Goal: Task Accomplishment & Management: Use online tool/utility

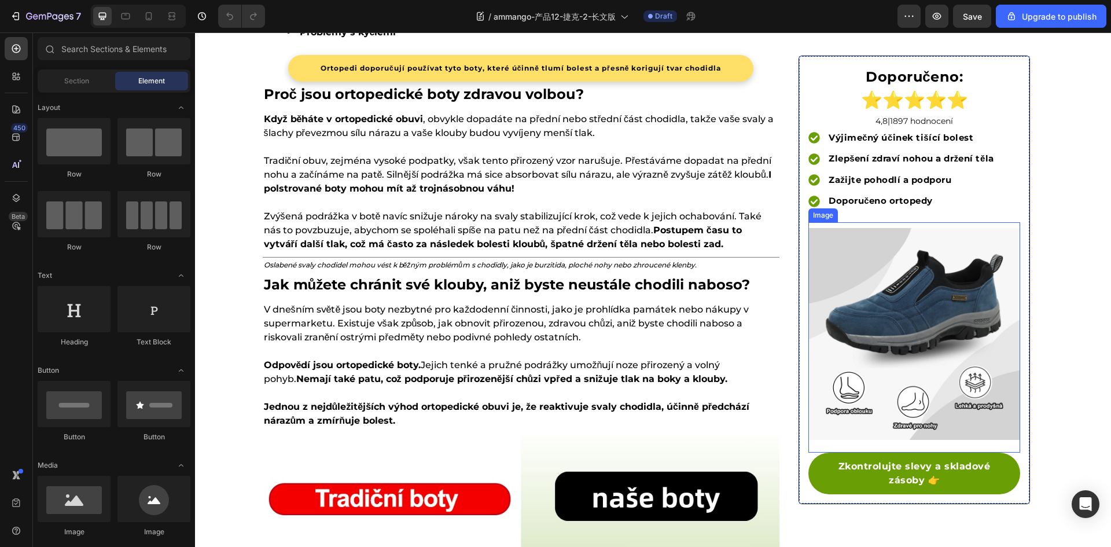
scroll to position [752, 0]
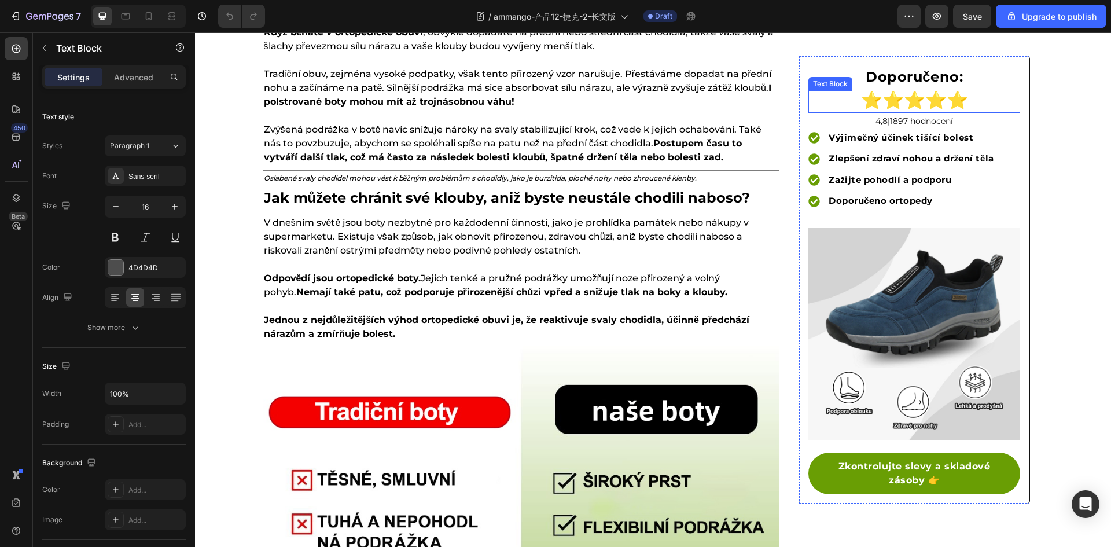
click at [922, 102] on strong "⭐⭐⭐⭐⭐" at bounding box center [914, 99] width 107 height 19
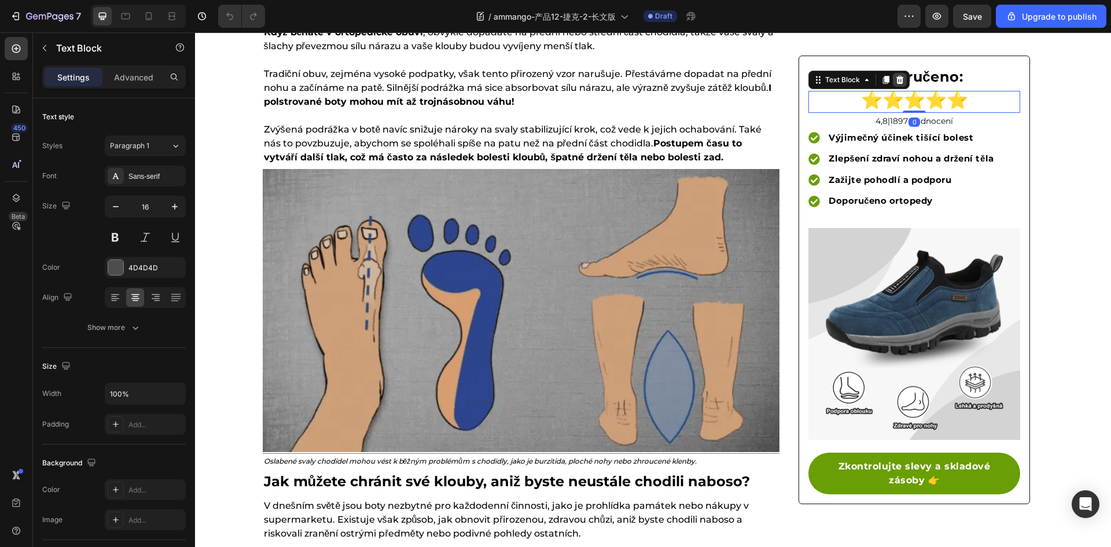
click at [895, 84] on icon at bounding box center [899, 79] width 9 height 9
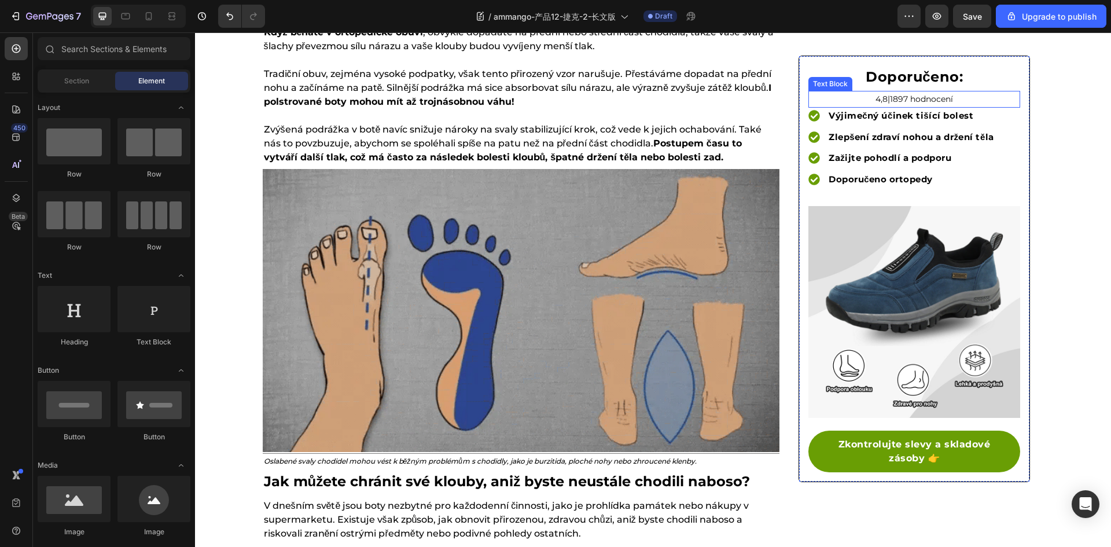
click at [880, 99] on span "4,8|1897 hodnocení" at bounding box center [914, 99] width 78 height 10
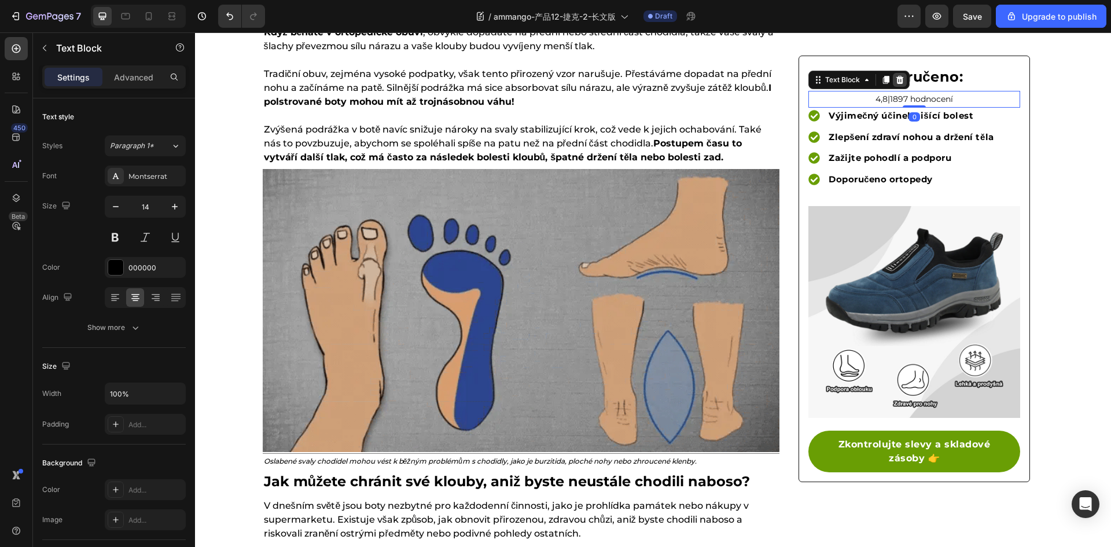
click at [898, 79] on icon at bounding box center [900, 80] width 8 height 8
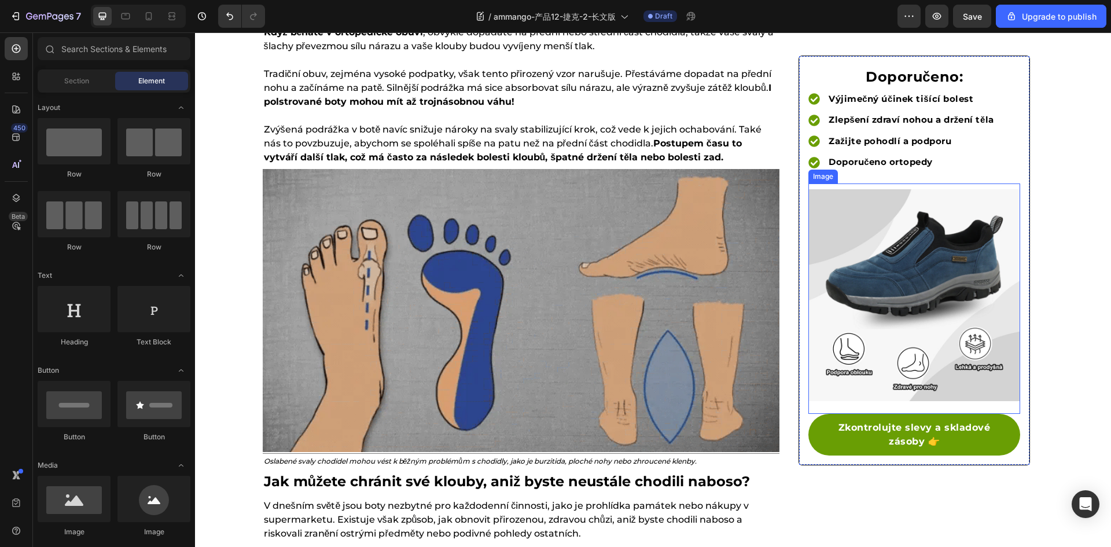
click at [914, 225] on img at bounding box center [914, 295] width 212 height 212
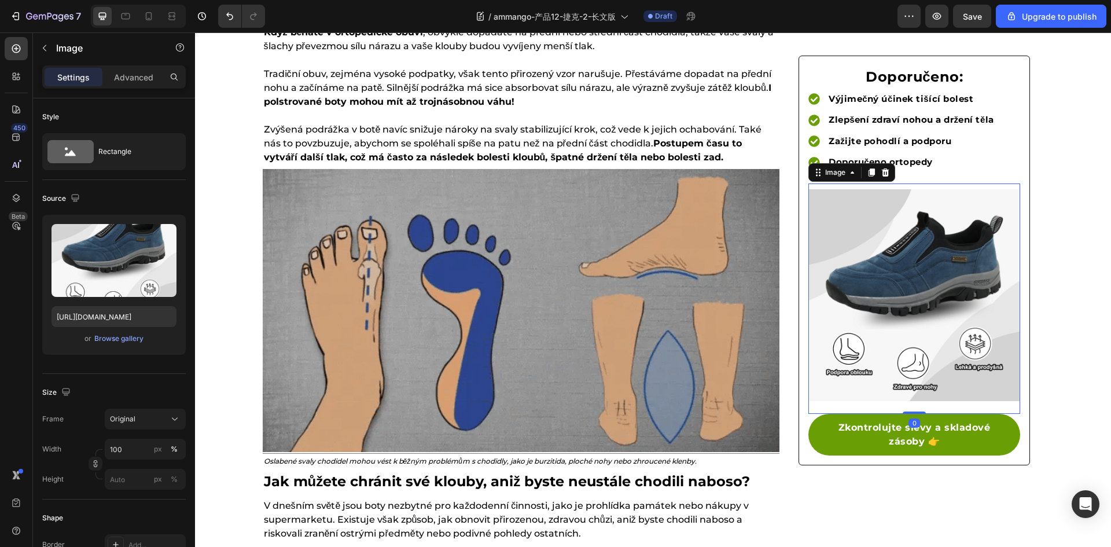
click at [870, 171] on icon at bounding box center [870, 172] width 9 height 9
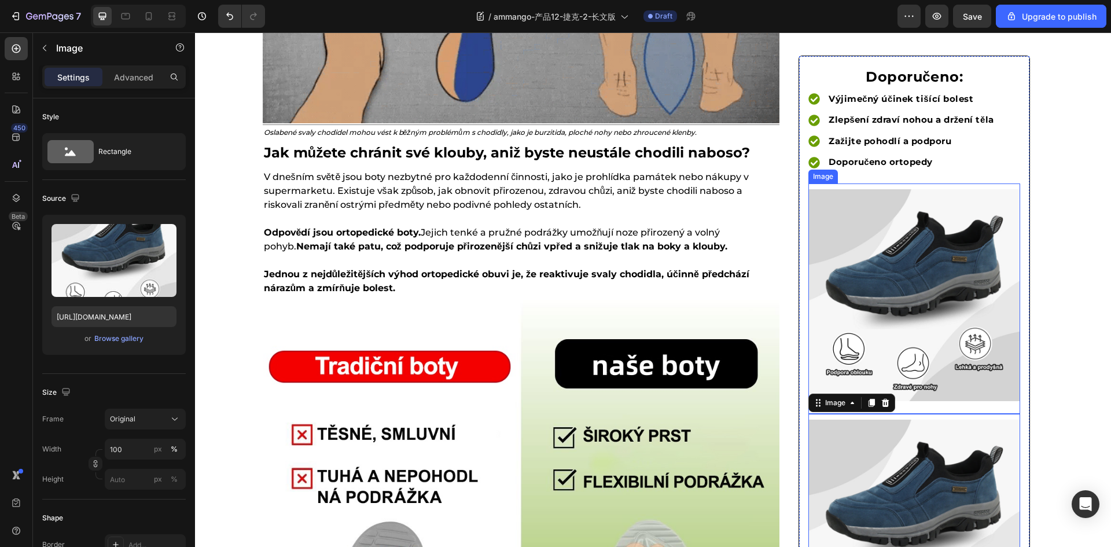
scroll to position [1093, 0]
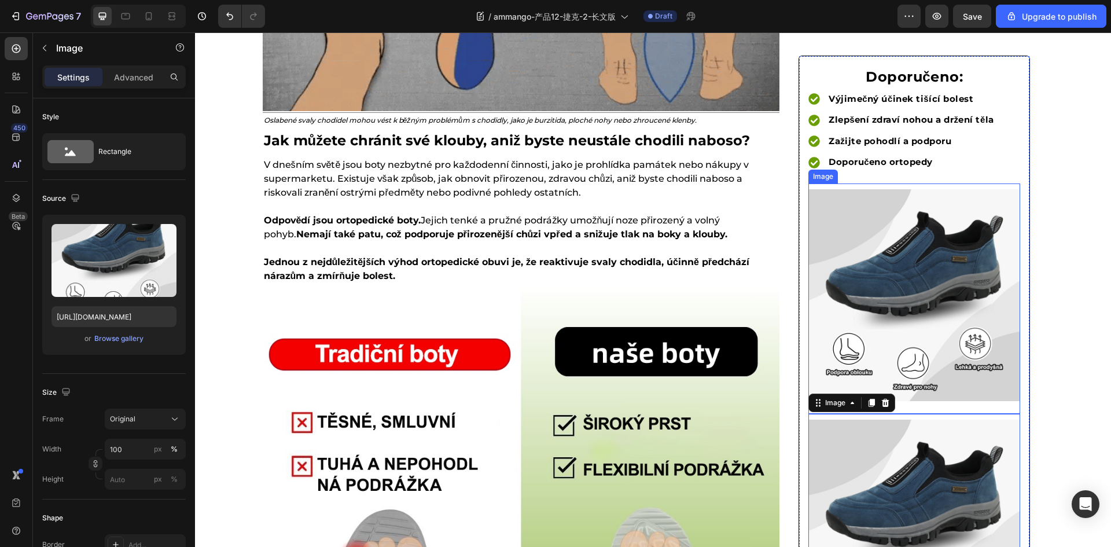
click at [839, 226] on img at bounding box center [914, 295] width 212 height 212
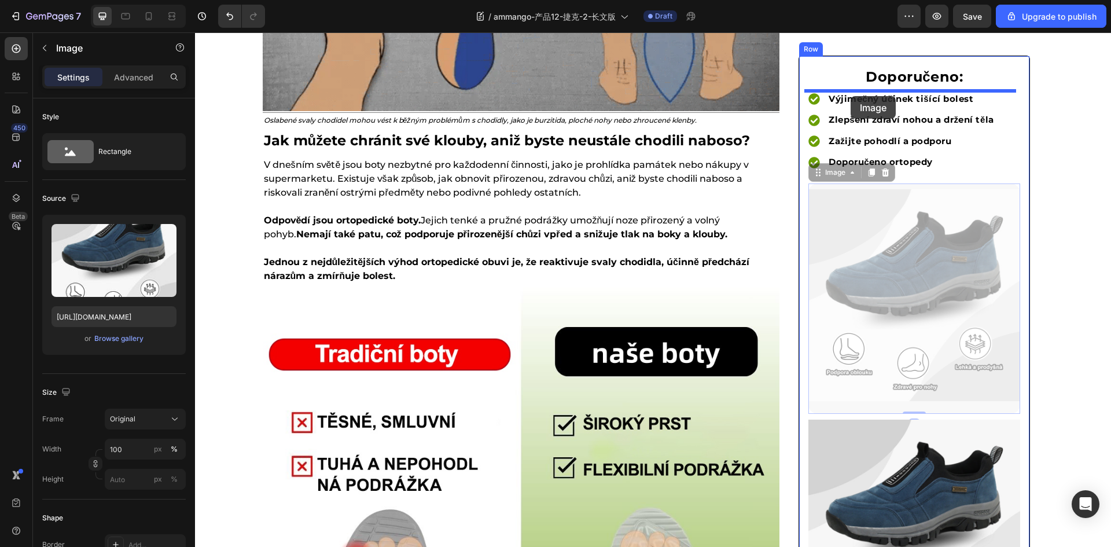
drag, startPoint x: 814, startPoint y: 167, endPoint x: 850, endPoint y: 96, distance: 79.9
click at [850, 96] on div "Header Zkontrolujte slevy a skladové zásoby 👉 Button Sticky TRENDY ZDRAVOTNÍ PÉ…" at bounding box center [653, 353] width 916 height 2827
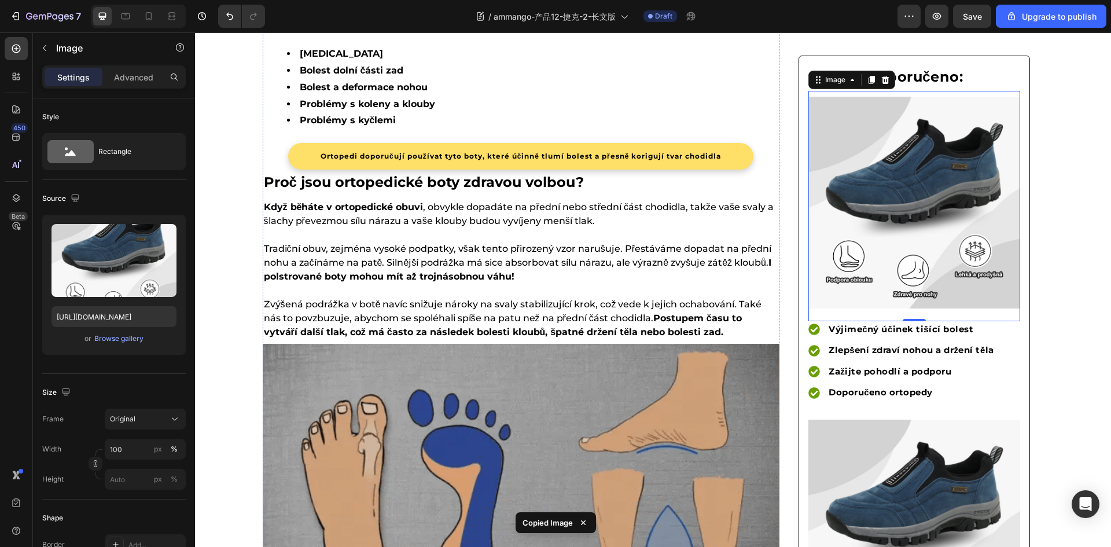
scroll to position [456, 0]
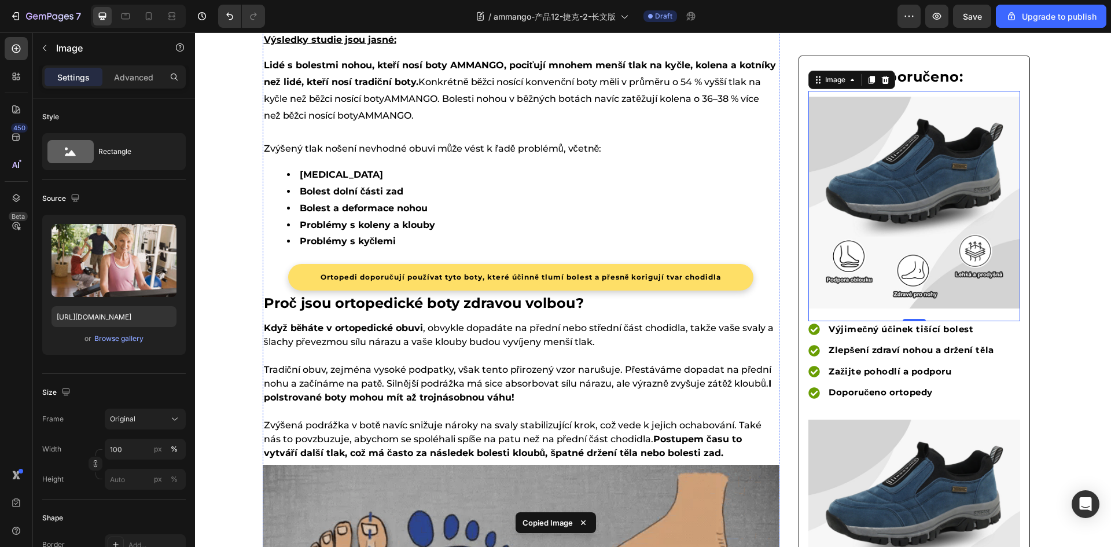
click at [418, 10] on img at bounding box center [521, 10] width 517 height 0
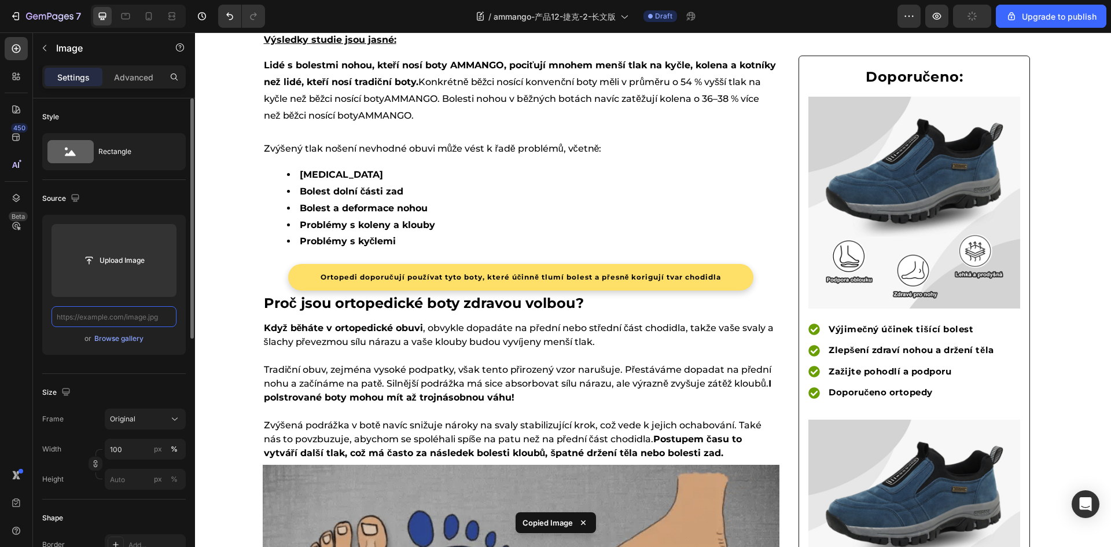
scroll to position [0, 0]
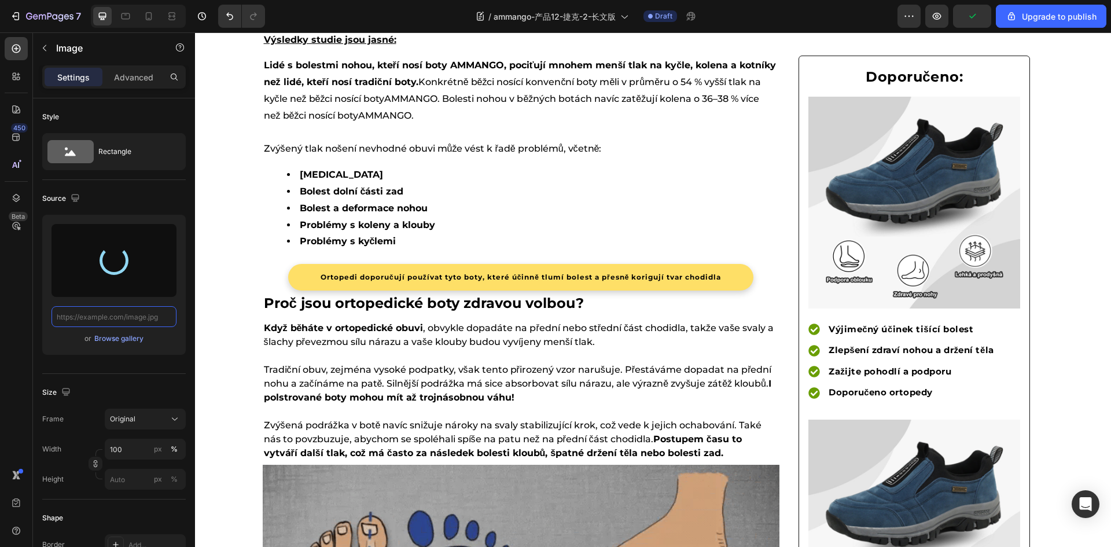
type input "[URL][DOMAIN_NAME]"
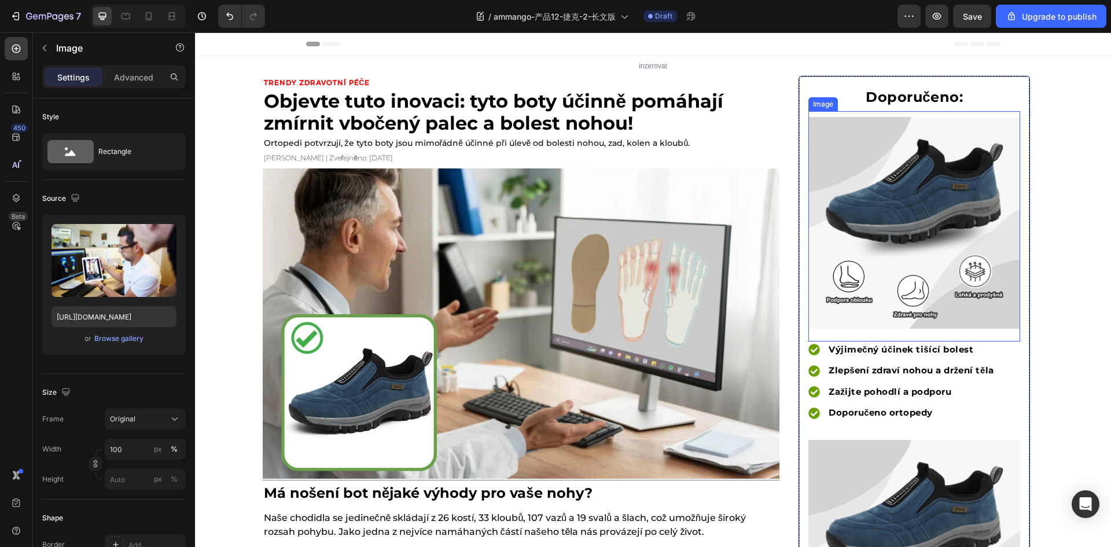
click at [895, 248] on img at bounding box center [914, 223] width 212 height 212
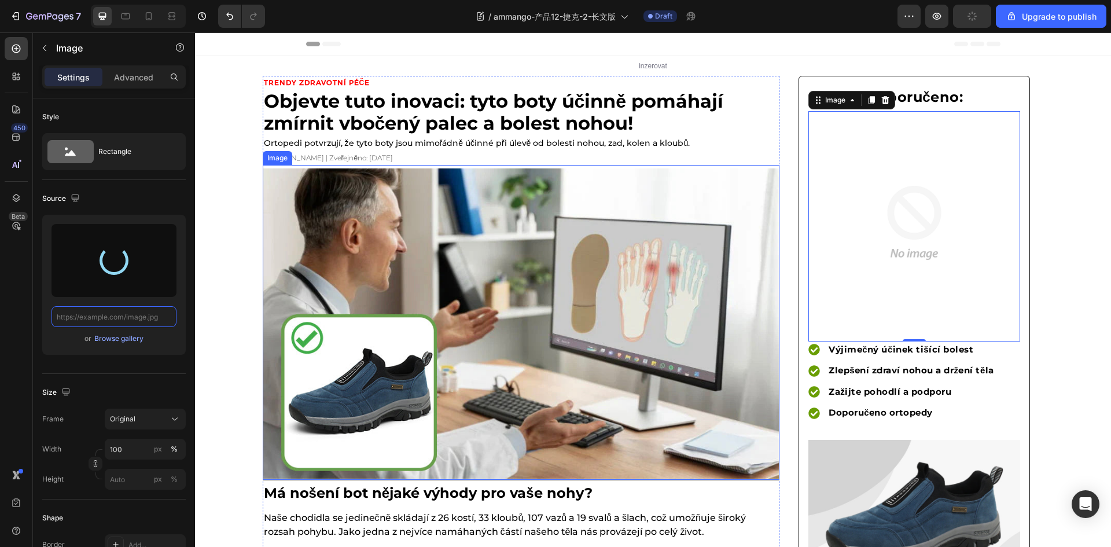
type input "[URL][DOMAIN_NAME]"
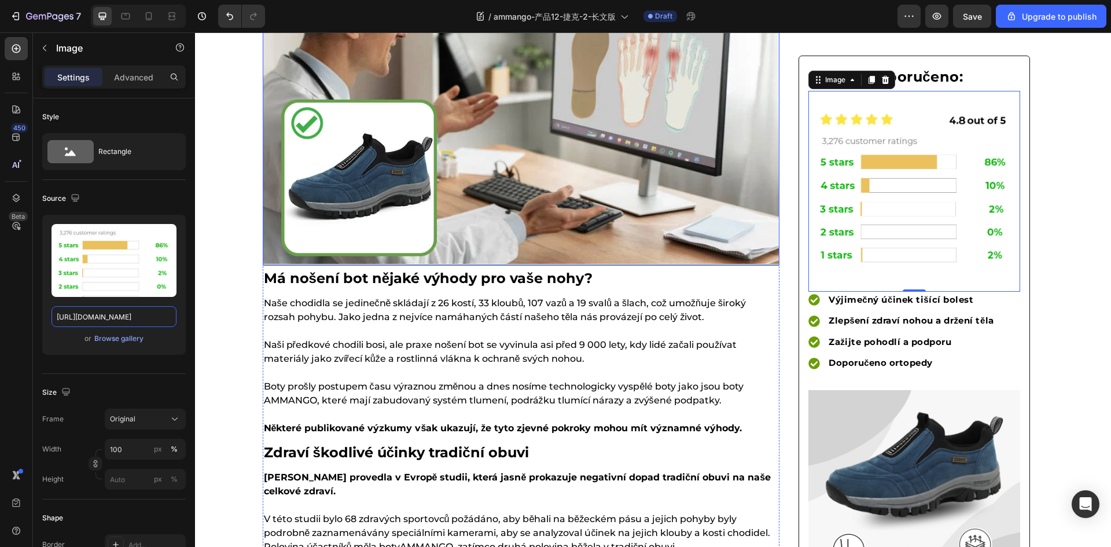
scroll to position [289, 0]
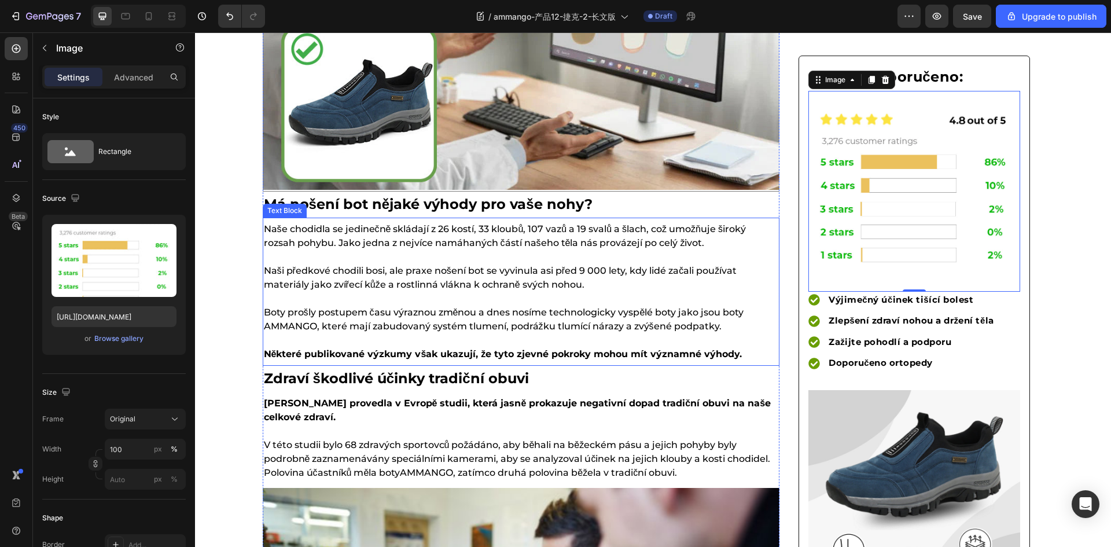
click at [608, 345] on p at bounding box center [521, 340] width 514 height 14
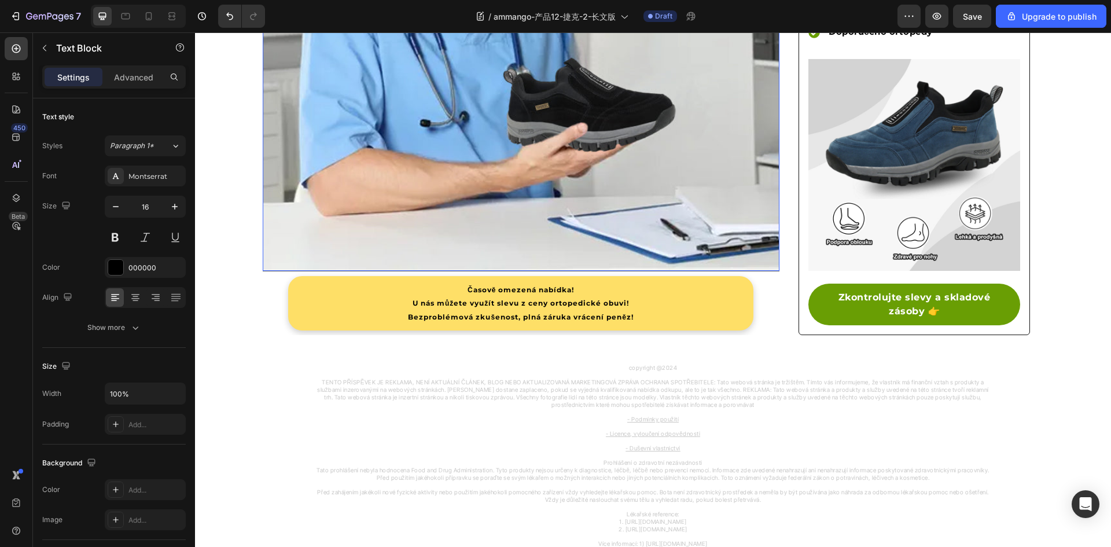
click at [415, 269] on img at bounding box center [521, 10] width 517 height 517
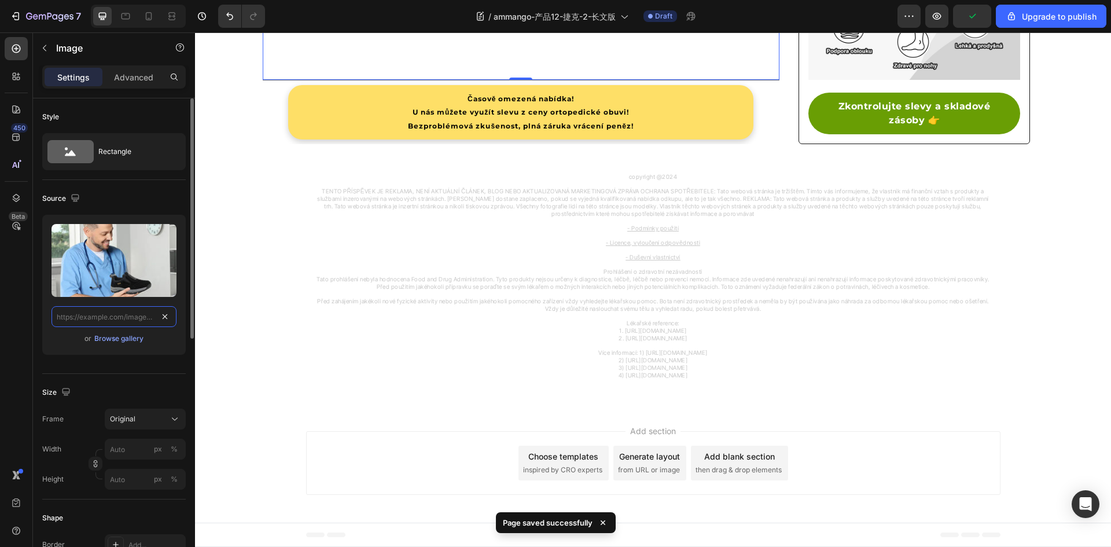
scroll to position [0, 0]
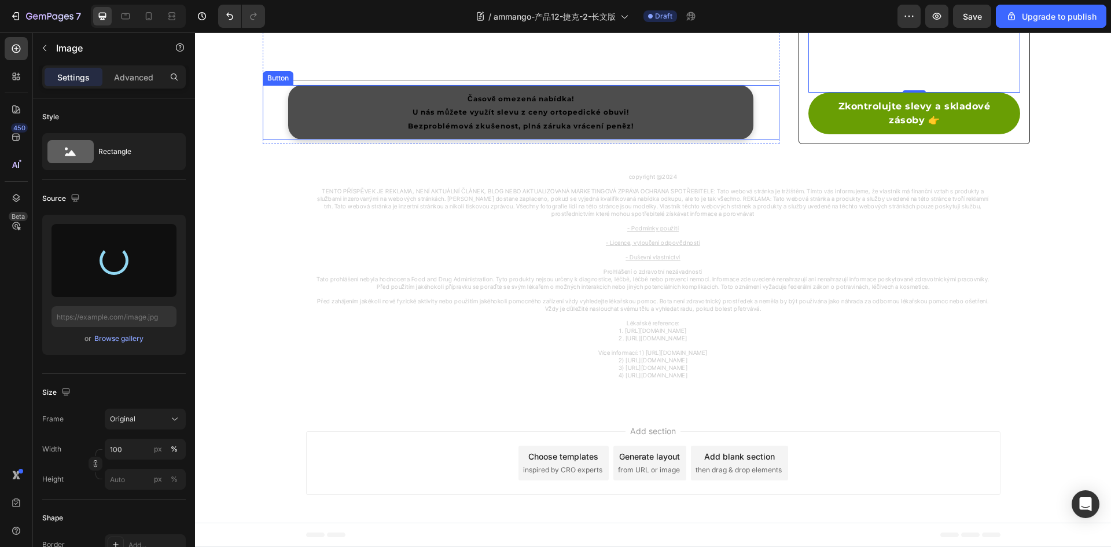
type input "[URL][DOMAIN_NAME]"
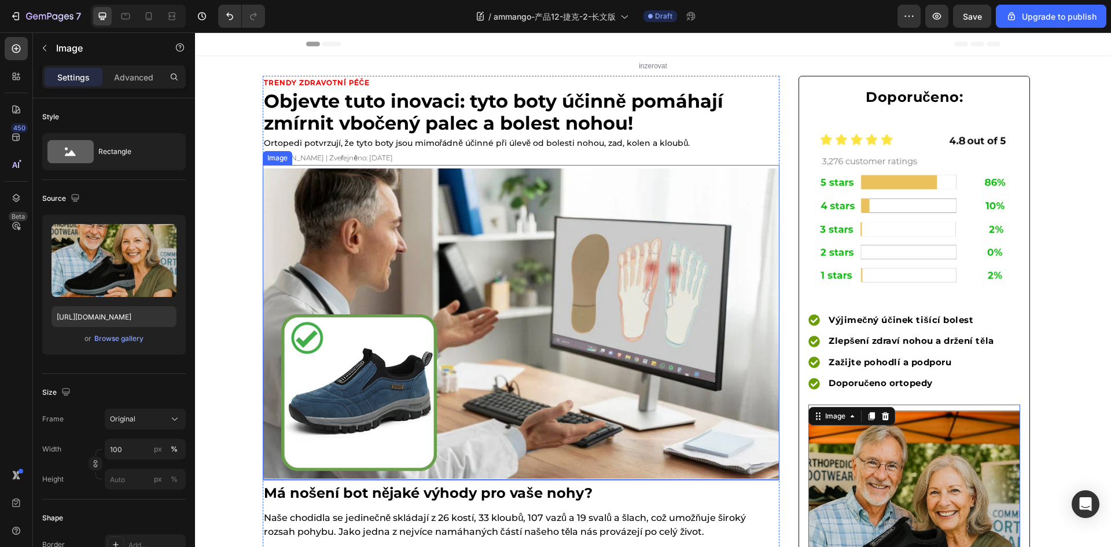
drag, startPoint x: 460, startPoint y: 281, endPoint x: 394, endPoint y: 307, distance: 71.2
click at [460, 281] on img at bounding box center [521, 323] width 517 height 310
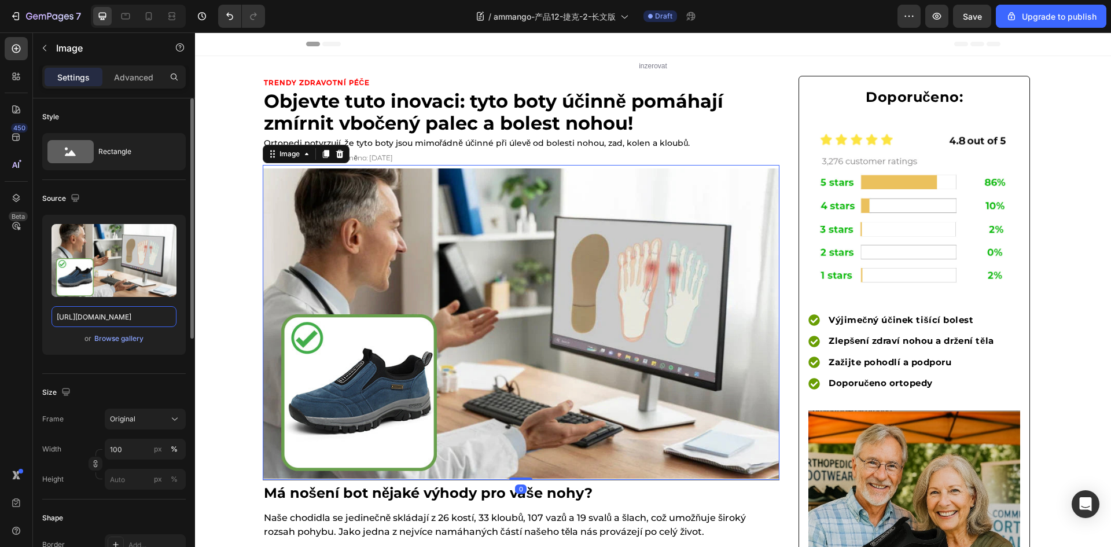
click at [137, 326] on input "[URL][DOMAIN_NAME]" at bounding box center [113, 316] width 125 height 21
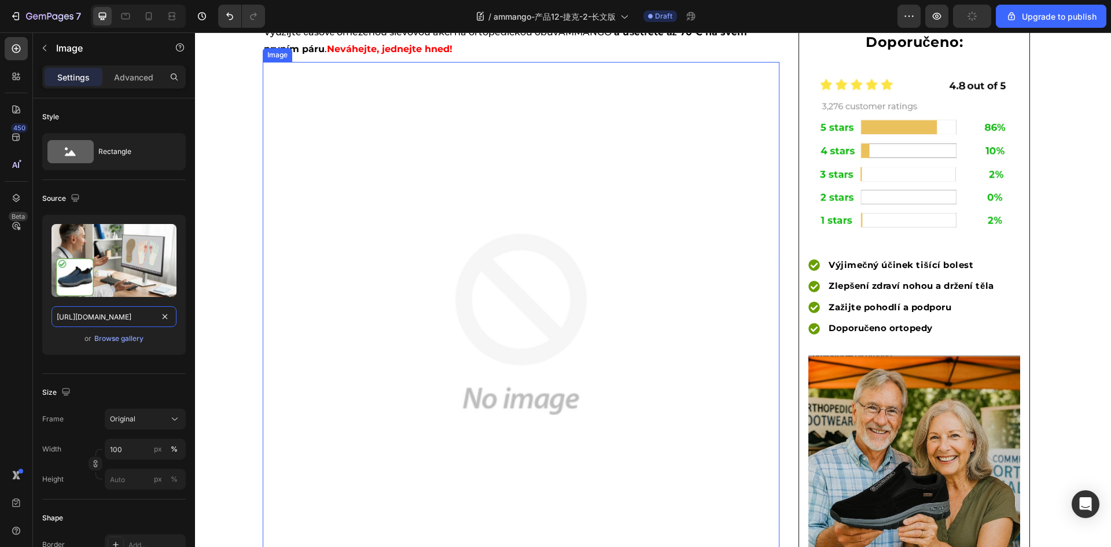
scroll to position [3008, 0]
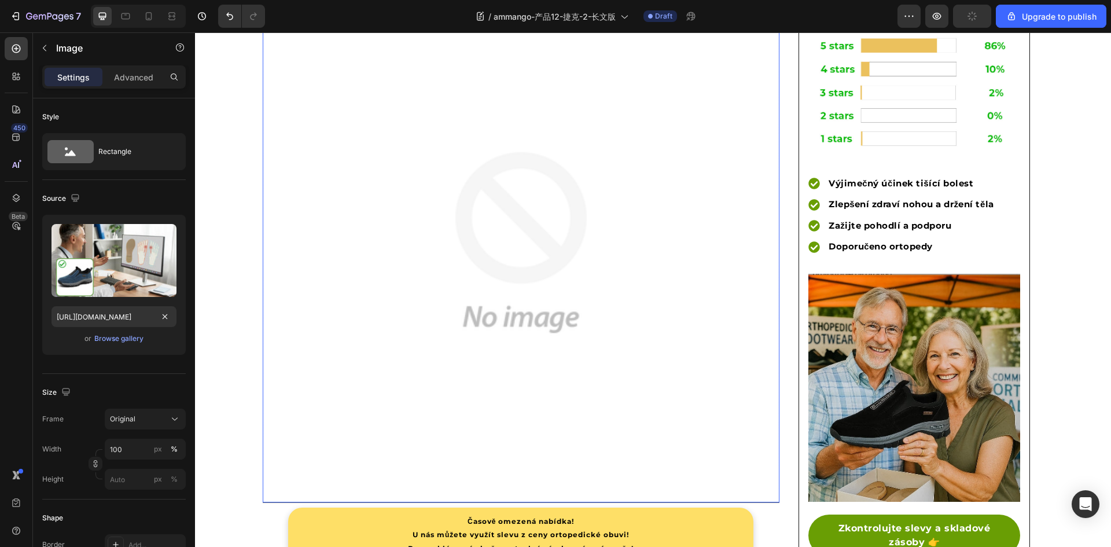
click at [418, 319] on img at bounding box center [521, 242] width 517 height 517
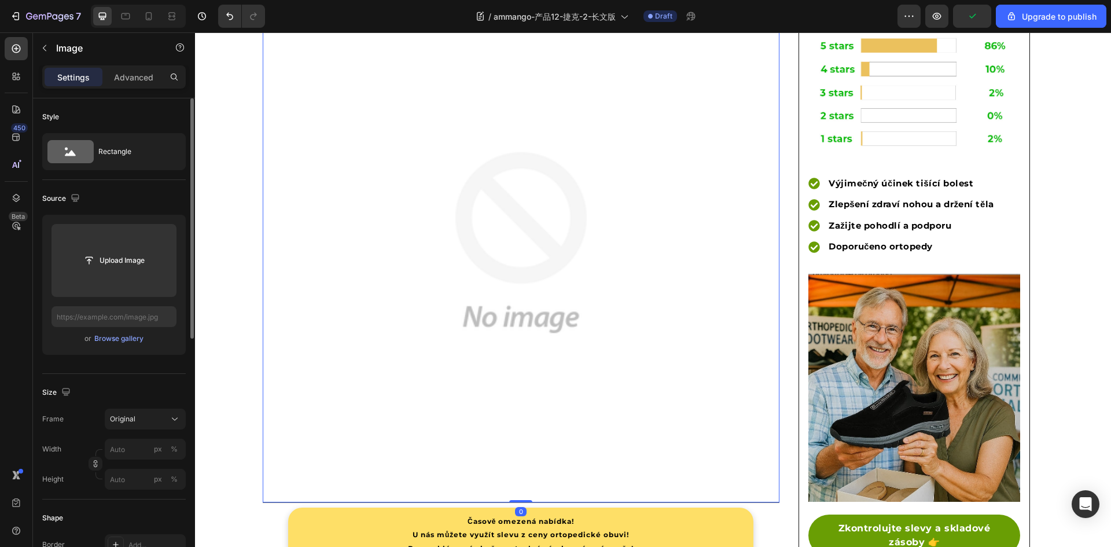
click at [128, 329] on div "Upload Image or Browse gallery" at bounding box center [113, 285] width 143 height 140
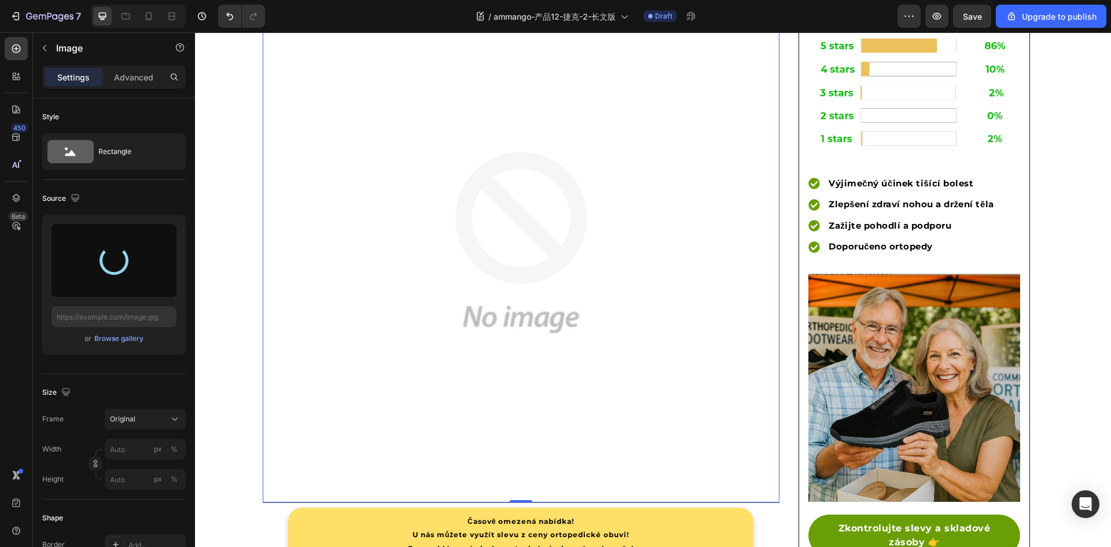
type input "[URL][DOMAIN_NAME]"
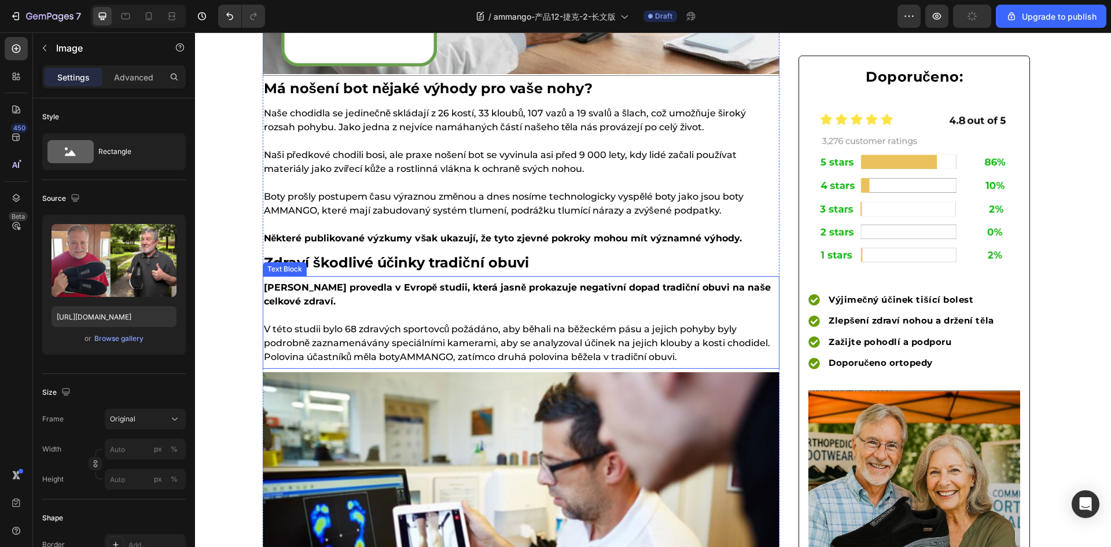
scroll to position [0, 0]
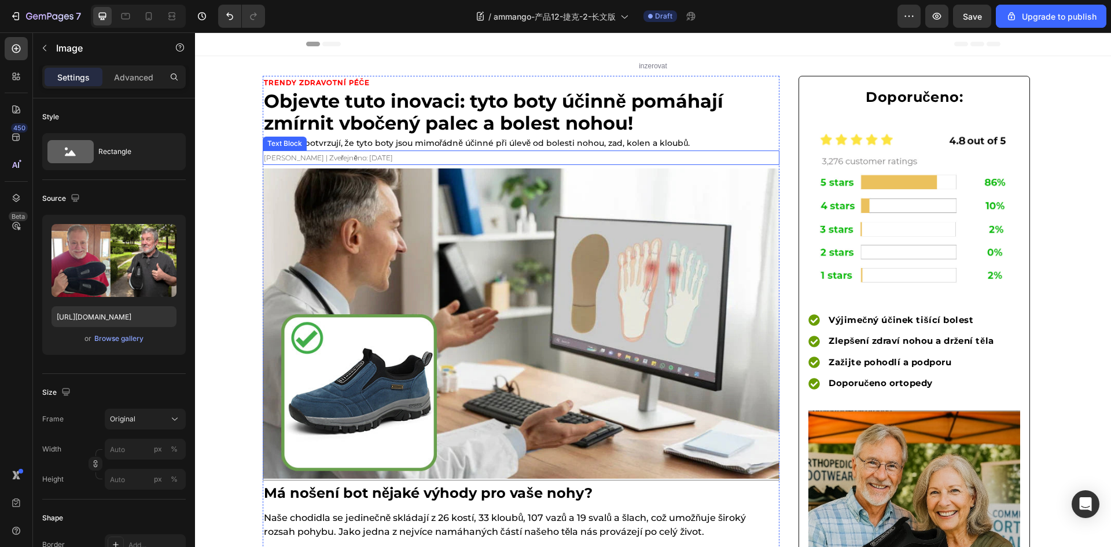
click at [390, 160] on span "[PERSON_NAME] | Zveřejněno: [DATE]" at bounding box center [329, 157] width 130 height 9
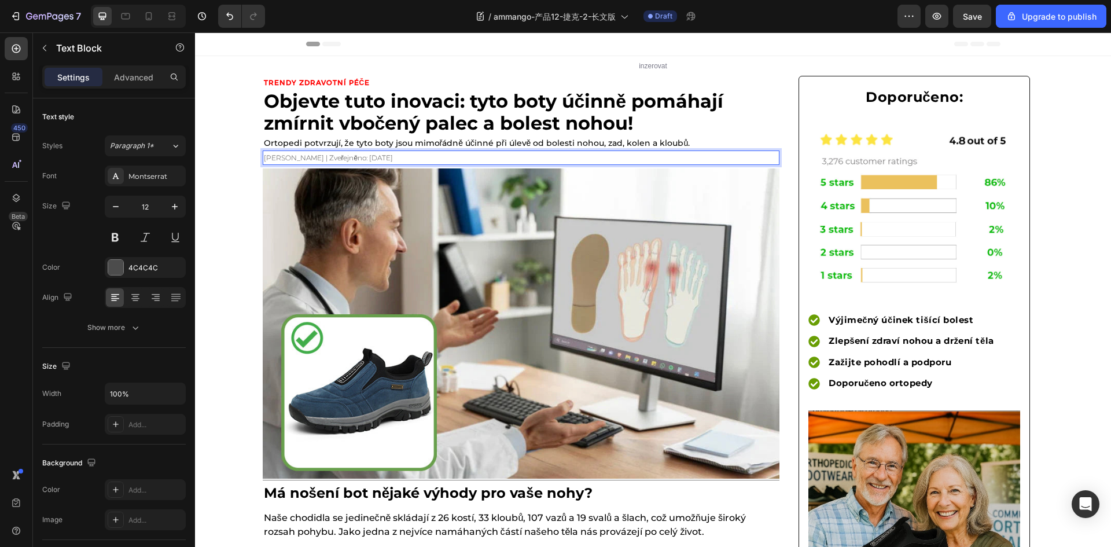
drag, startPoint x: 364, startPoint y: 160, endPoint x: 376, endPoint y: 164, distance: 12.8
click at [364, 160] on span "[PERSON_NAME] | Zveřejněno: [DATE]" at bounding box center [329, 157] width 130 height 9
drag, startPoint x: 371, startPoint y: 158, endPoint x: 440, endPoint y: 158, distance: 68.8
click at [440, 158] on p "[PERSON_NAME] | Zveřejněno: [DATE]" at bounding box center [521, 158] width 514 height 13
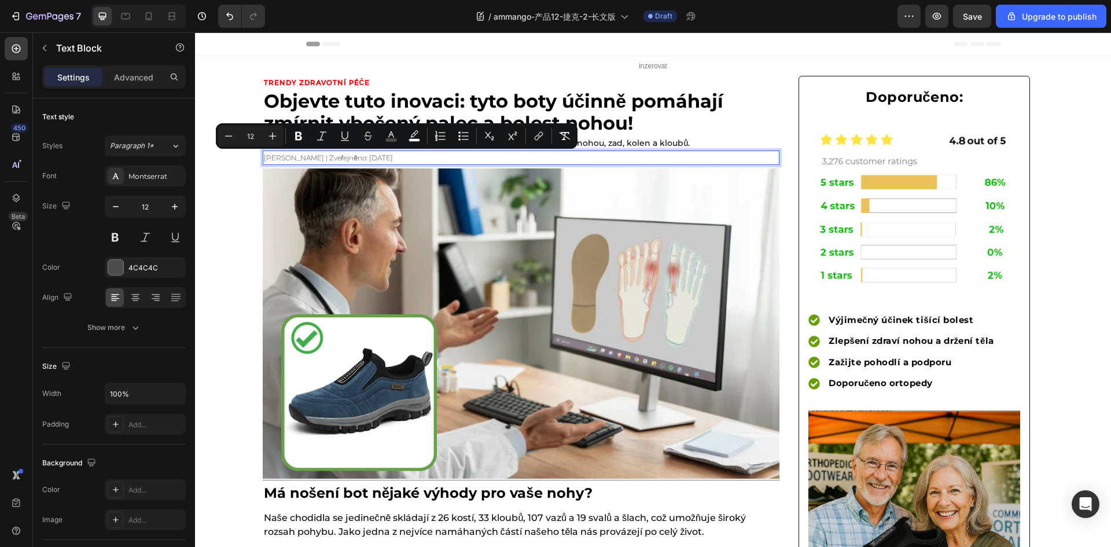
copy span "[DATE]"
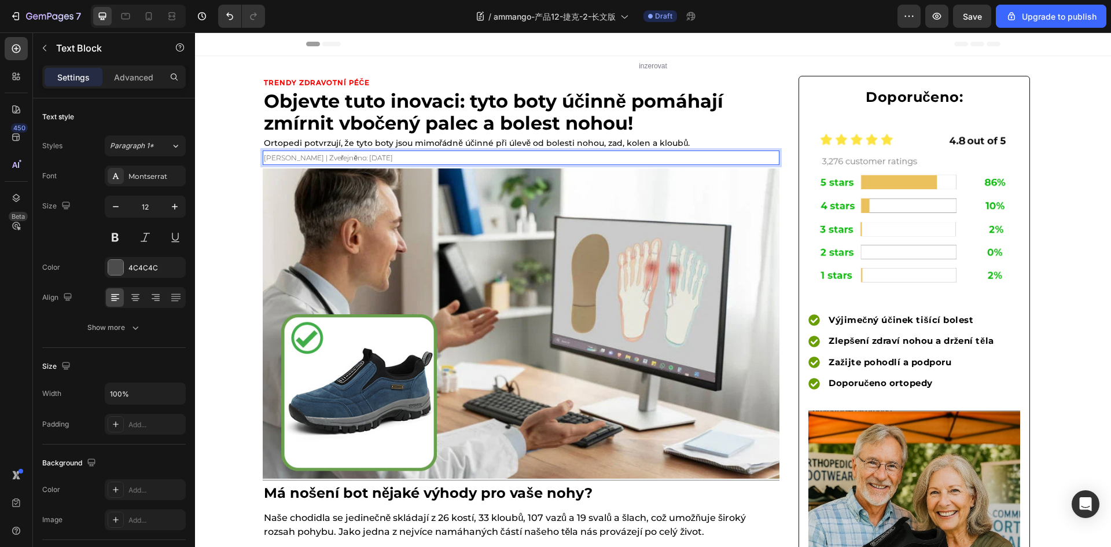
click at [378, 157] on span "[PERSON_NAME] | Zveřejněno: [DATE]" at bounding box center [329, 157] width 130 height 9
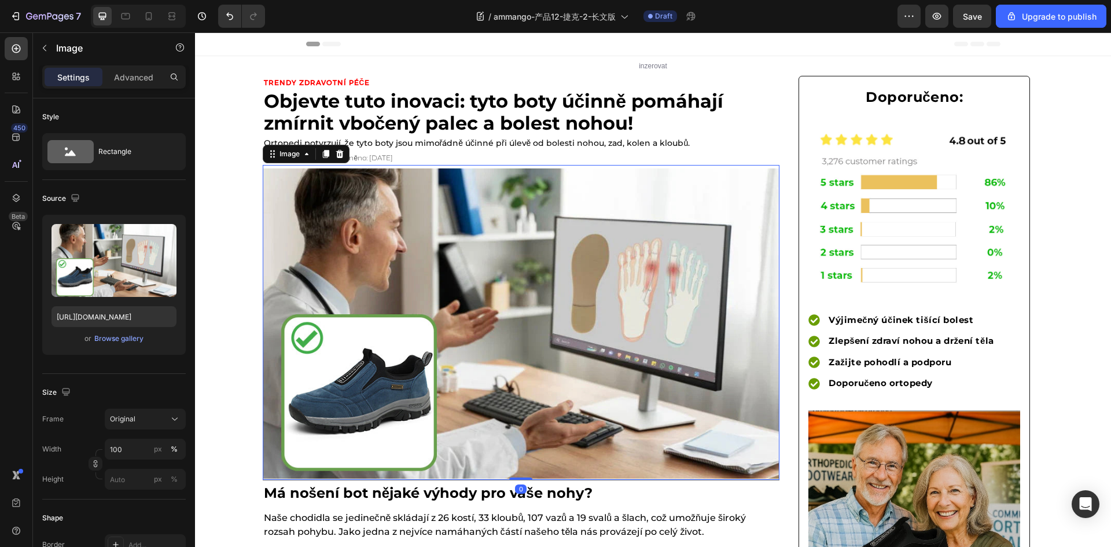
click at [383, 272] on img at bounding box center [521, 323] width 517 height 310
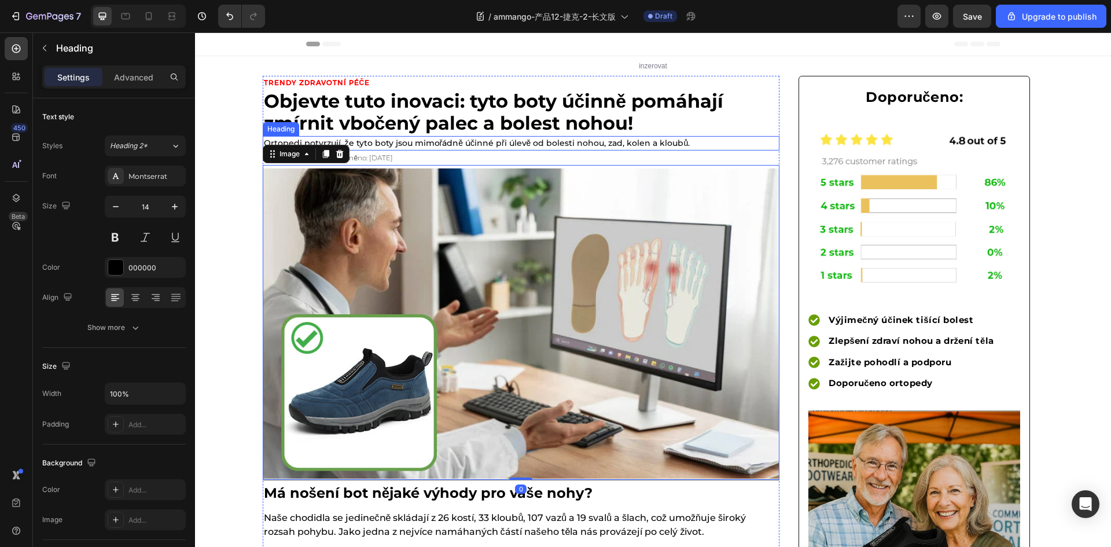
click at [496, 138] on h2 "Ortopedi potvrzují, že tyto boty jsou mimořádně účinné při úlevě od bolesti noh…" at bounding box center [521, 143] width 517 height 14
click at [319, 153] on p "[PERSON_NAME] | Zveřejněno: [DATE]" at bounding box center [521, 158] width 514 height 13
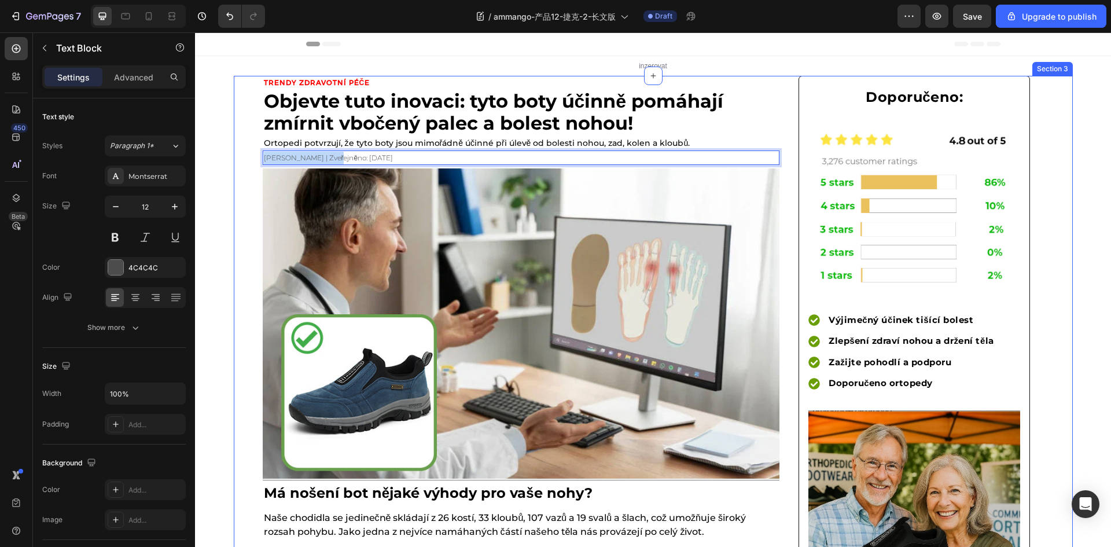
drag, startPoint x: 328, startPoint y: 160, endPoint x: 250, endPoint y: 162, distance: 78.1
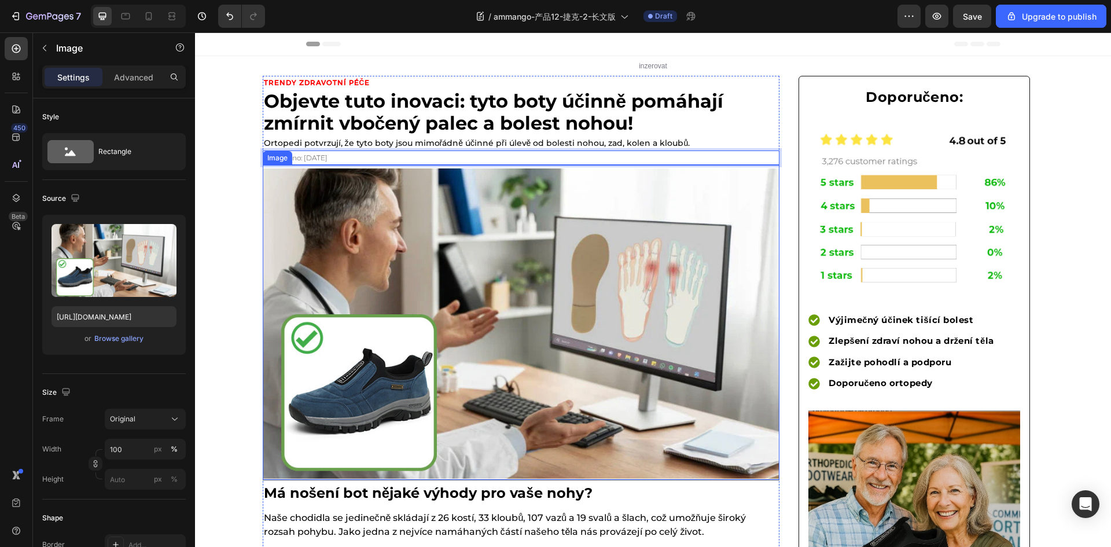
click at [406, 245] on img at bounding box center [521, 323] width 517 height 310
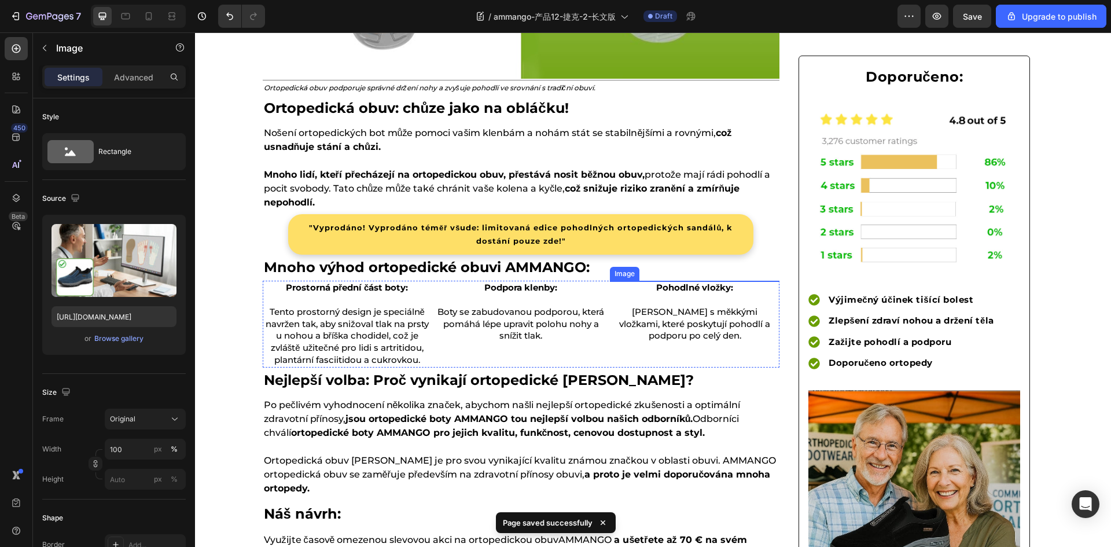
scroll to position [2487, 0]
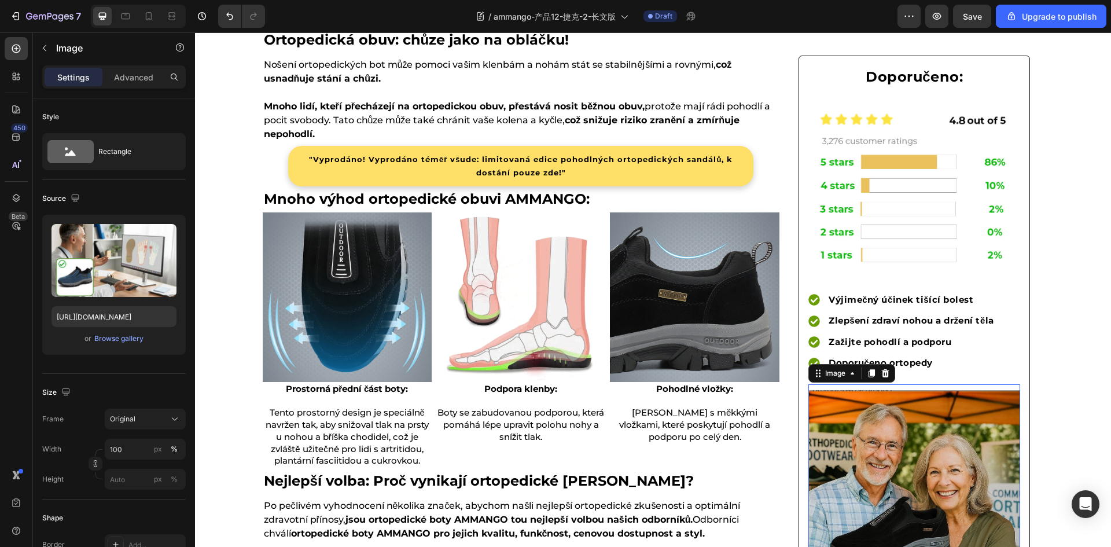
click at [869, 499] on img at bounding box center [914, 504] width 212 height 228
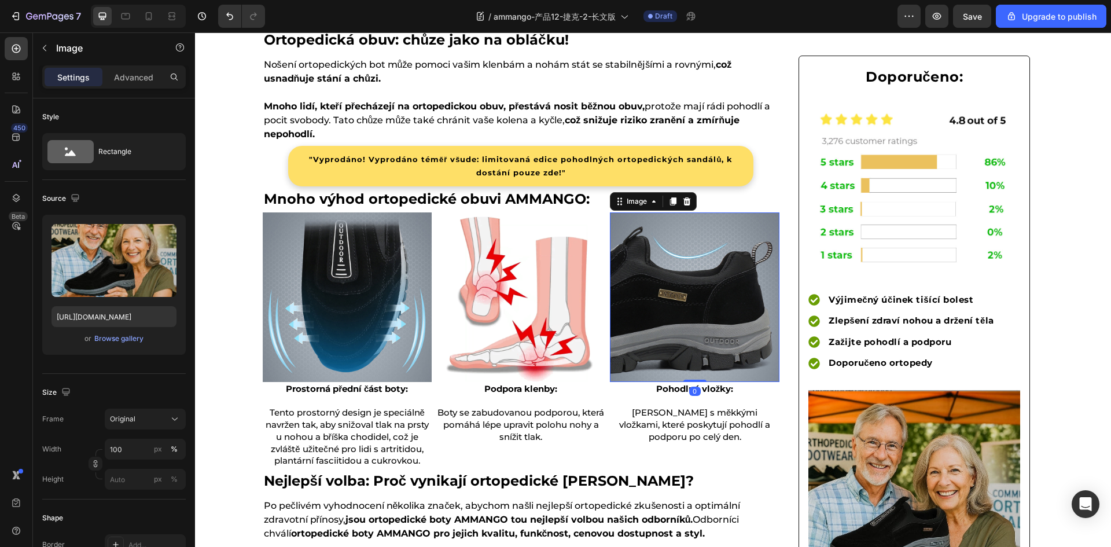
click at [669, 297] on img at bounding box center [694, 296] width 169 height 169
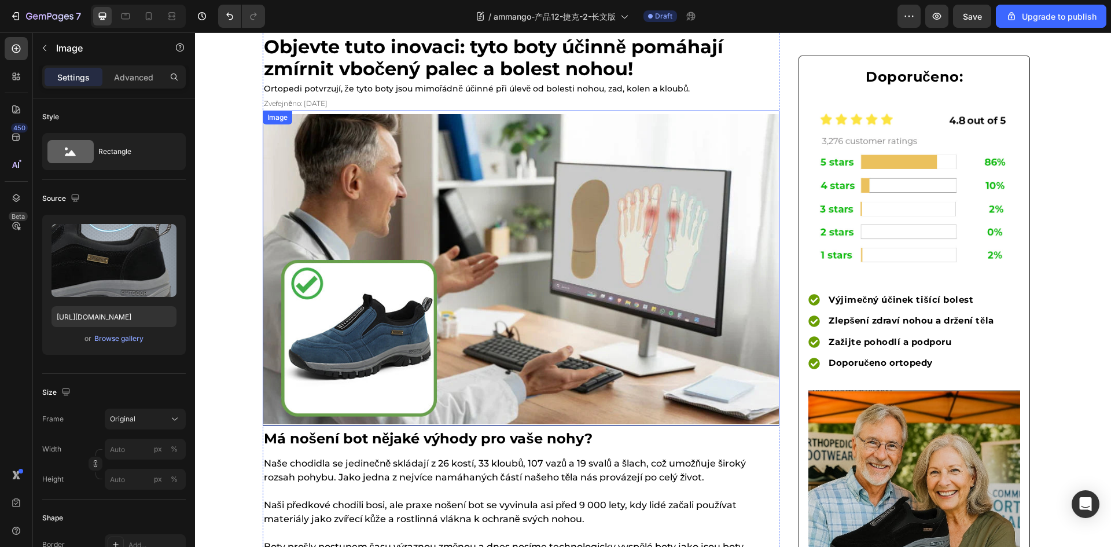
scroll to position [0, 0]
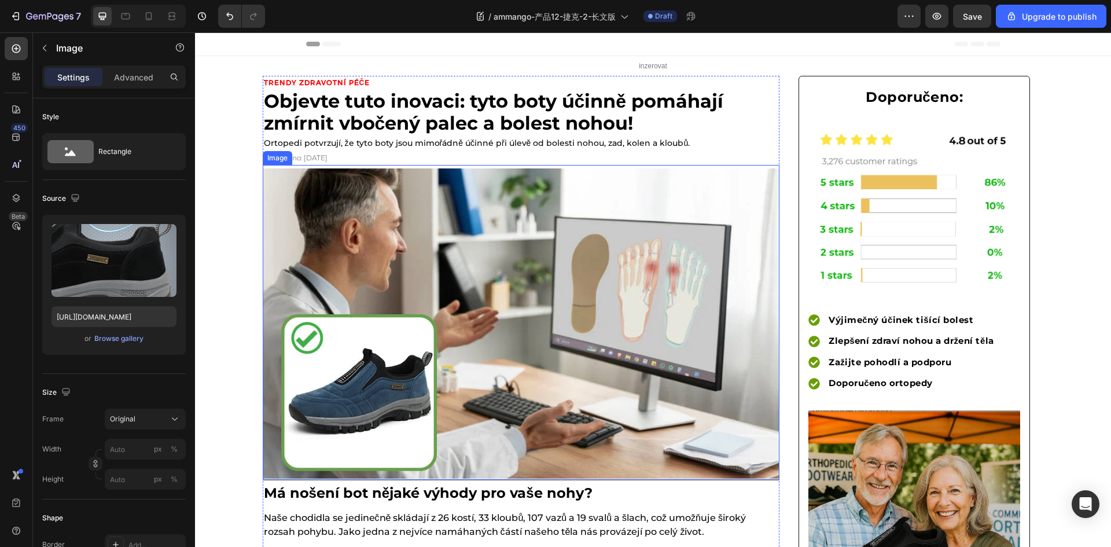
click at [460, 271] on img at bounding box center [521, 323] width 517 height 310
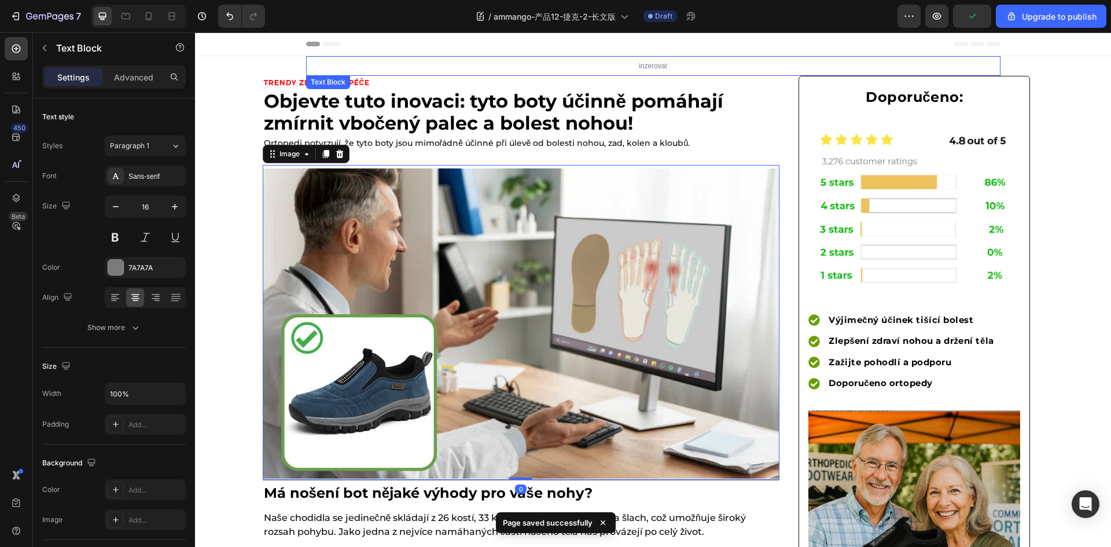
click at [626, 71] on p "inzerovat" at bounding box center [653, 65] width 692 height 17
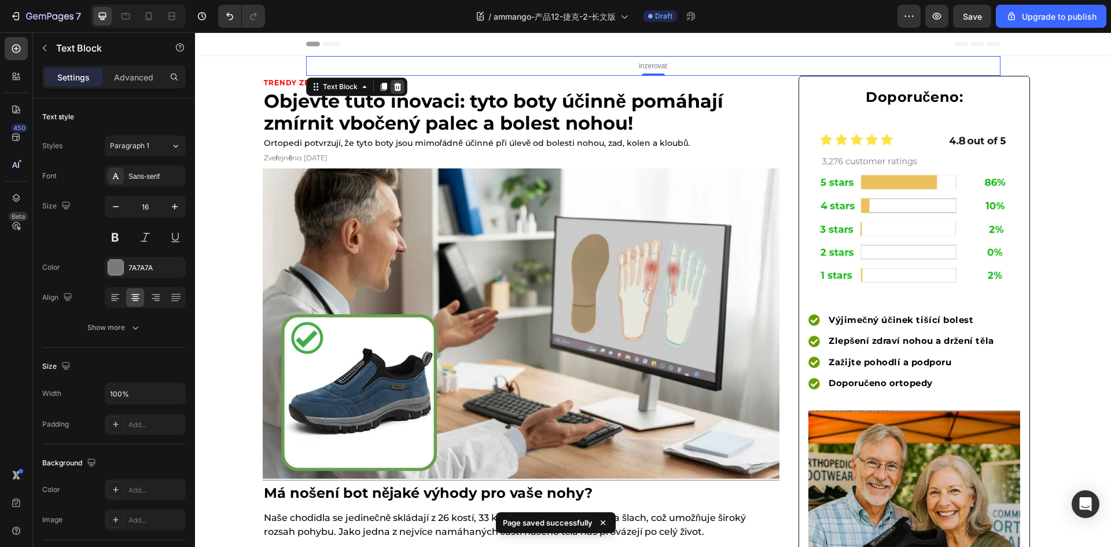
click at [394, 84] on icon at bounding box center [397, 87] width 8 height 8
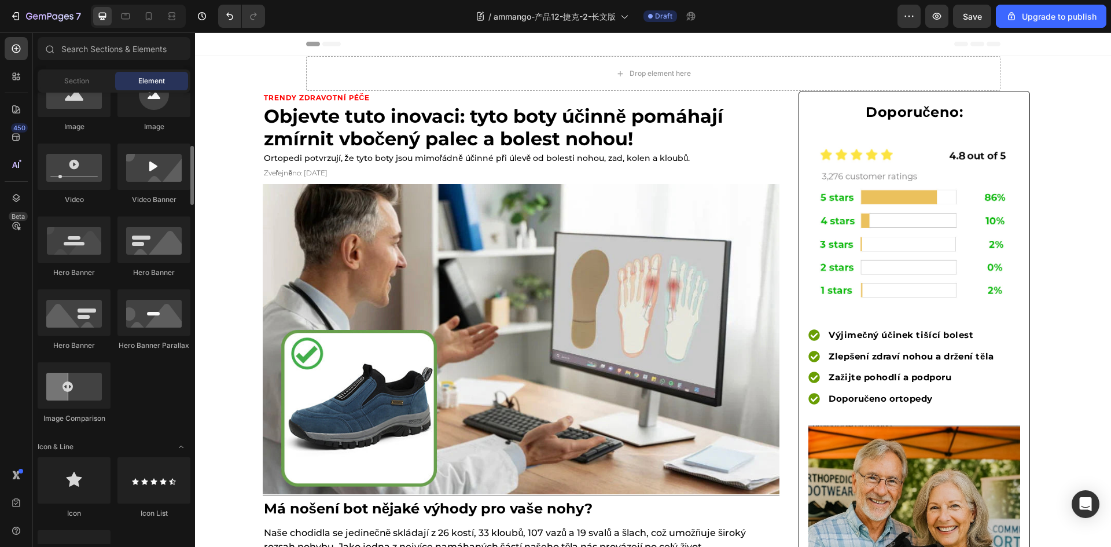
scroll to position [231, 0]
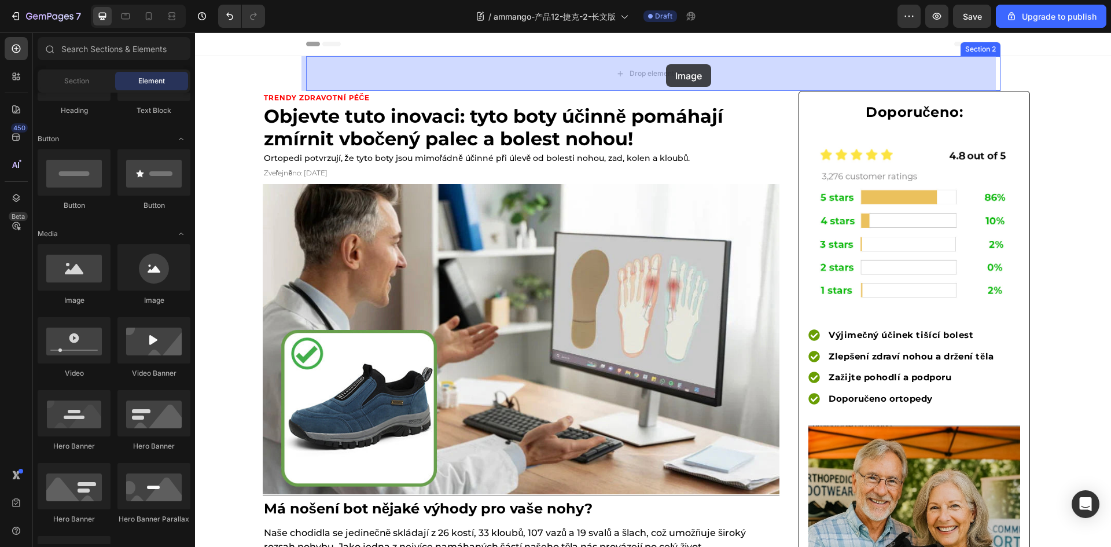
drag, startPoint x: 294, startPoint y: 313, endPoint x: 655, endPoint y: 68, distance: 436.7
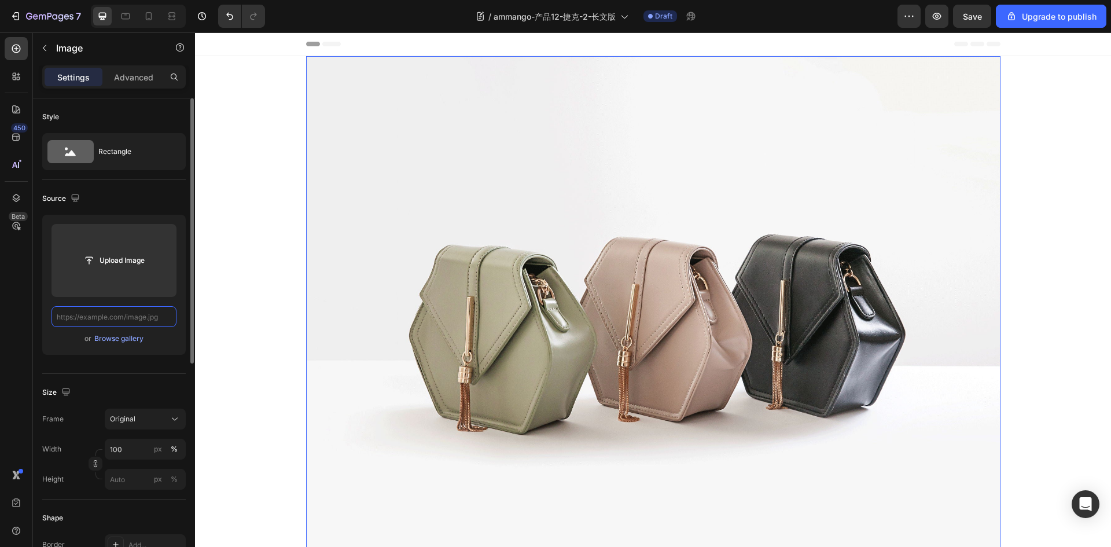
scroll to position [0, 0]
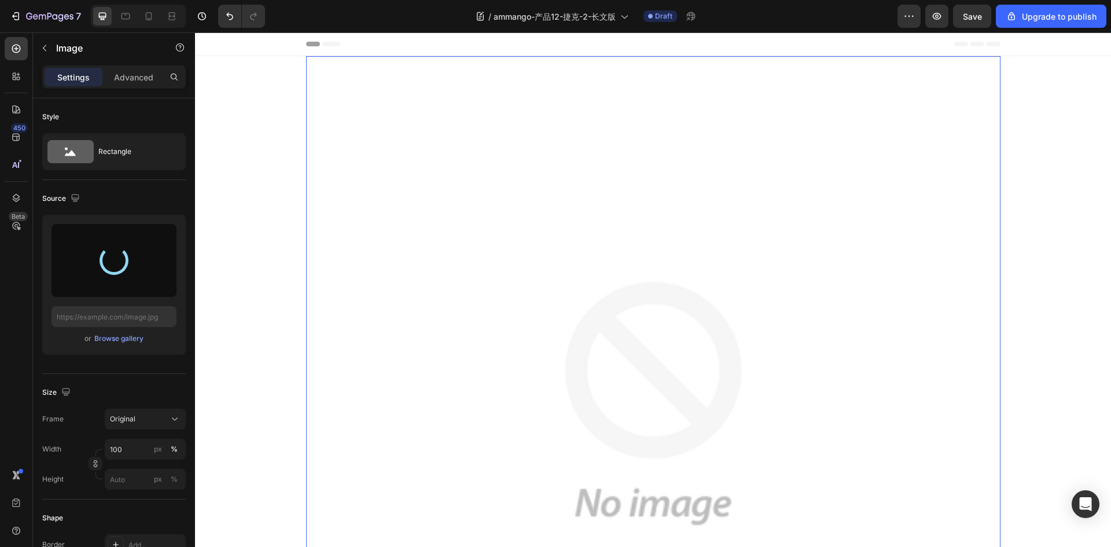
type input "[URL][DOMAIN_NAME]"
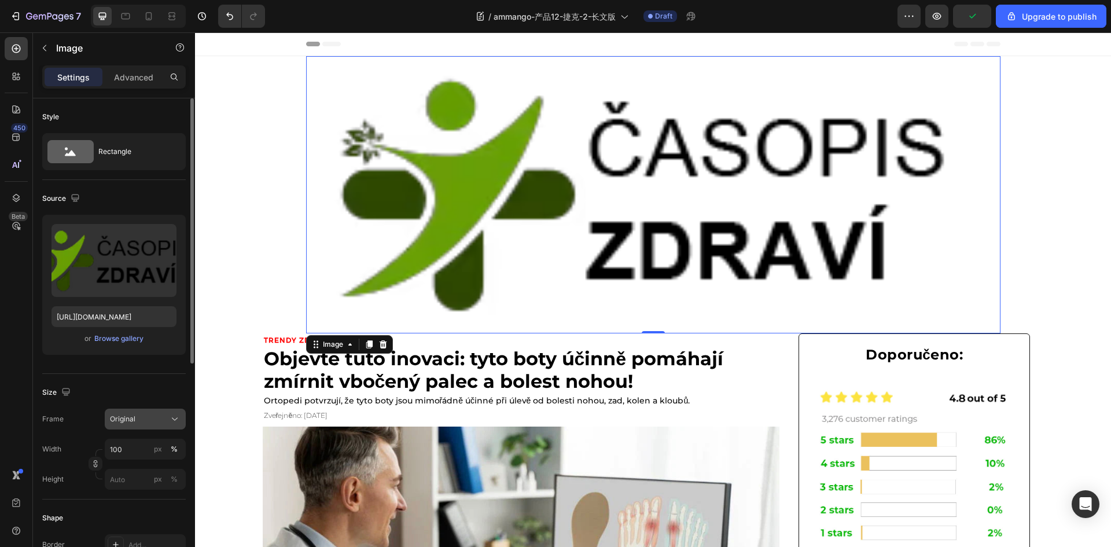
click at [149, 422] on div "Original" at bounding box center [138, 419] width 57 height 10
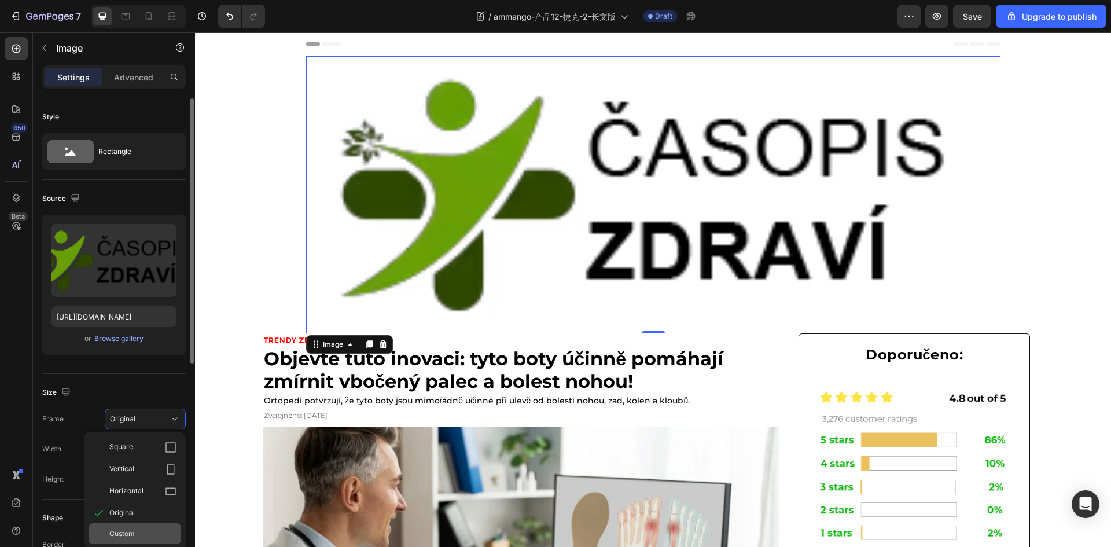
click at [127, 534] on span "Custom" at bounding box center [121, 533] width 25 height 10
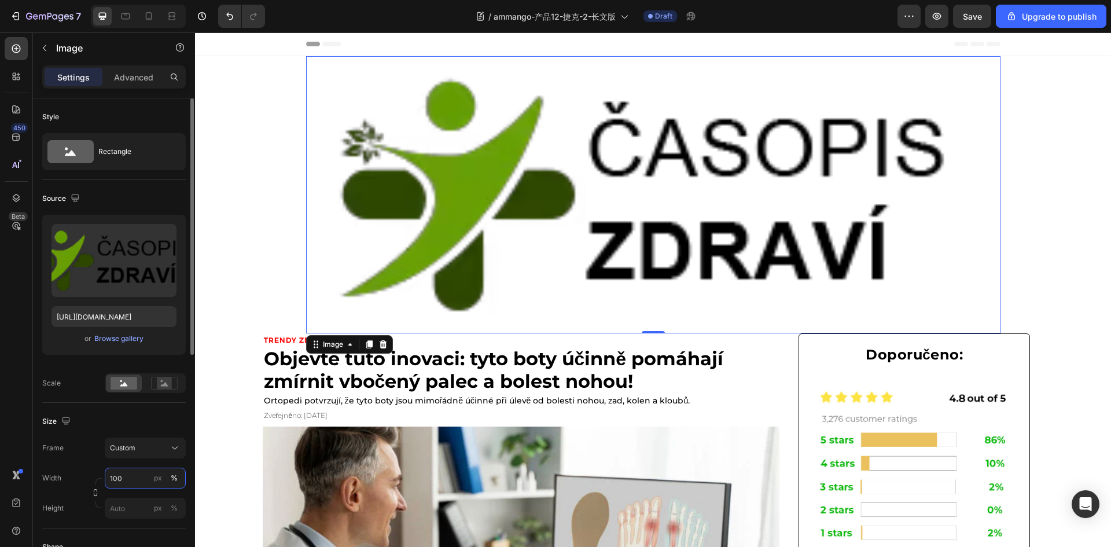
click at [130, 481] on input "100" at bounding box center [145, 477] width 81 height 21
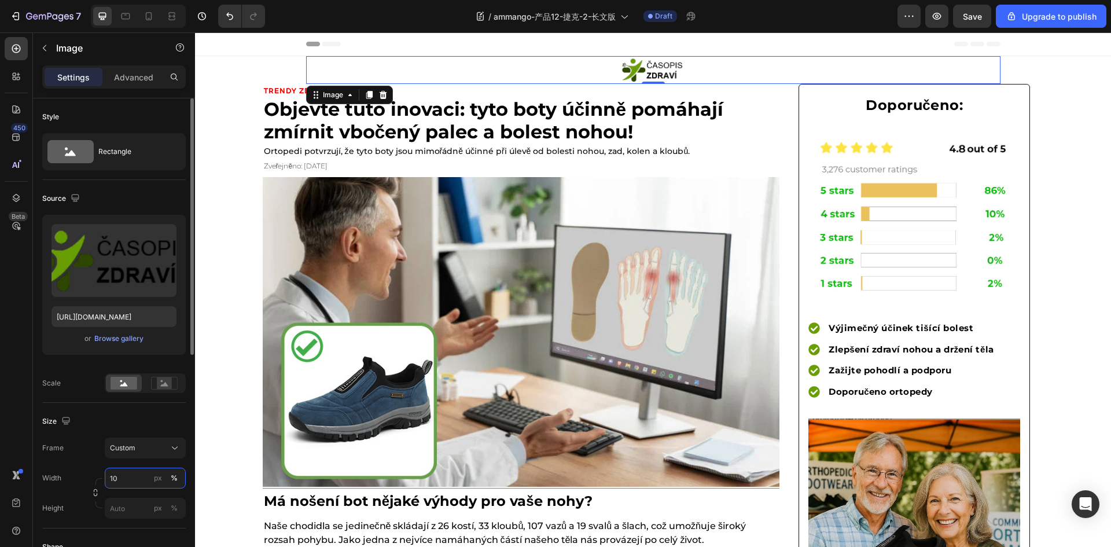
drag, startPoint x: 103, startPoint y: 479, endPoint x: 95, endPoint y: 478, distance: 8.1
click at [95, 478] on div "Width 10 px % Height px %" at bounding box center [113, 492] width 143 height 51
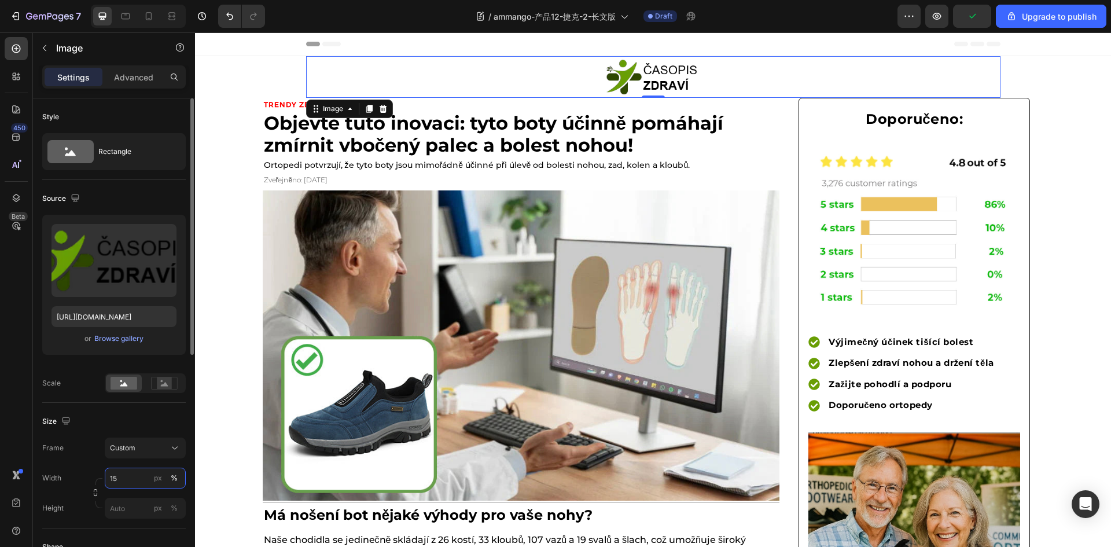
type input "15"
click at [156, 429] on div "Size" at bounding box center [113, 421] width 143 height 19
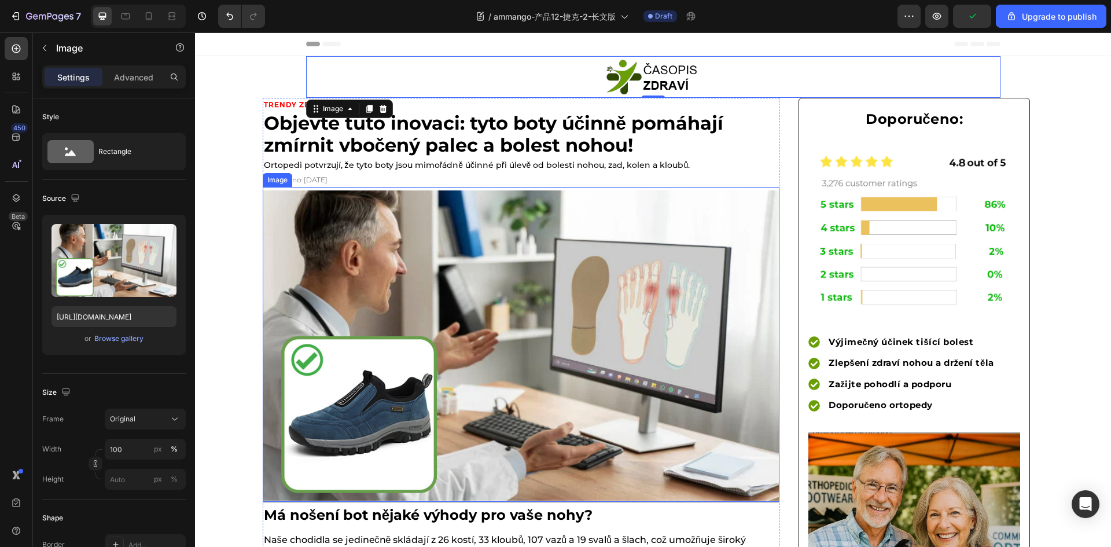
click at [585, 297] on img at bounding box center [521, 345] width 517 height 310
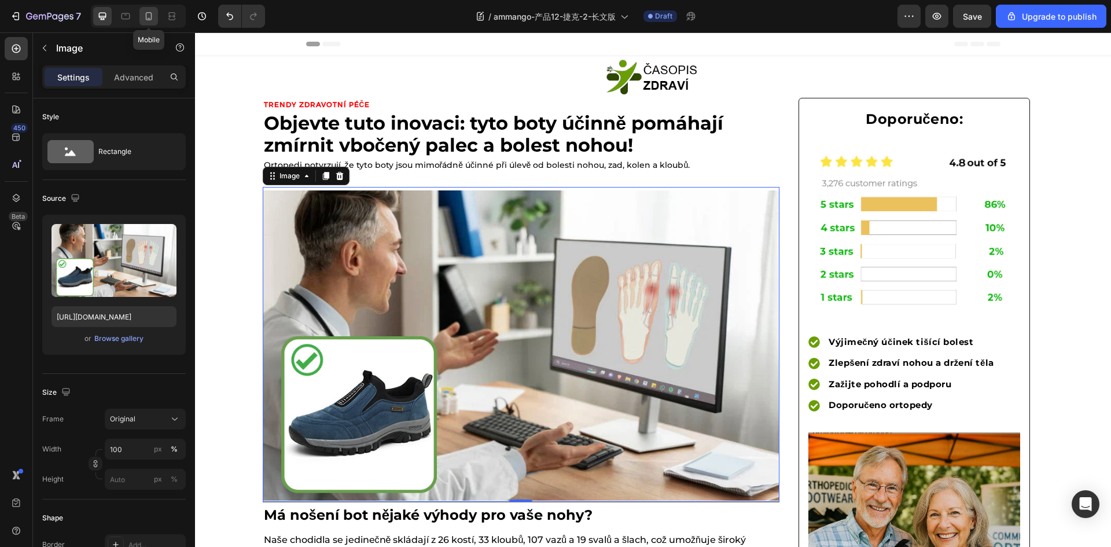
click at [144, 16] on icon at bounding box center [149, 16] width 12 height 12
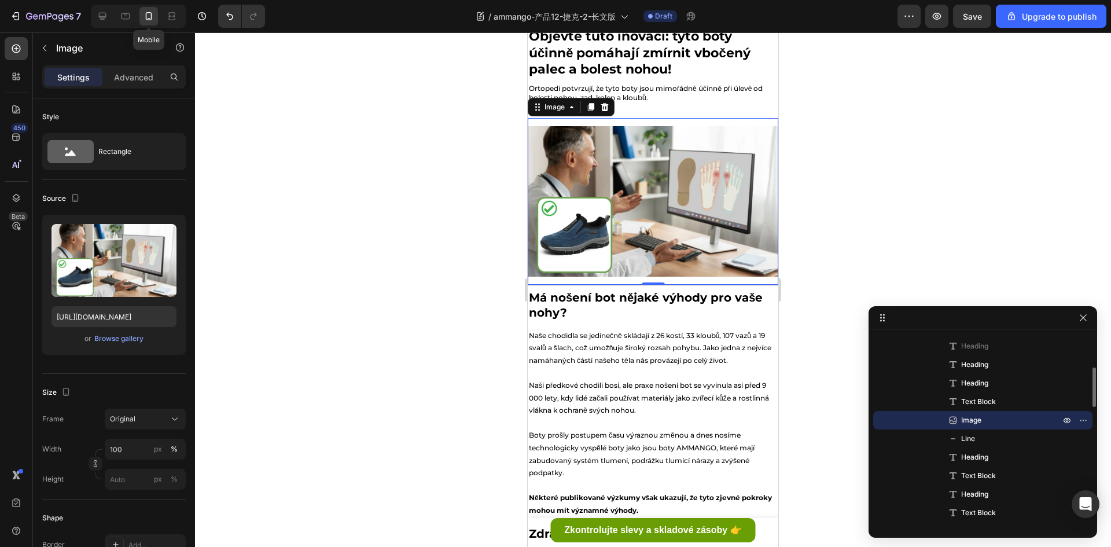
scroll to position [101, 0]
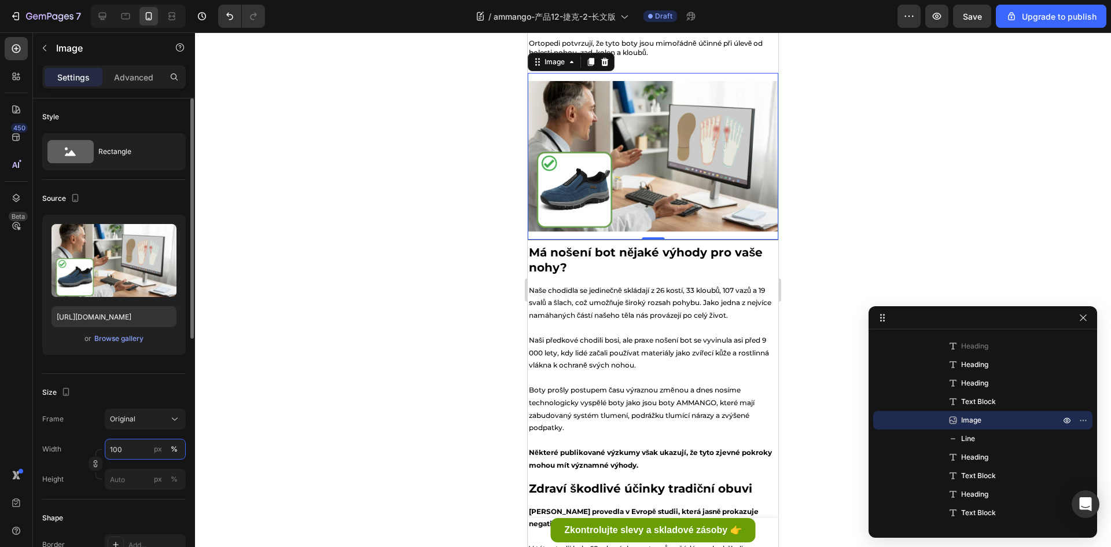
click at [121, 444] on input "100" at bounding box center [145, 448] width 81 height 21
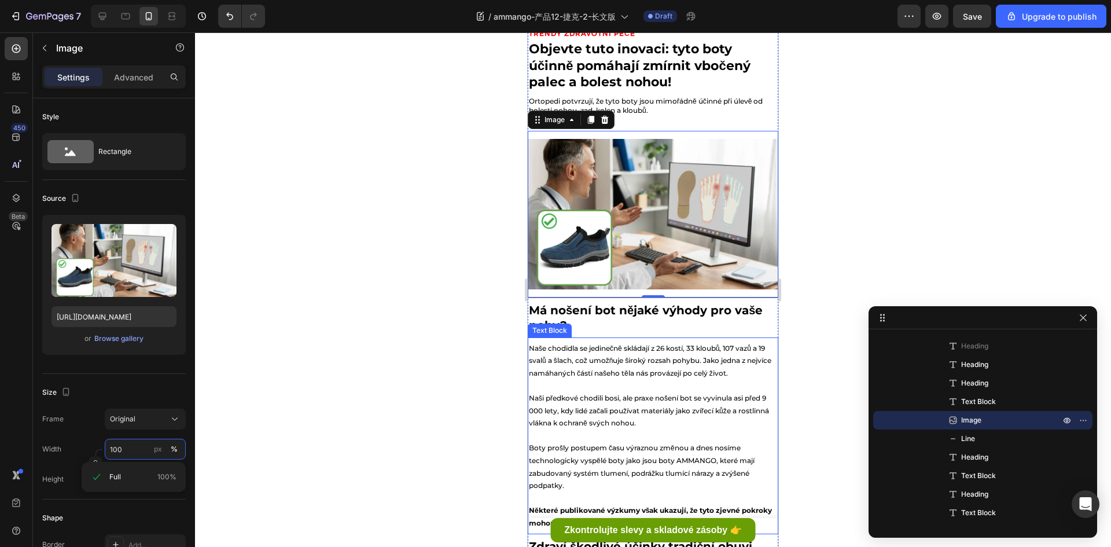
scroll to position [0, 0]
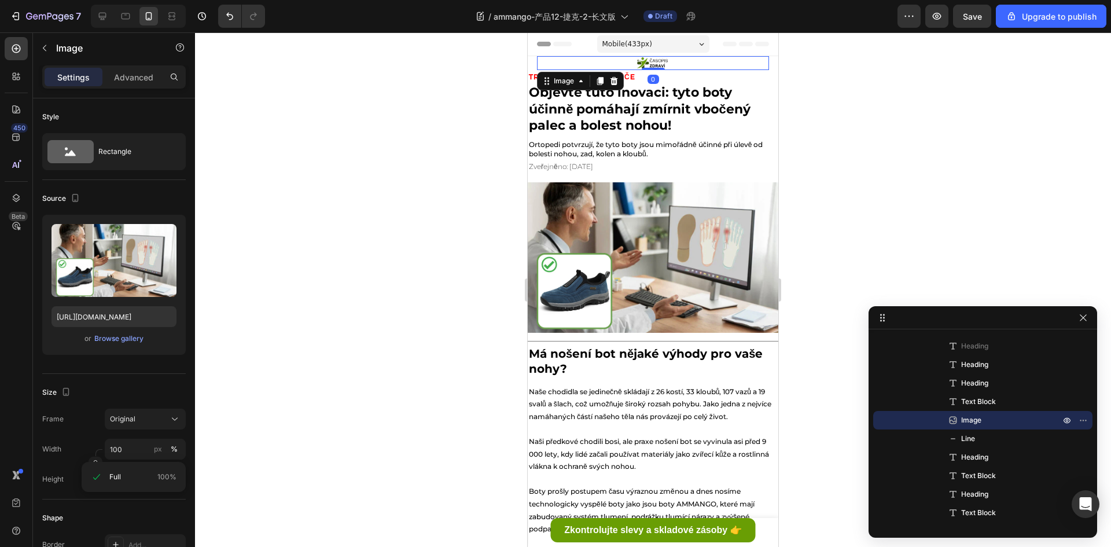
click at [651, 61] on img at bounding box center [652, 63] width 35 height 14
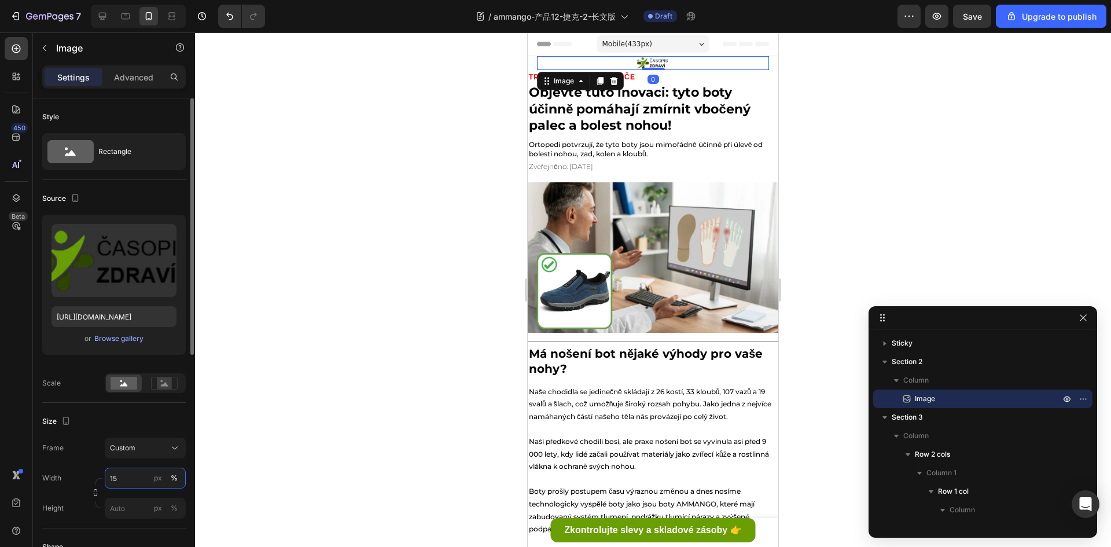
click at [137, 471] on input "15" at bounding box center [145, 477] width 81 height 21
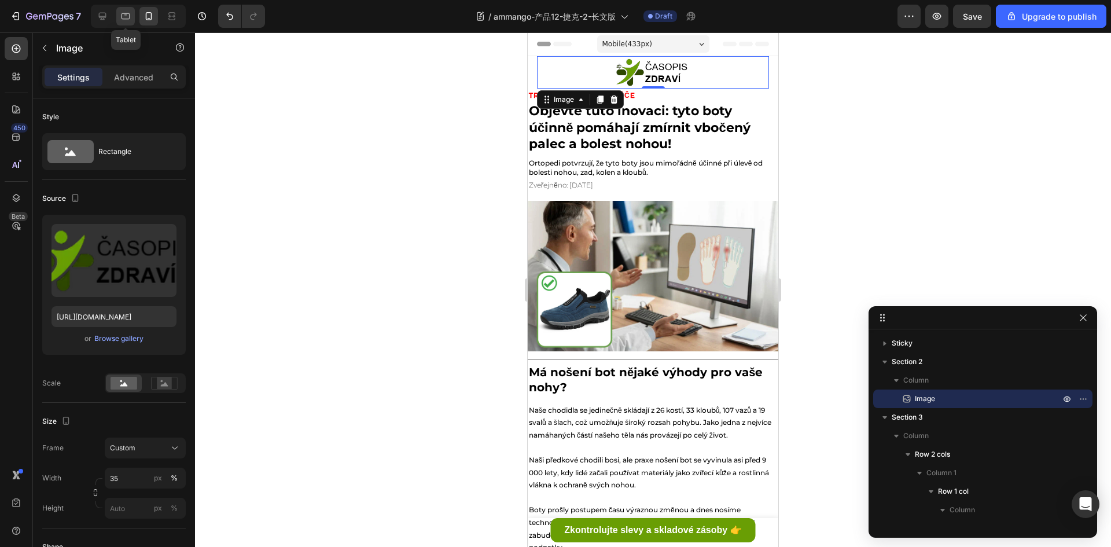
click at [129, 16] on icon at bounding box center [126, 16] width 12 height 12
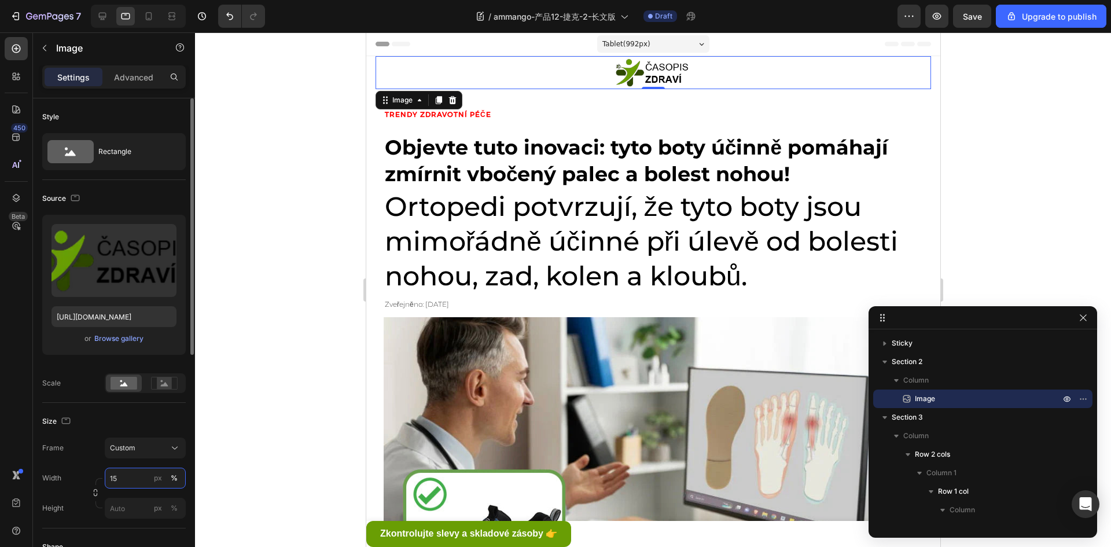
click at [135, 481] on input "15" at bounding box center [145, 477] width 81 height 21
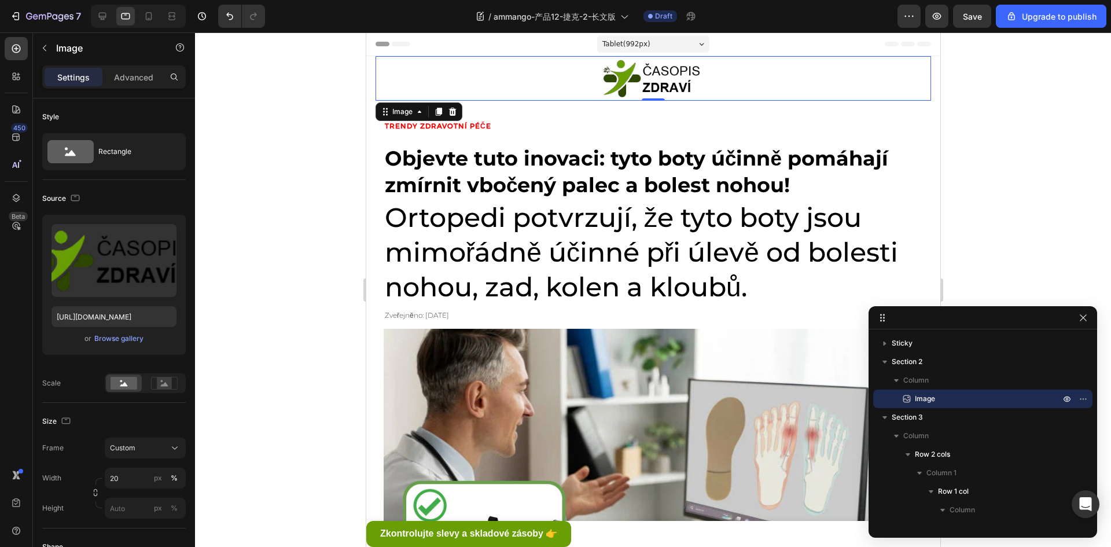
click at [91, 12] on div at bounding box center [138, 16] width 95 height 23
click at [99, 16] on icon at bounding box center [103, 17] width 8 height 8
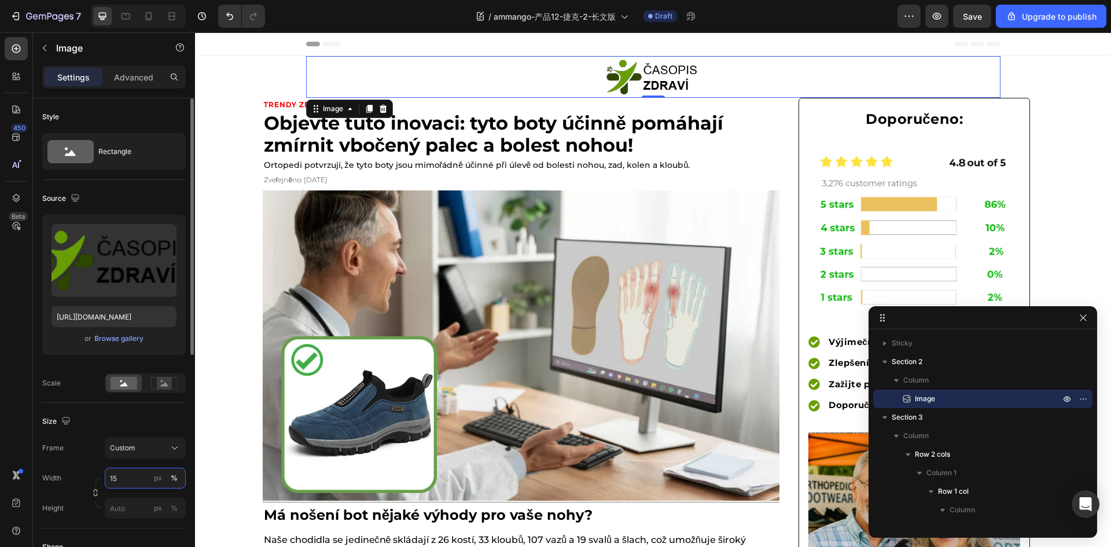
click at [131, 475] on input "15" at bounding box center [145, 477] width 81 height 21
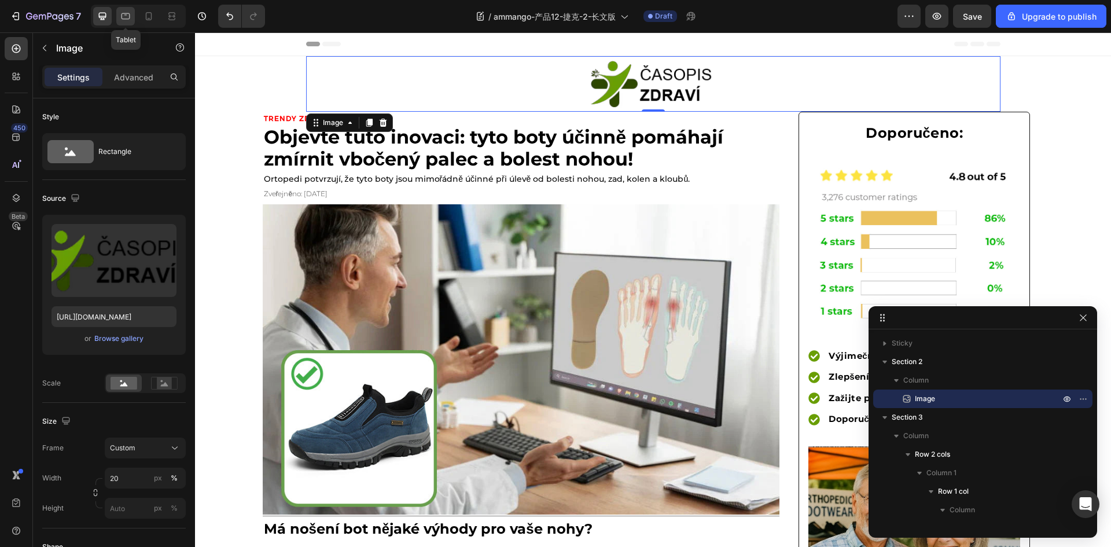
click at [123, 8] on div at bounding box center [125, 16] width 19 height 19
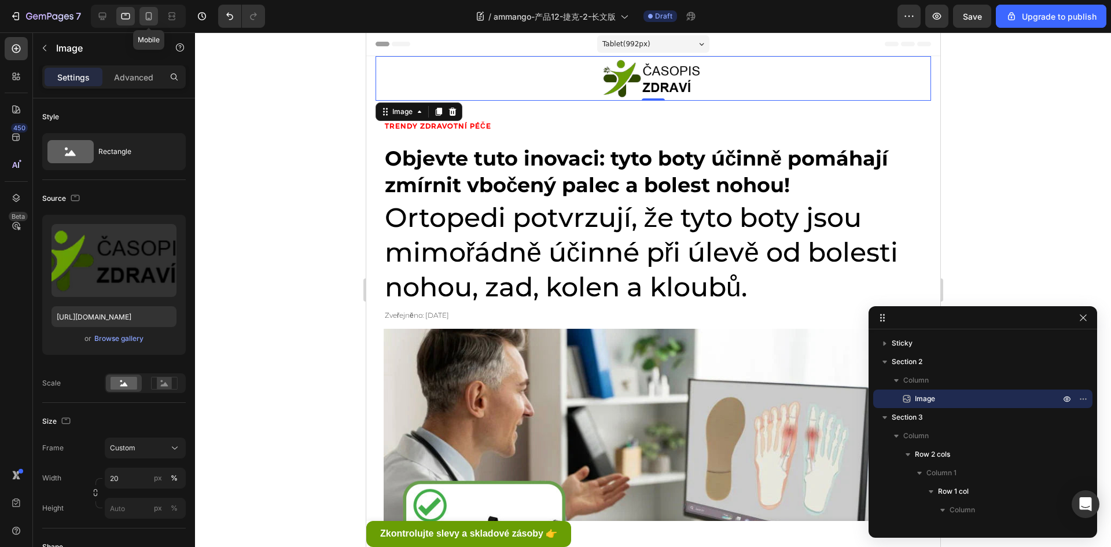
click at [147, 18] on icon at bounding box center [149, 16] width 12 height 12
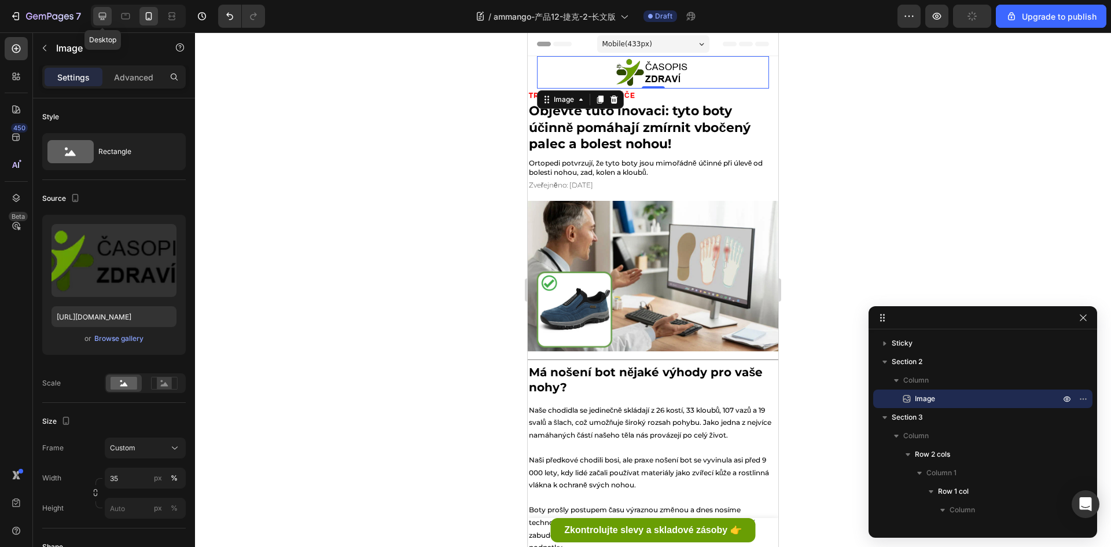
click at [99, 19] on icon at bounding box center [103, 16] width 12 height 12
type input "20"
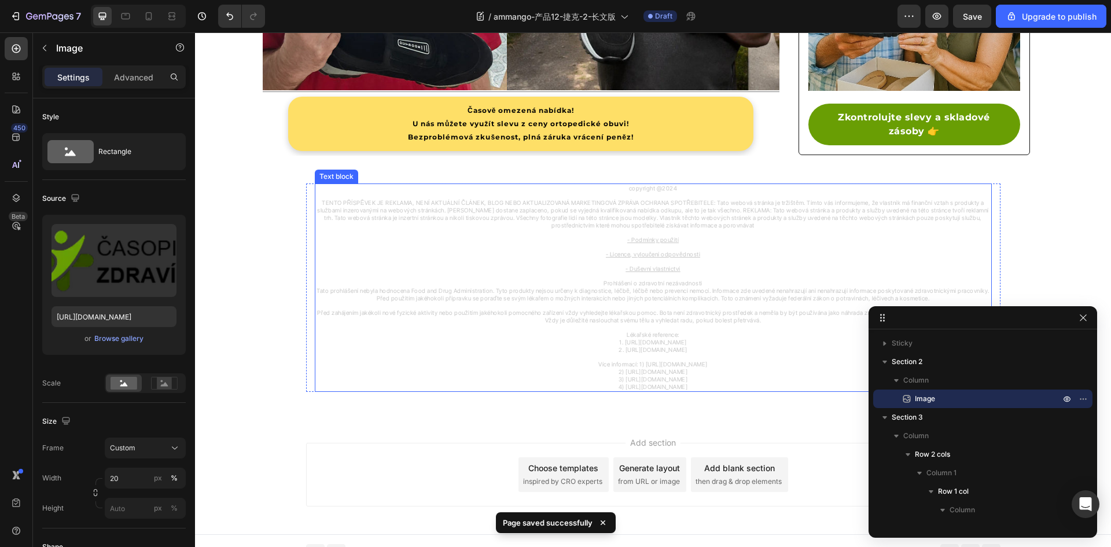
scroll to position [3406, 0]
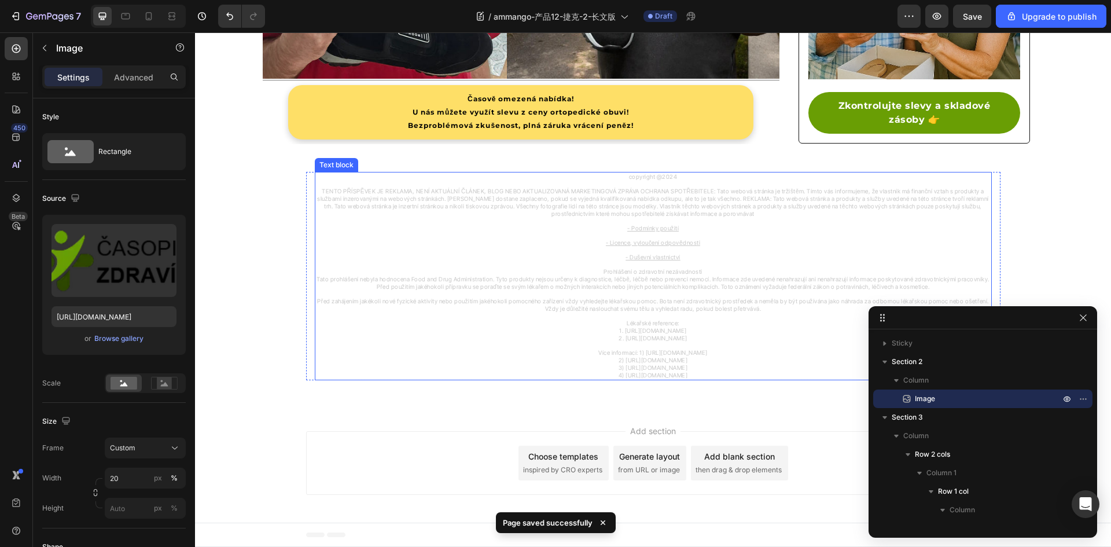
click at [669, 177] on span "copyright @2024" at bounding box center [653, 176] width 49 height 7
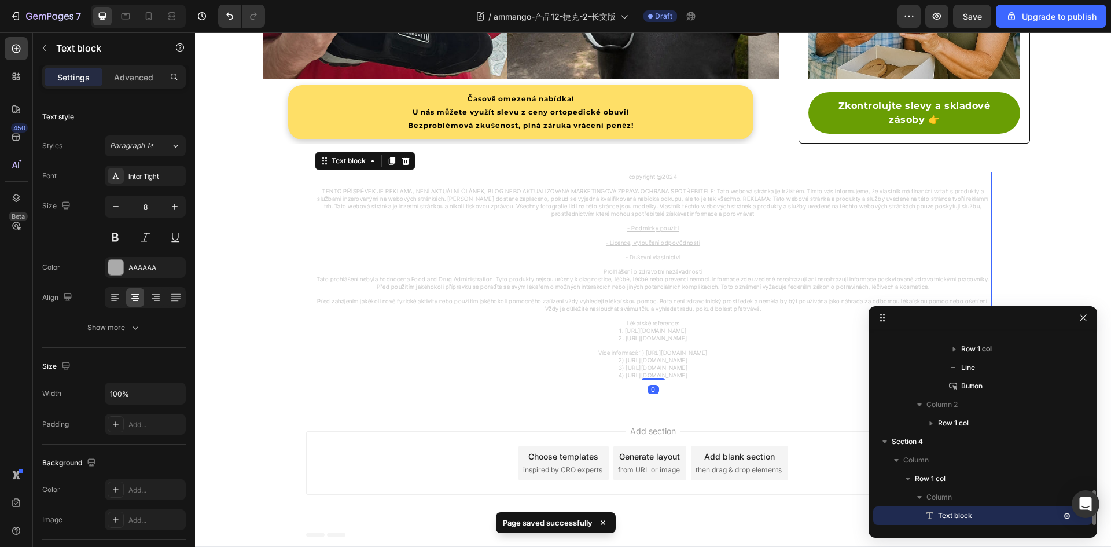
click at [669, 175] on span "copyright @2024" at bounding box center [653, 176] width 49 height 7
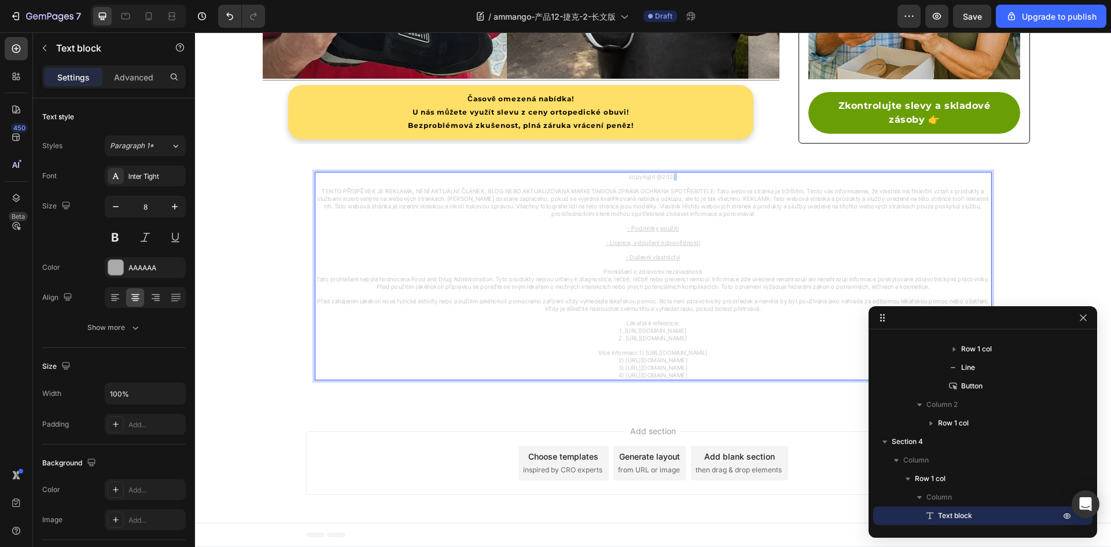
drag, startPoint x: 668, startPoint y: 178, endPoint x: 675, endPoint y: 179, distance: 7.0
click at [675, 179] on p "copyright @2024" at bounding box center [653, 177] width 674 height 8
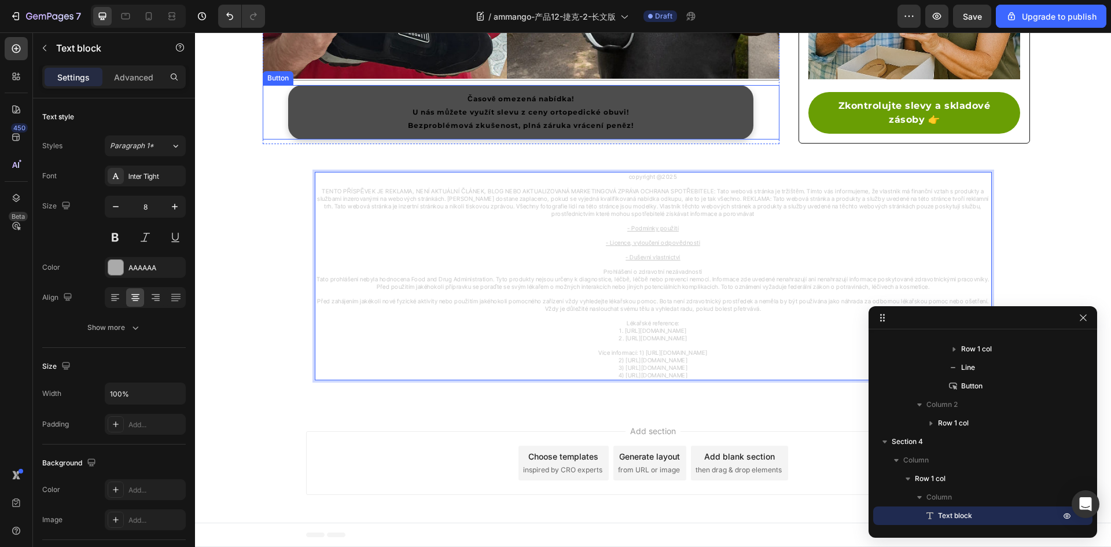
click at [689, 110] on link "Časově omezená nabídka! U nás můžete využít slevu z ceny ortopedické obuvi! Bez…" at bounding box center [520, 112] width 465 height 54
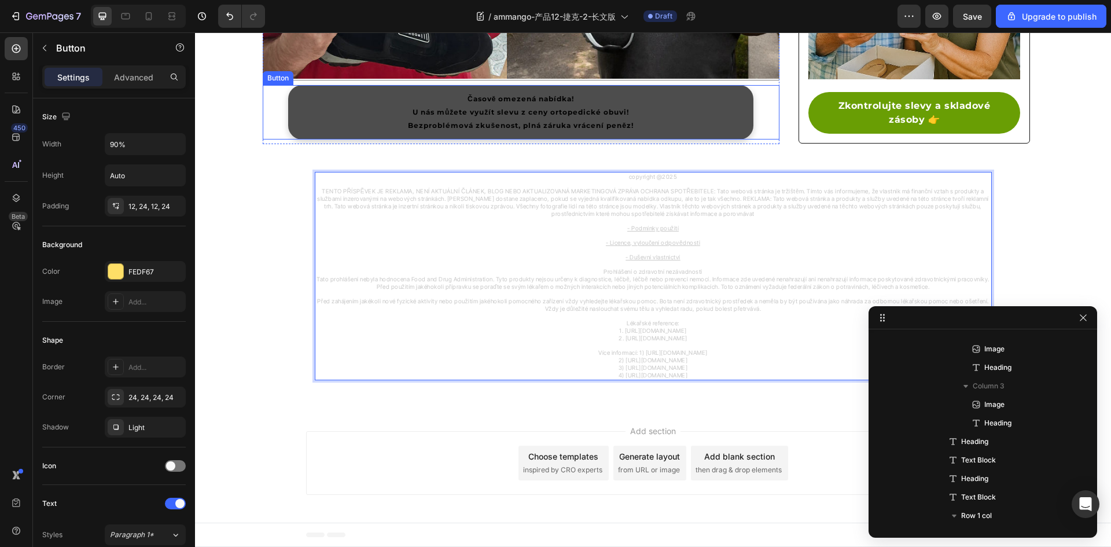
scroll to position [1015, 0]
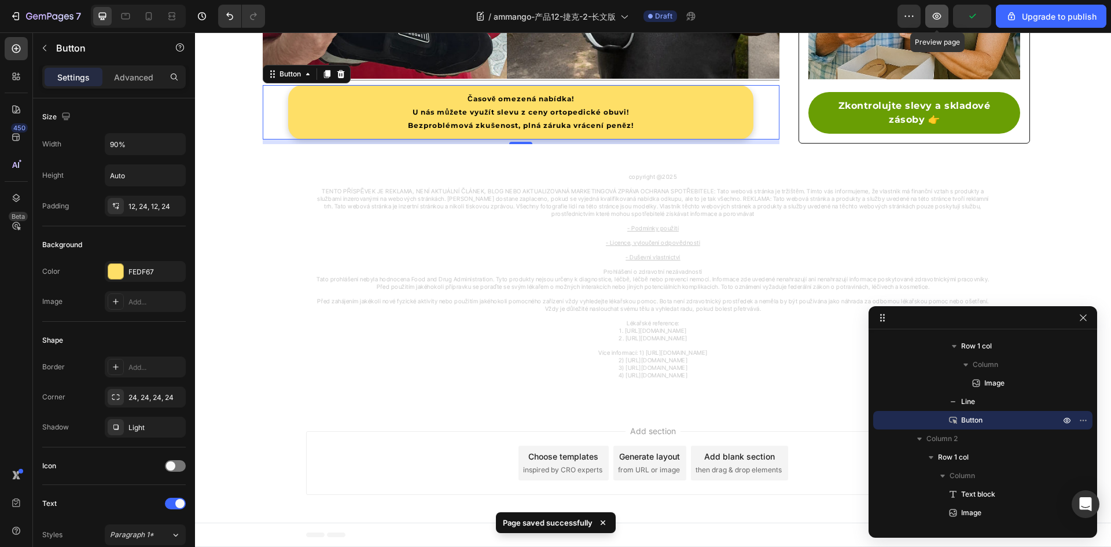
click at [940, 16] on icon "button" at bounding box center [937, 16] width 12 height 12
click at [34, 21] on icon "button" at bounding box center [49, 17] width 47 height 10
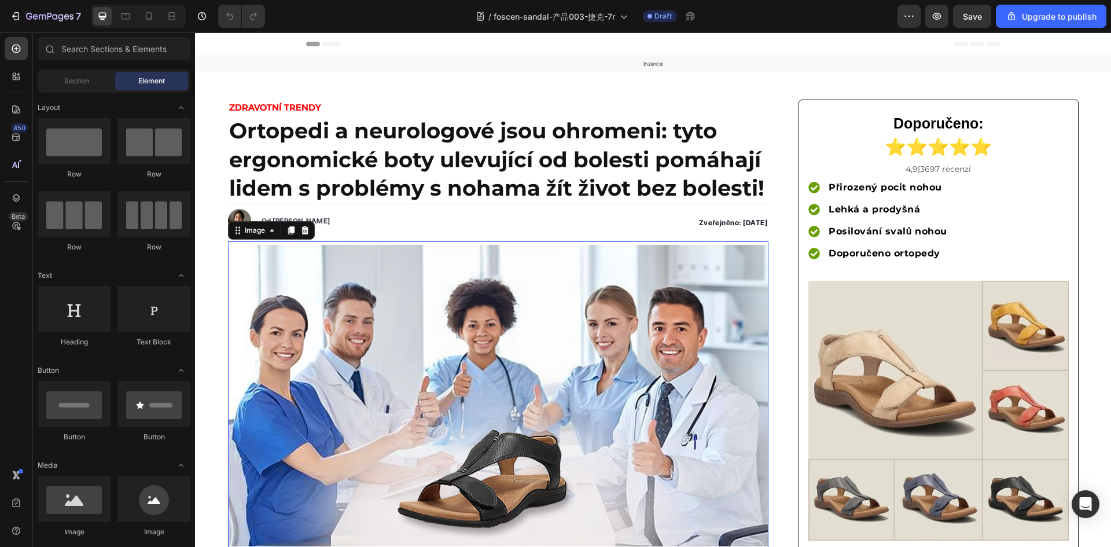
click at [337, 339] on img at bounding box center [498, 396] width 541 height 302
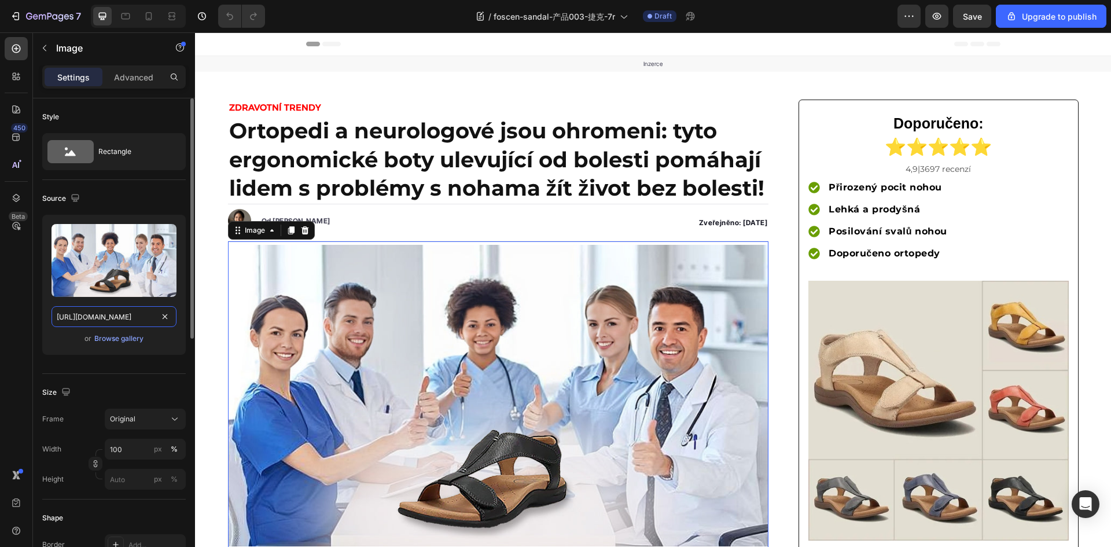
click at [128, 315] on input "https://cdn.shopify.com/s/files/1/0883/2712/7322/files/gempages_518231226549535…" at bounding box center [113, 316] width 125 height 21
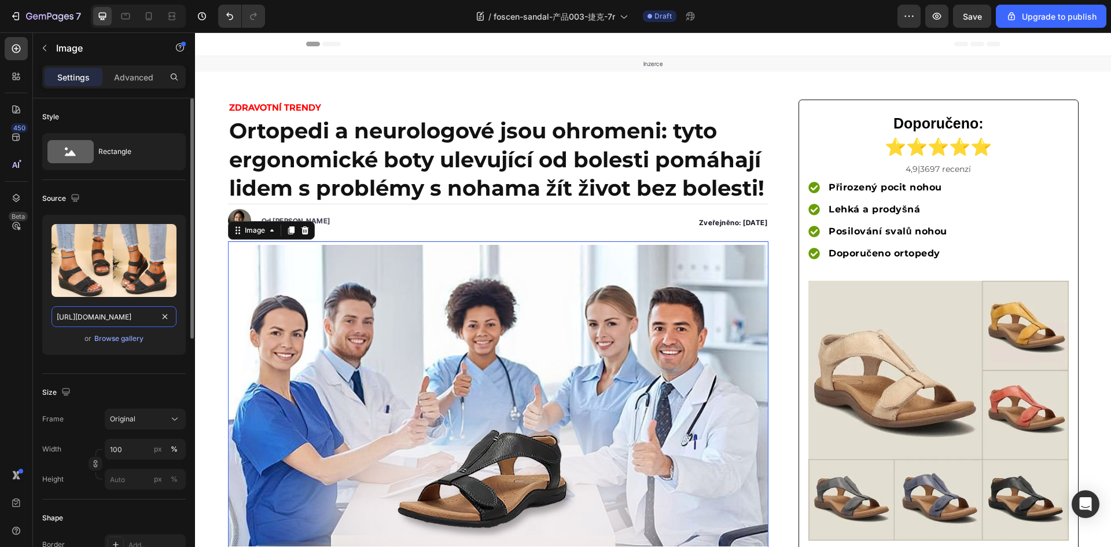
scroll to position [0, 401]
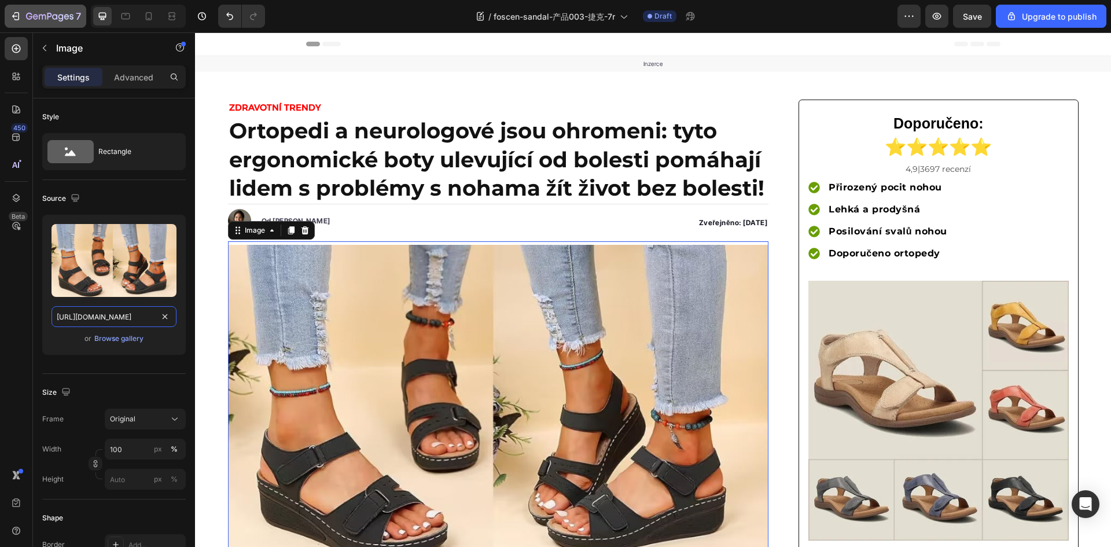
type input "https://cdn.shopify.com/s/files/1/0883/2712/7322/files/gempages_518231226549535…"
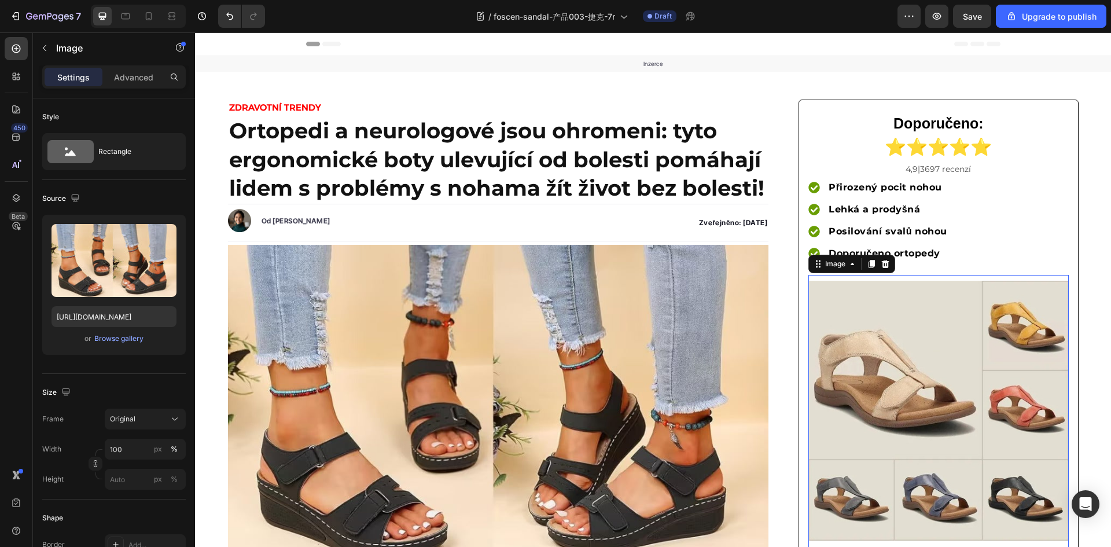
click at [901, 397] on img at bounding box center [938, 411] width 260 height 260
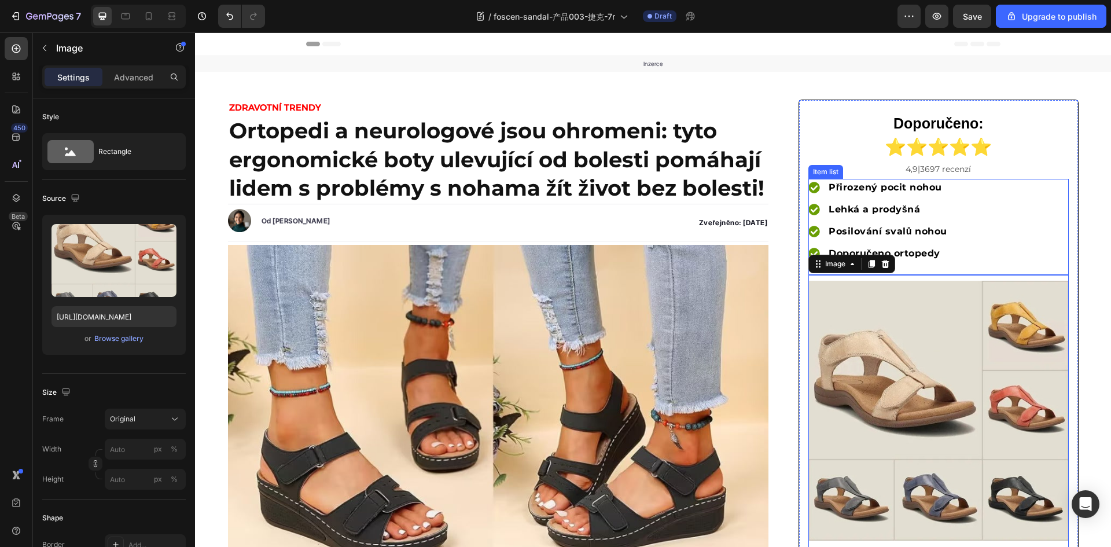
drag, startPoint x: 866, startPoint y: 264, endPoint x: 883, endPoint y: 293, distance: 33.7
click at [868, 264] on icon at bounding box center [871, 264] width 6 height 8
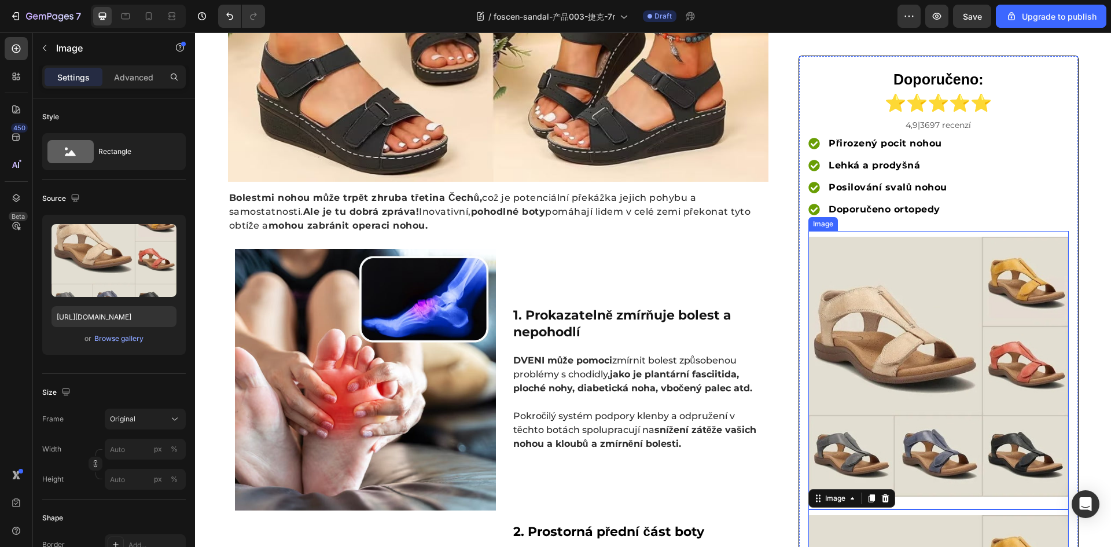
click at [884, 314] on img at bounding box center [938, 367] width 260 height 260
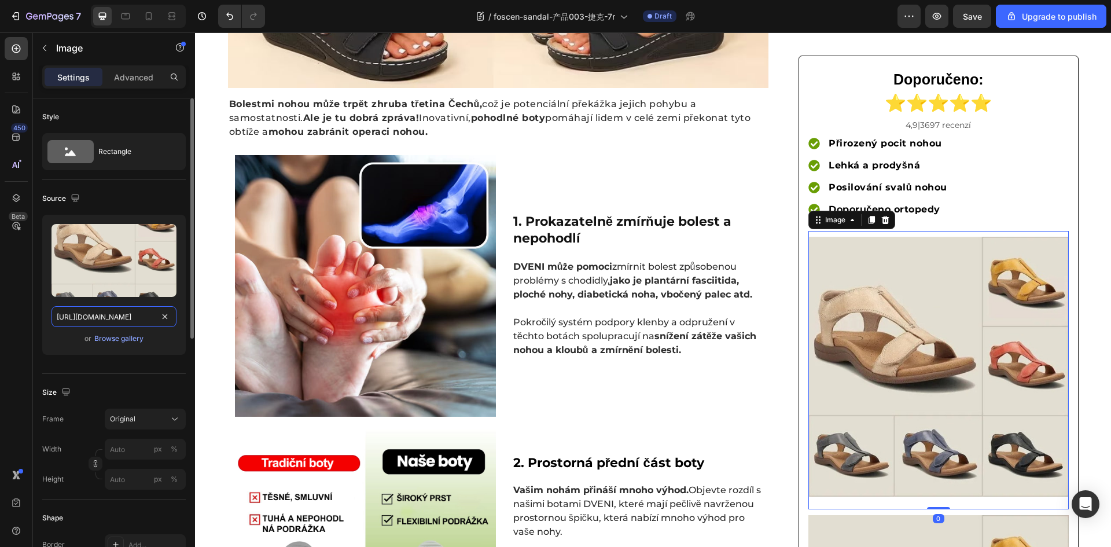
click at [120, 319] on input "https://img-va.myshopline.com/image/store/1740562687624/a70120e7be4274fdce999f3…" at bounding box center [113, 316] width 125 height 21
type input "[URL][DOMAIN_NAME]"
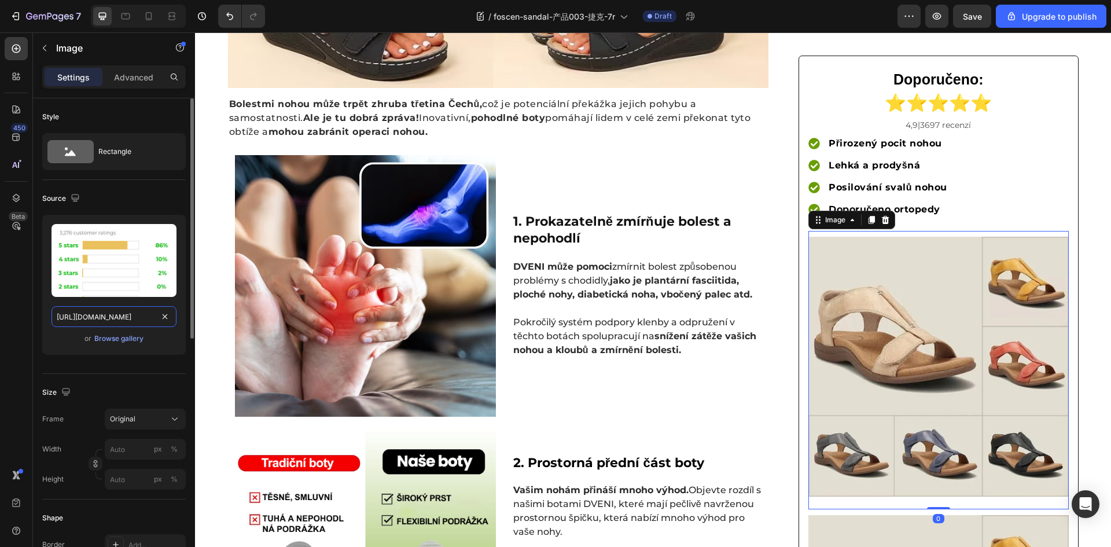
scroll to position [0, 349]
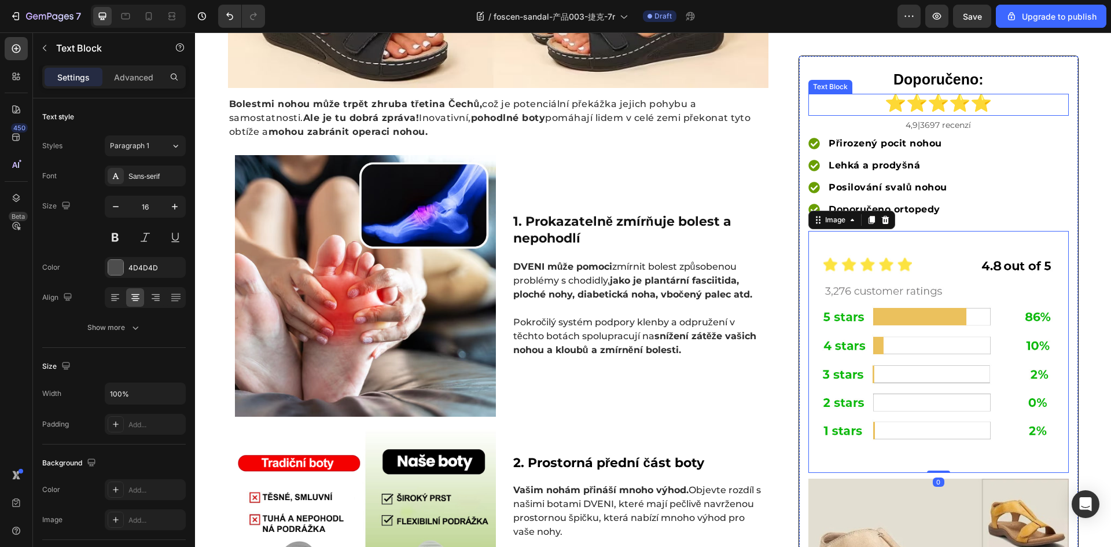
click at [914, 108] on strong "⭐⭐⭐⭐⭐" at bounding box center [937, 102] width 107 height 19
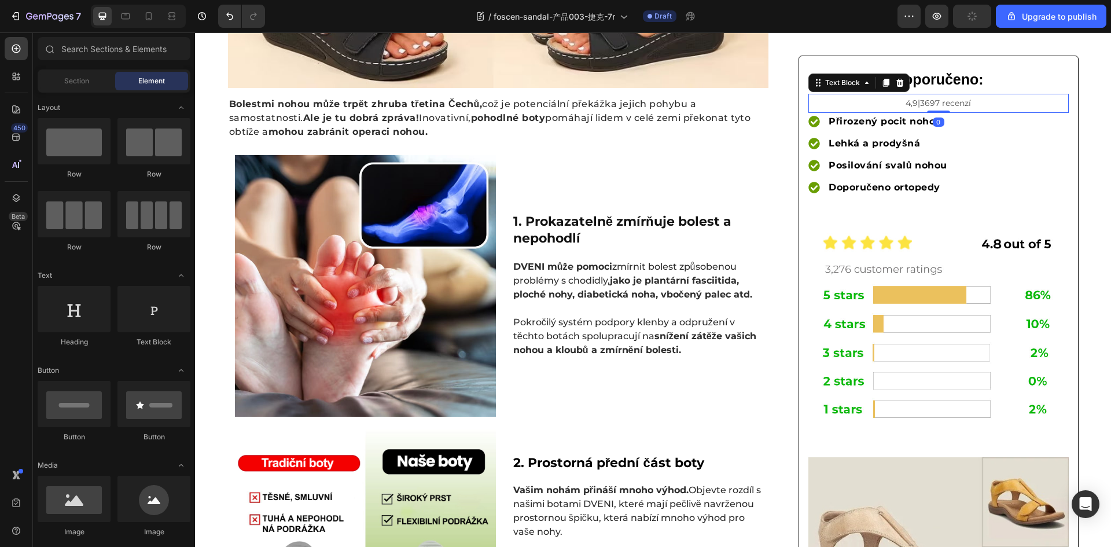
click at [866, 98] on p "4,9|3697 recenzí" at bounding box center [937, 103] width 257 height 17
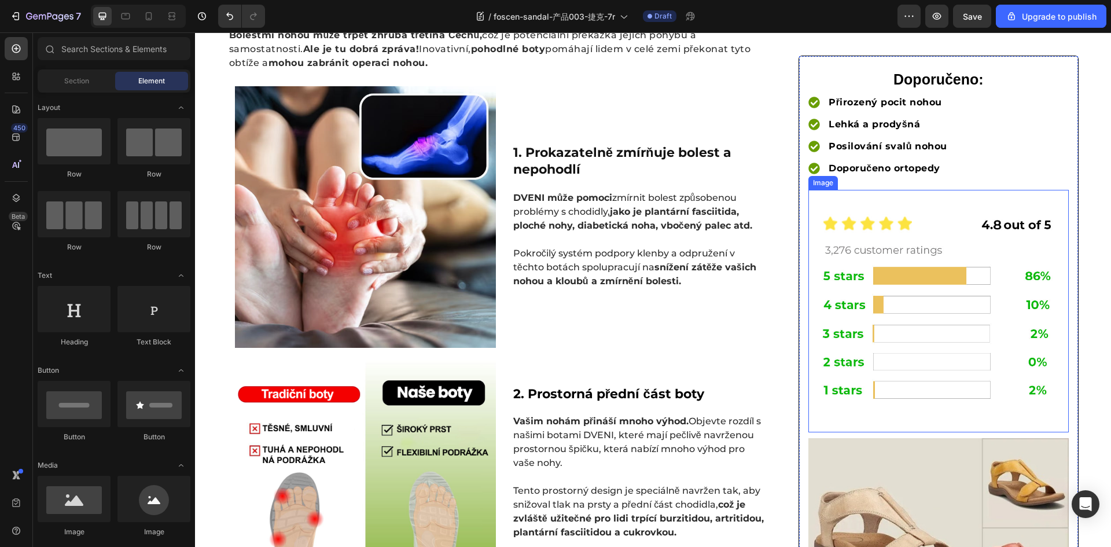
scroll to position [654, 0]
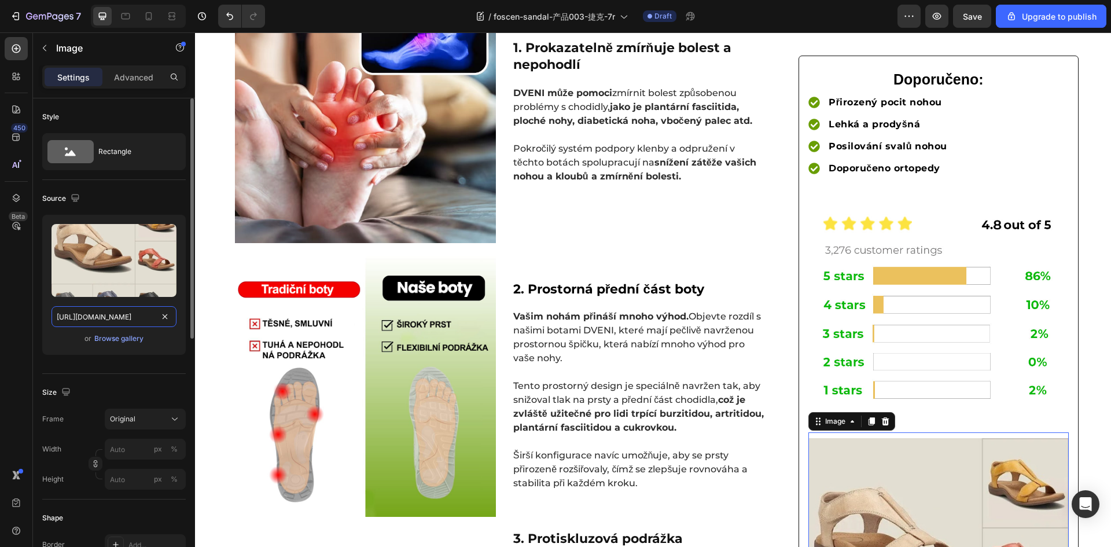
click at [103, 313] on input "https://img-va.myshopline.com/image/store/1740562687624/a70120e7be4274fdce999f3…" at bounding box center [113, 316] width 125 height 21
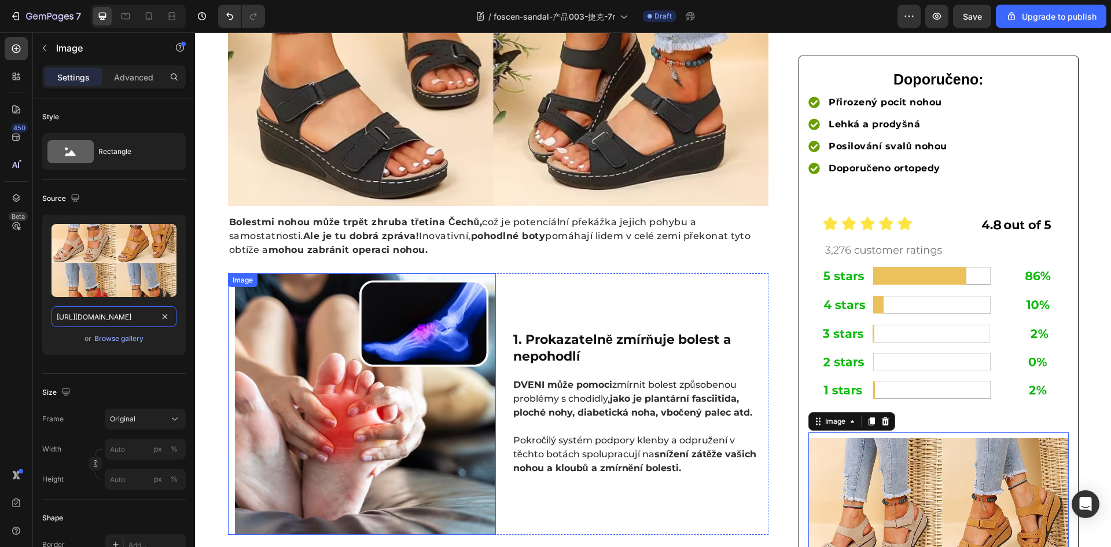
scroll to position [18, 0]
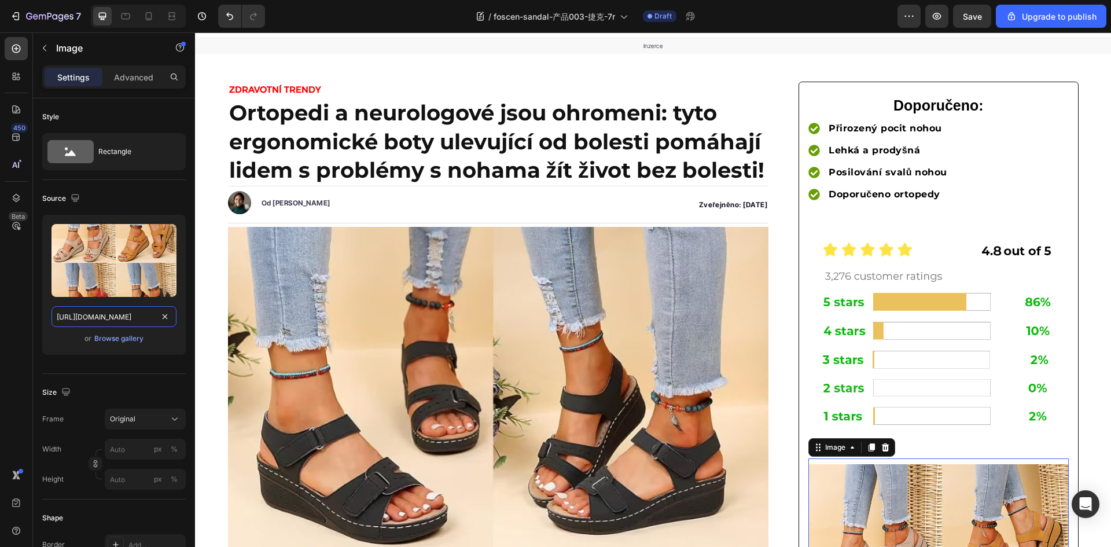
type input "https://img-va.myshopline.com/image/store/1754706957339/-05-69_1800x.jpg?w=800&…"
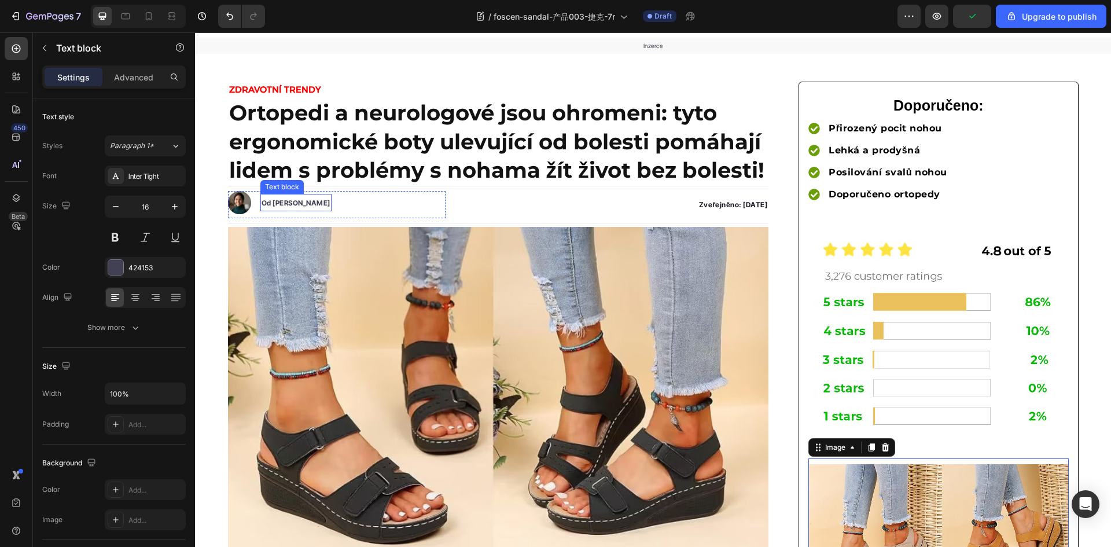
click at [286, 201] on strong "Od Petera Herzberga" at bounding box center [295, 202] width 69 height 9
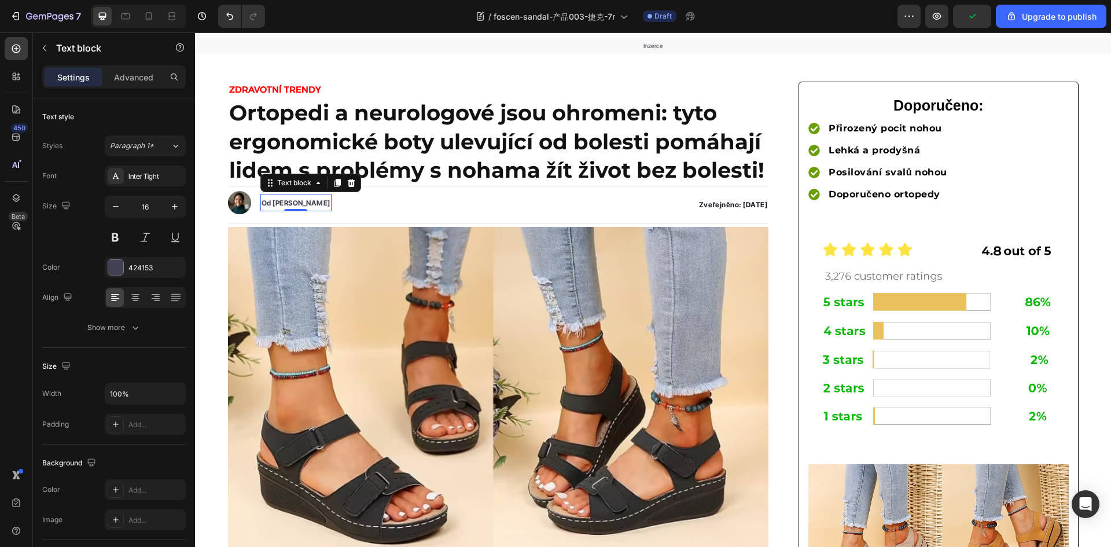
click at [294, 206] on div "0" at bounding box center [296, 210] width 12 height 9
click at [267, 202] on strong "Od Petera Herzberga" at bounding box center [295, 202] width 69 height 9
drag, startPoint x: 269, startPoint y: 202, endPoint x: 334, endPoint y: 206, distance: 64.9
click at [334, 206] on div "Image Od Petera Herzberga Text block 0" at bounding box center [336, 204] width 217 height 27
click at [333, 320] on img at bounding box center [498, 389] width 541 height 324
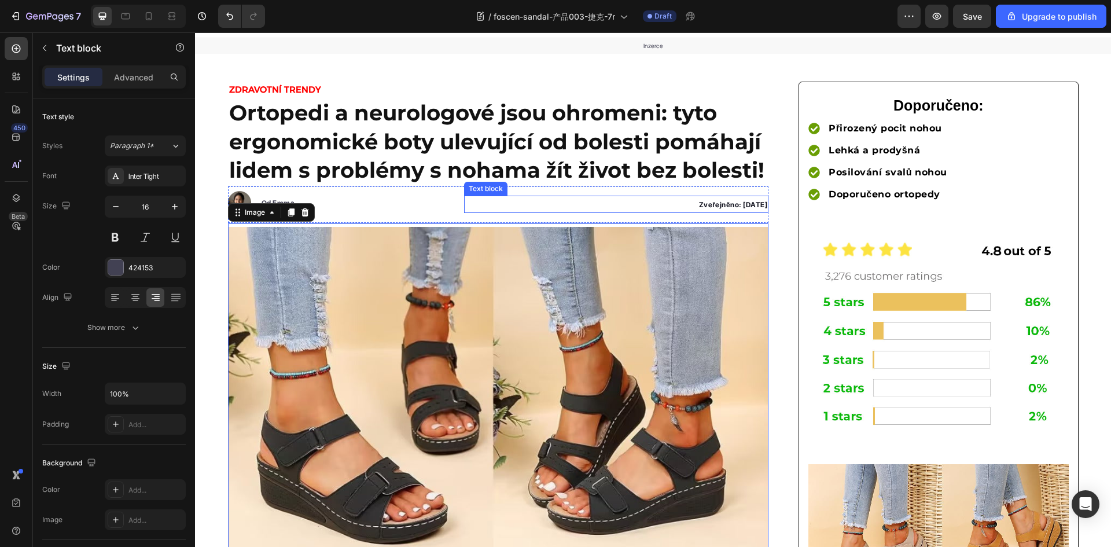
click at [745, 204] on strong "Zveřejněno: 16.06.2025" at bounding box center [733, 204] width 68 height 9
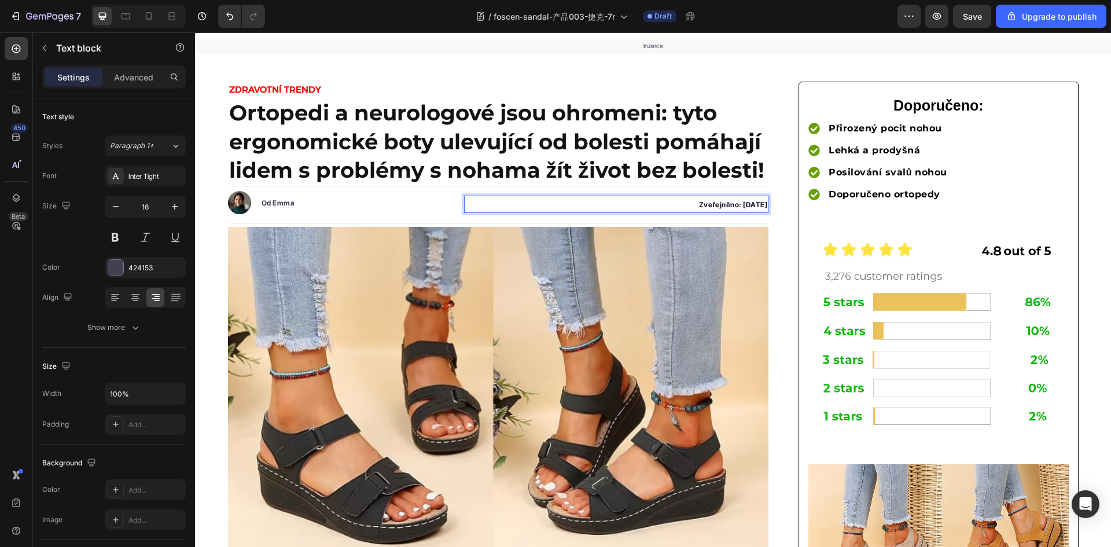
click at [738, 201] on strong "Zveřejněno: 16.06.2025" at bounding box center [733, 204] width 68 height 9
click at [740, 203] on strong "Zveřejněno: 16.06.2025" at bounding box center [733, 204] width 68 height 9
click at [723, 204] on strong "Zveřejněno: 16.08.2025" at bounding box center [733, 204] width 68 height 9
click at [725, 204] on strong "Zveřejněno: 16.08.2025" at bounding box center [733, 204] width 68 height 9
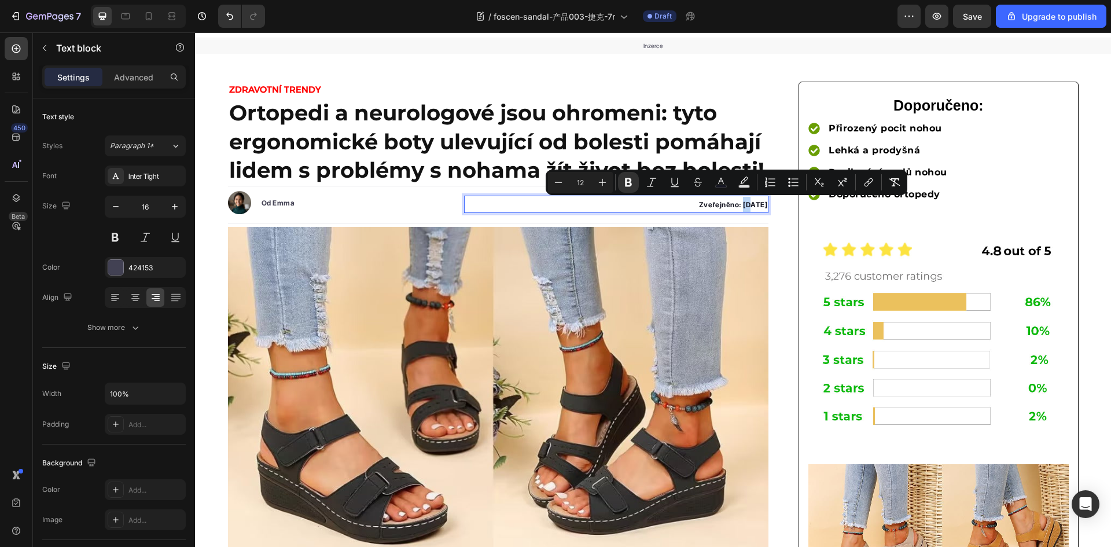
drag, startPoint x: 722, startPoint y: 204, endPoint x: 729, endPoint y: 205, distance: 6.5
click at [729, 205] on strong "Zveřejněno: 16.08.2025" at bounding box center [733, 204] width 68 height 9
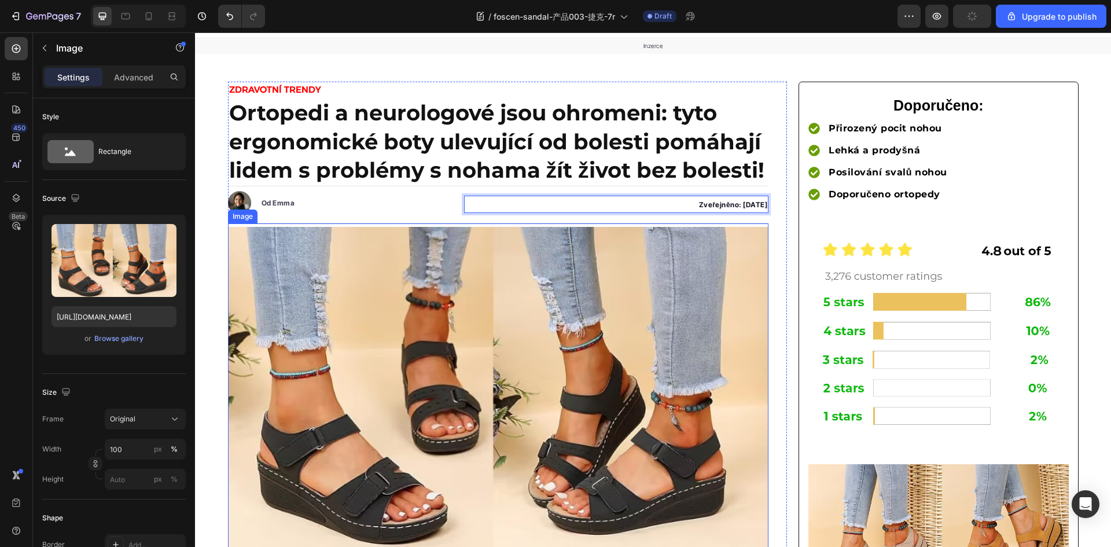
click at [582, 298] on img at bounding box center [498, 389] width 541 height 324
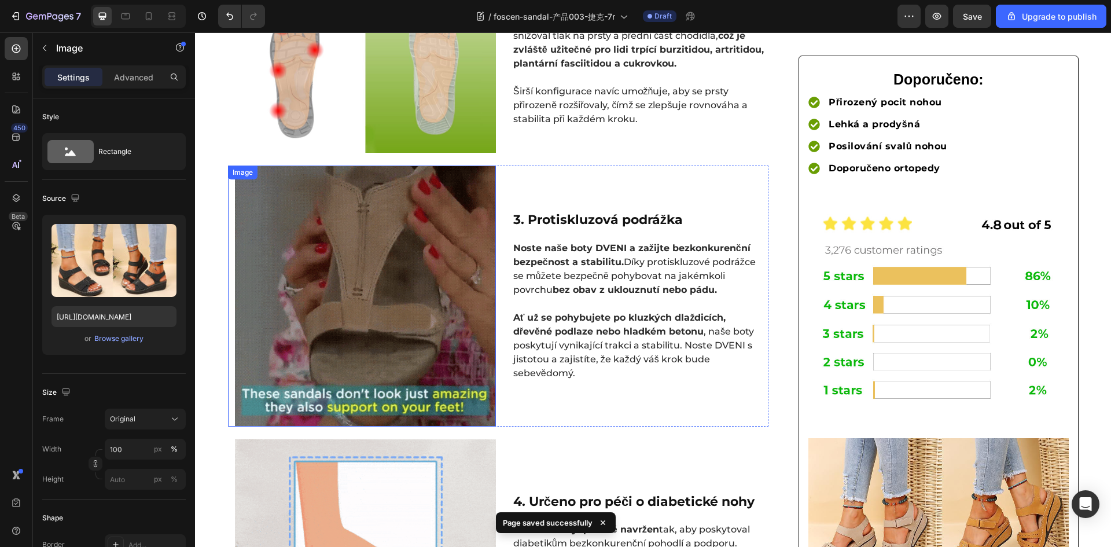
scroll to position [1001, 0]
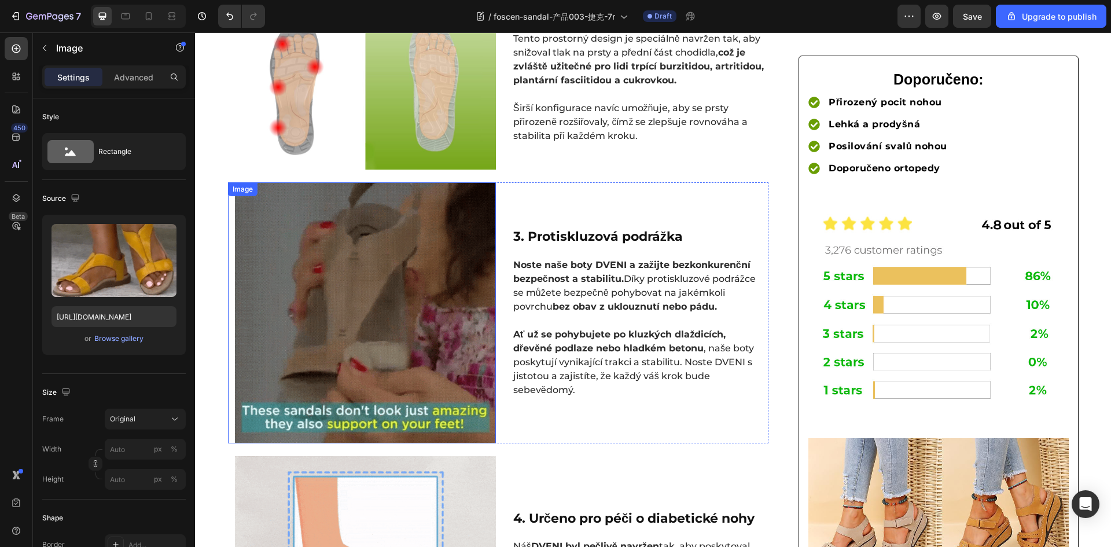
click at [387, 252] on img at bounding box center [365, 312] width 261 height 261
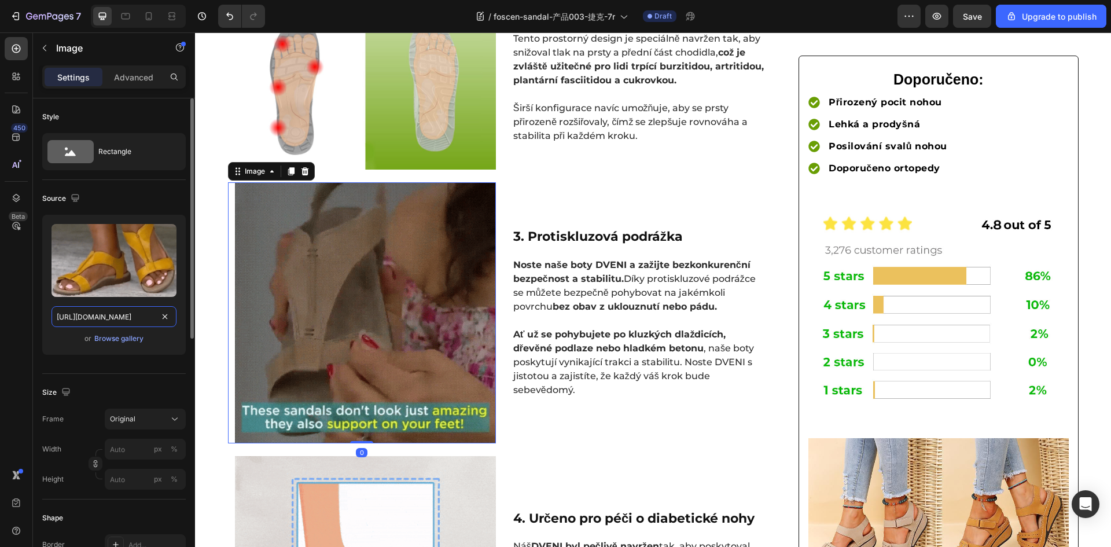
click at [122, 320] on input "https://cdn.shopify.com/s/files/1/0883/2712/7322/files/gempages_518231226549535…" at bounding box center [113, 316] width 125 height 21
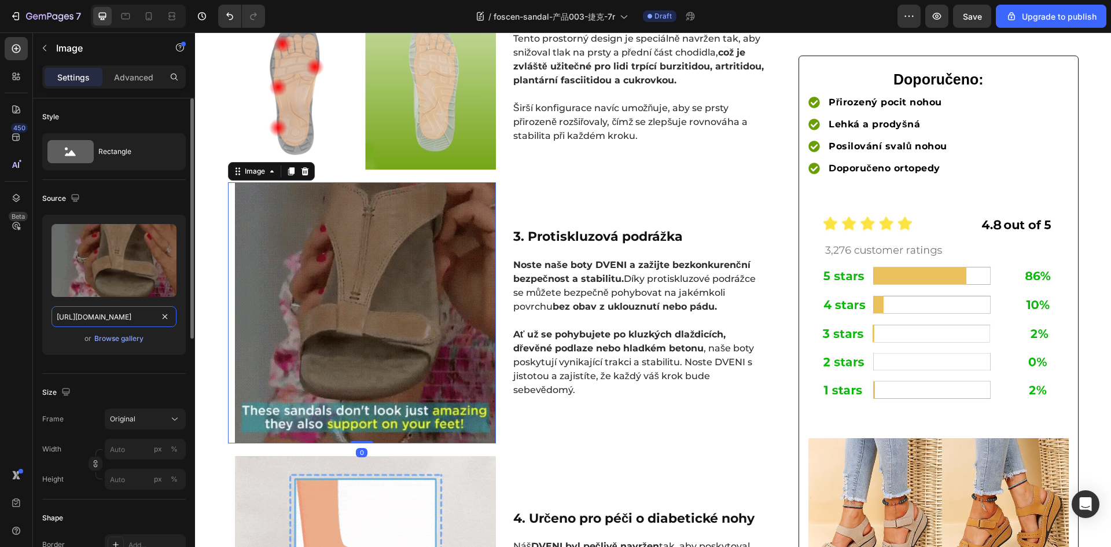
paste input "4db50e4a-b57b-48a6-82b8-89ae178841e6.webp?v=1718879937"
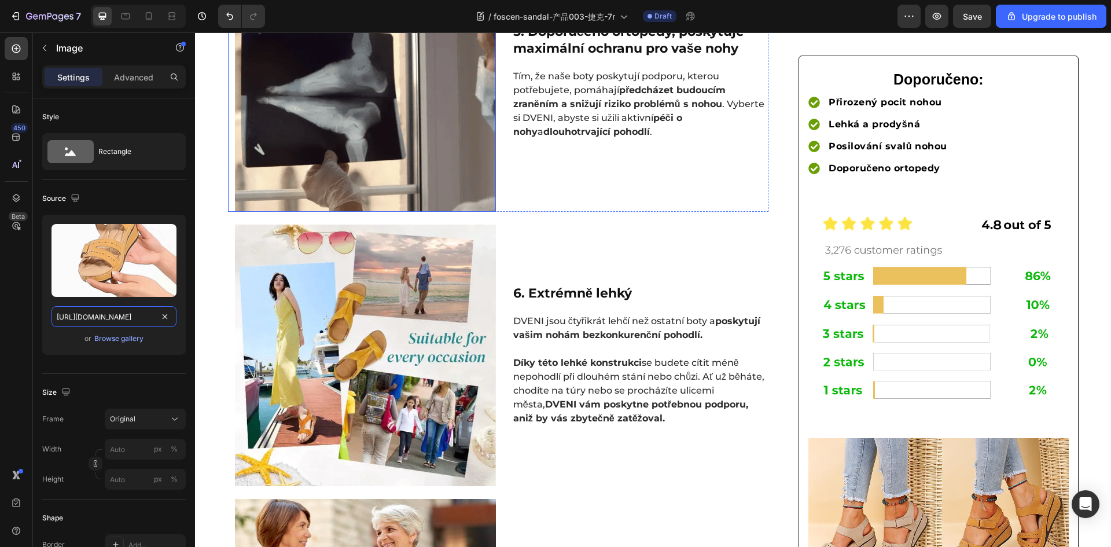
scroll to position [1984, 0]
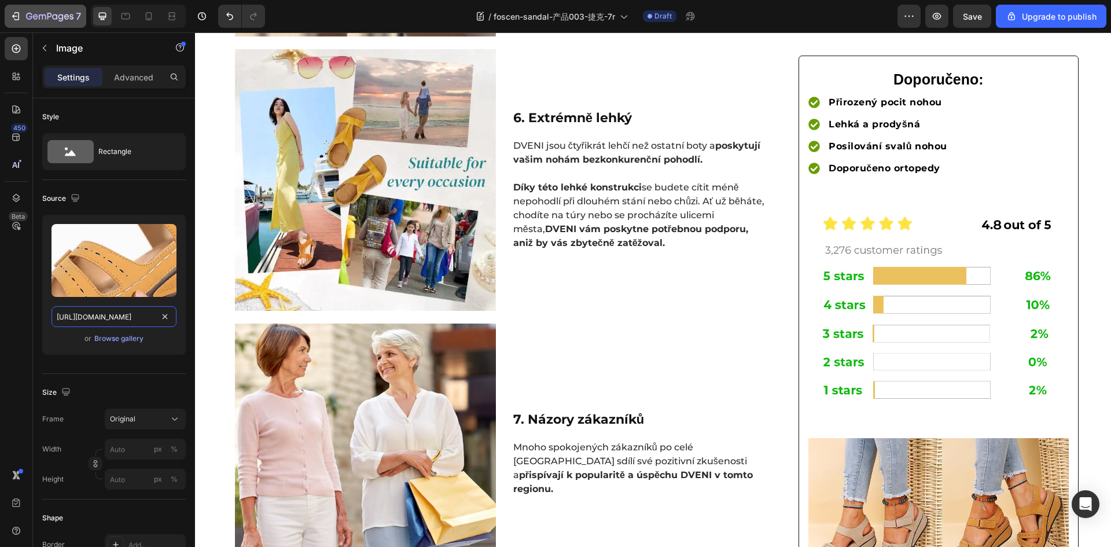
type input "https://cdn.shopify.com/s/files/1/0883/2712/7322/files/gempages_518231226549535…"
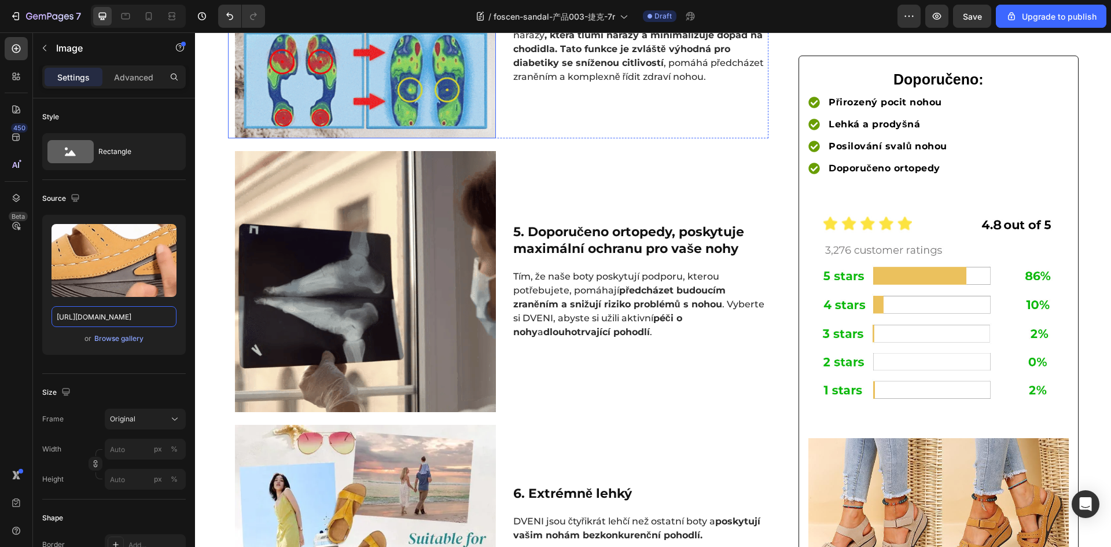
scroll to position [1695, 0]
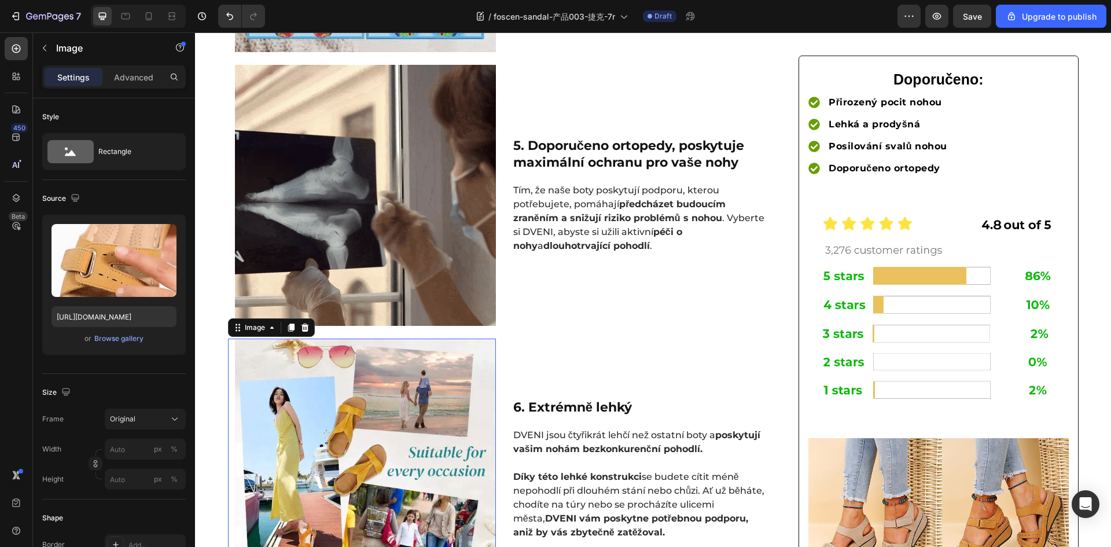
drag, startPoint x: 334, startPoint y: 389, endPoint x: 202, endPoint y: 370, distance: 133.7
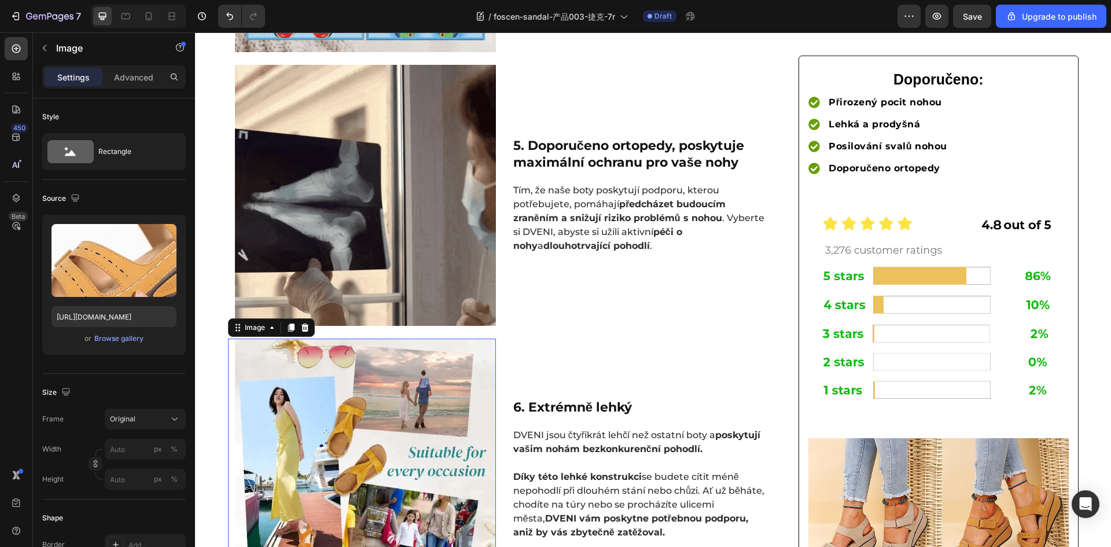
click at [334, 389] on img at bounding box center [365, 468] width 261 height 261
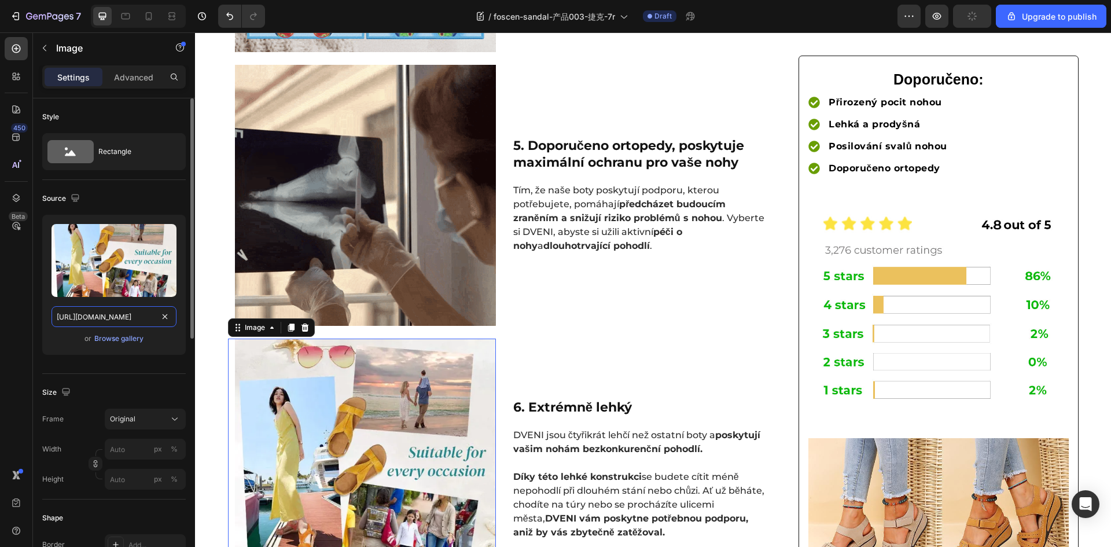
click at [96, 315] on input "https://img-va.myshopline.com/image/store/1703139568244/-20240520144707.png?w=6…" at bounding box center [113, 316] width 125 height 21
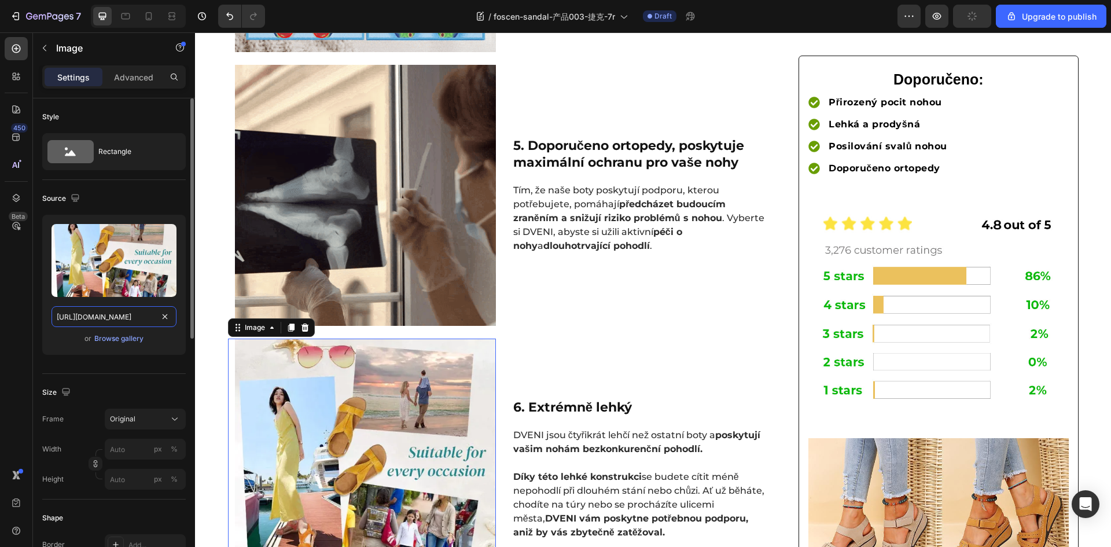
type input "https://cdn.shopify.com/s/files/1/0883/2712/7322/files/gempages_518231226549535…"
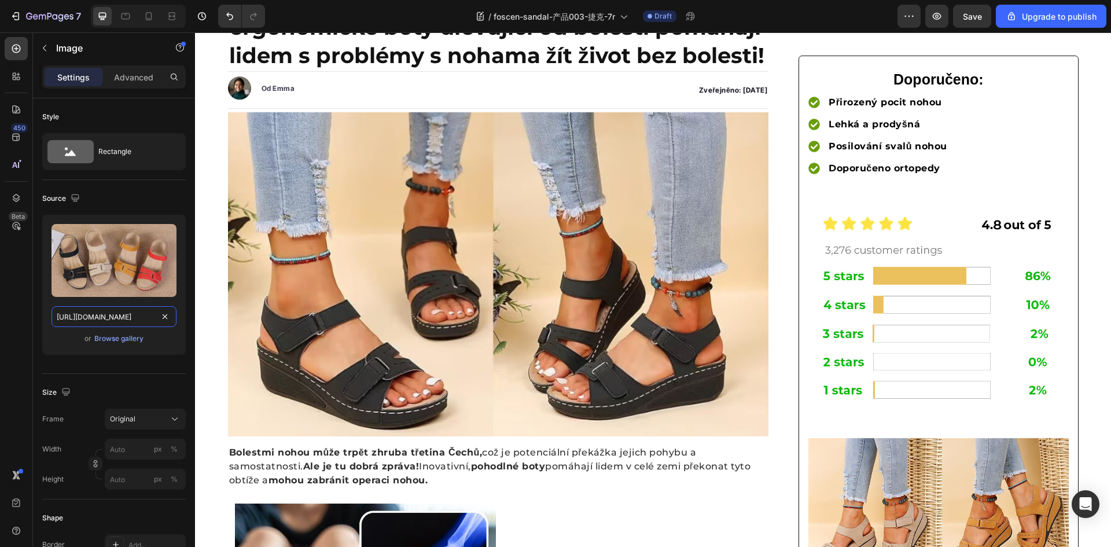
scroll to position [0, 0]
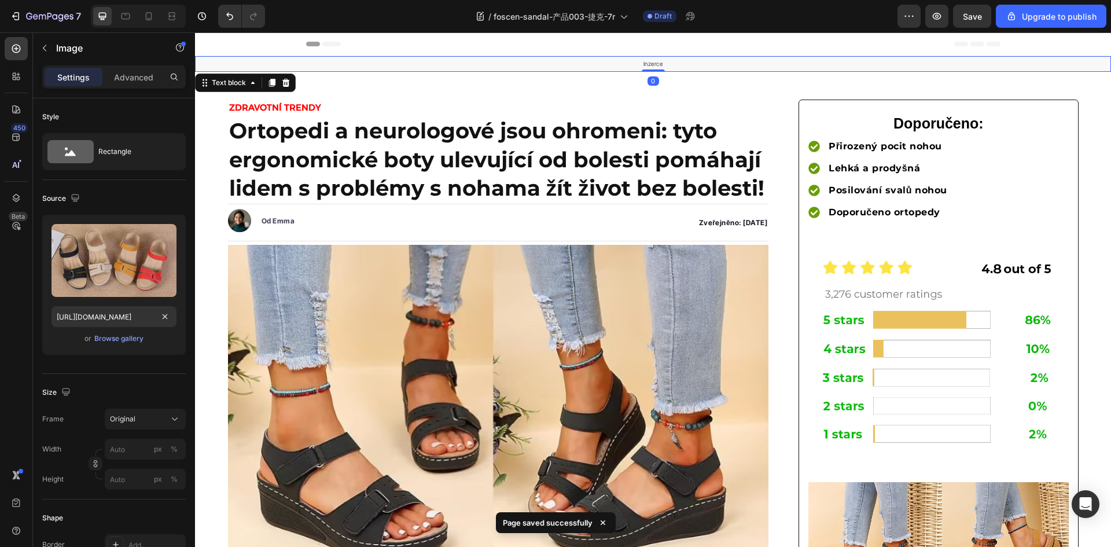
click at [541, 64] on p "Inzerce" at bounding box center [652, 64] width 913 height 9
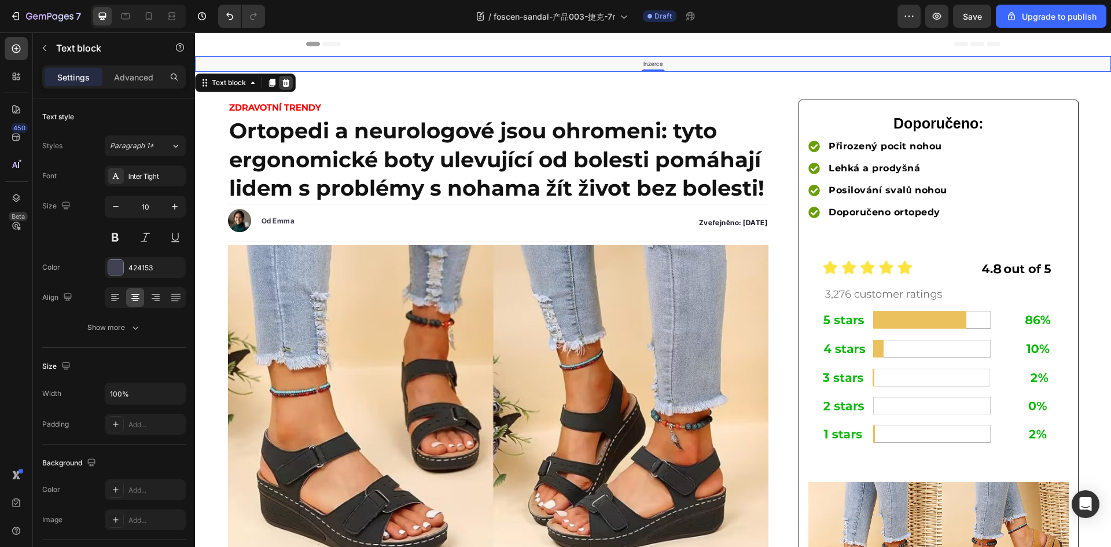
click at [284, 82] on icon at bounding box center [286, 83] width 8 height 8
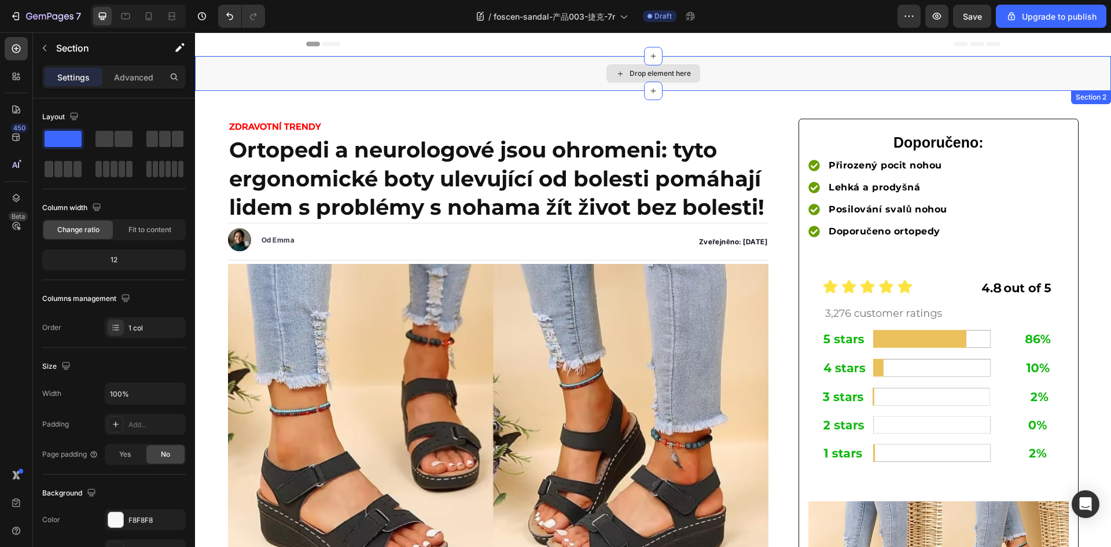
click at [361, 78] on div "Drop element here" at bounding box center [653, 73] width 916 height 35
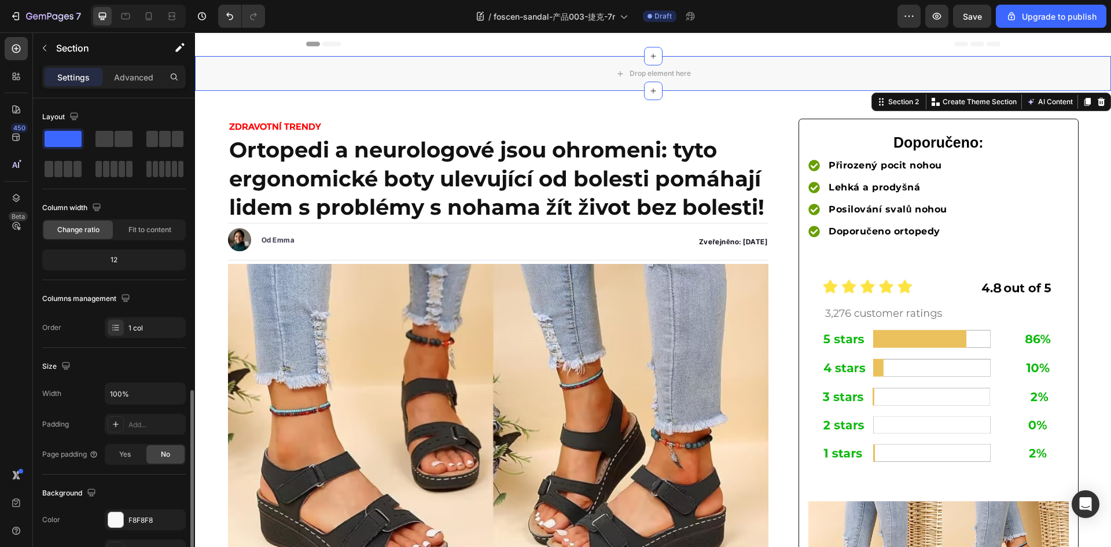
scroll to position [224, 0]
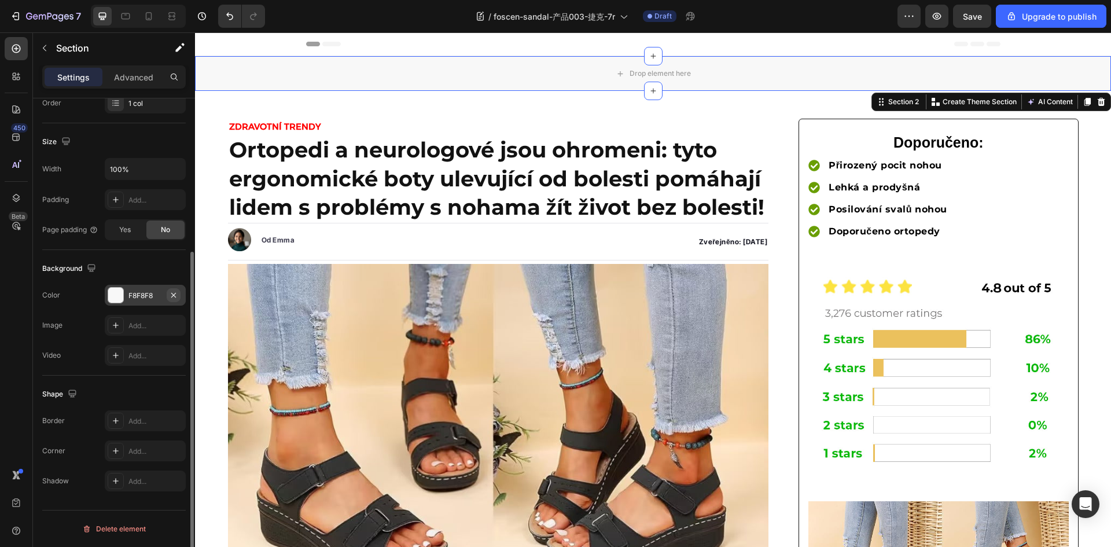
click at [174, 291] on icon "button" at bounding box center [173, 294] width 9 height 9
click at [10, 49] on div at bounding box center [16, 48] width 23 height 23
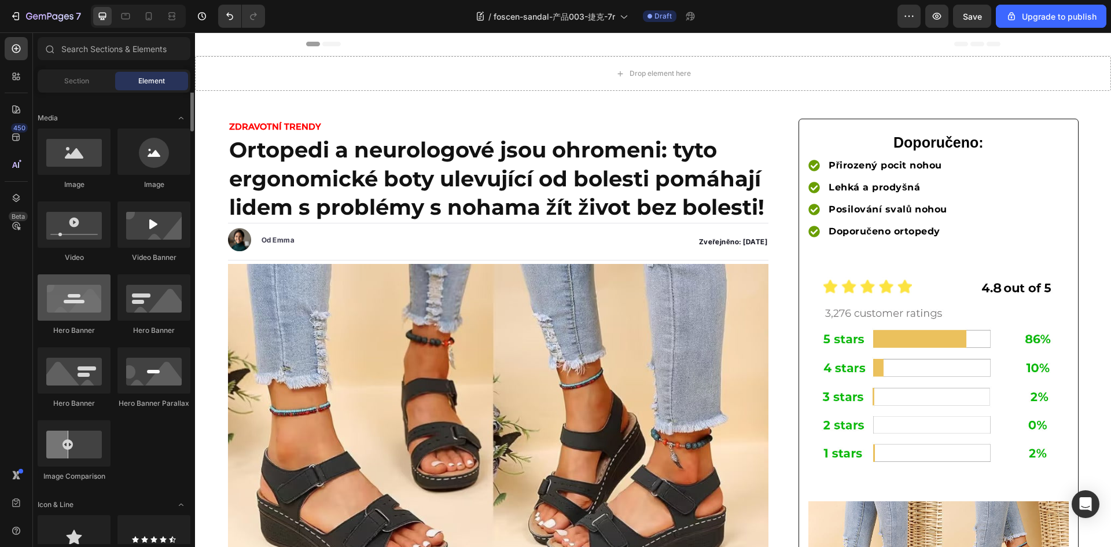
scroll to position [289, 0]
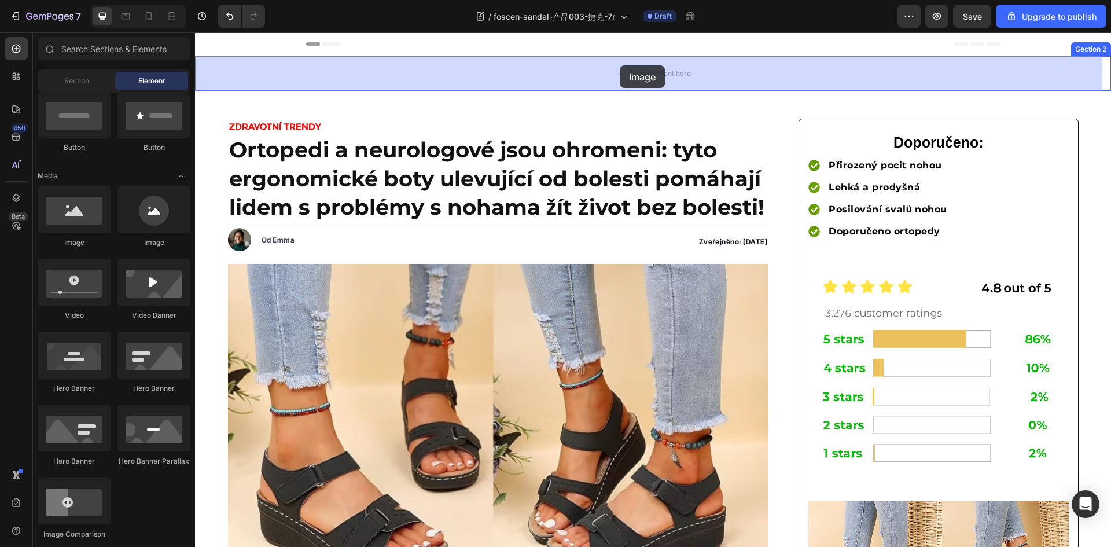
drag, startPoint x: 286, startPoint y: 258, endPoint x: 610, endPoint y: 72, distance: 373.3
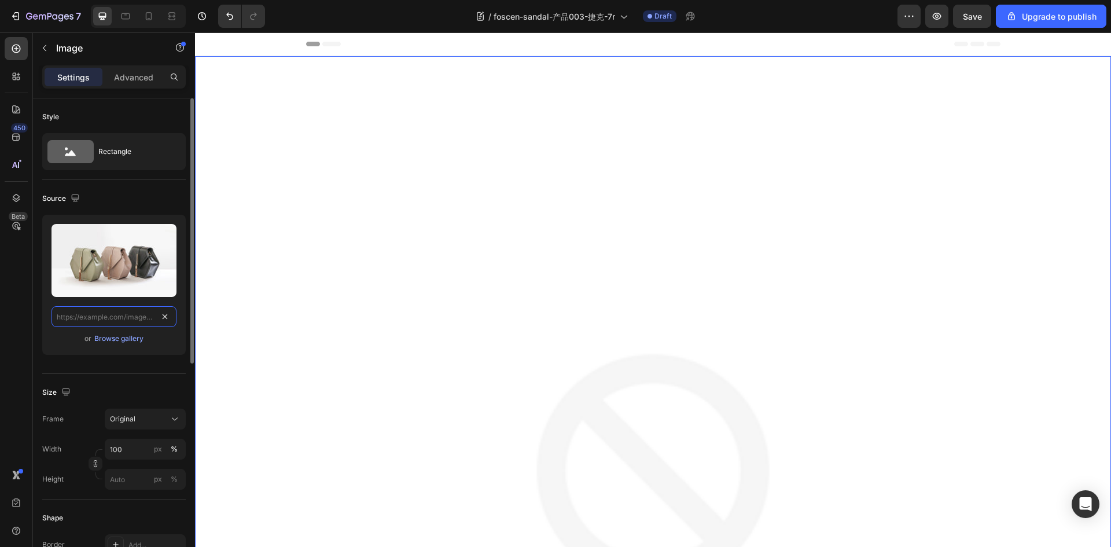
scroll to position [0, 0]
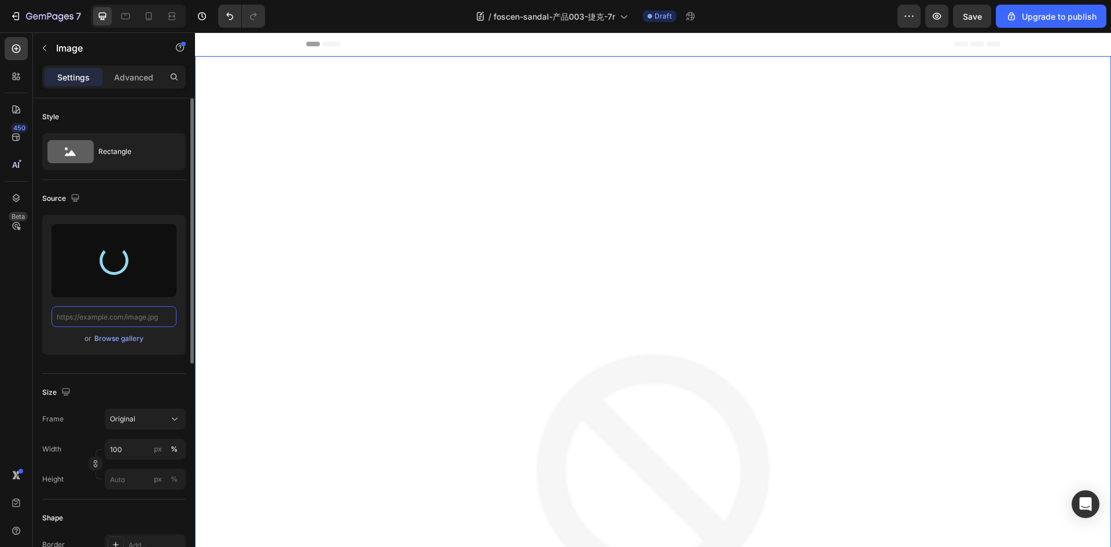
type input "[URL][DOMAIN_NAME]"
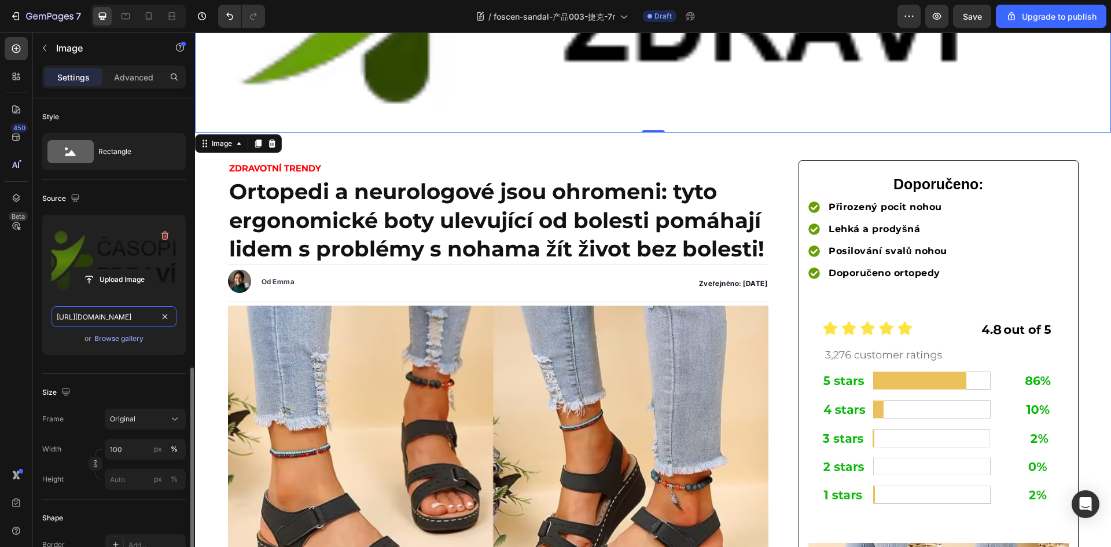
scroll to position [174, 0]
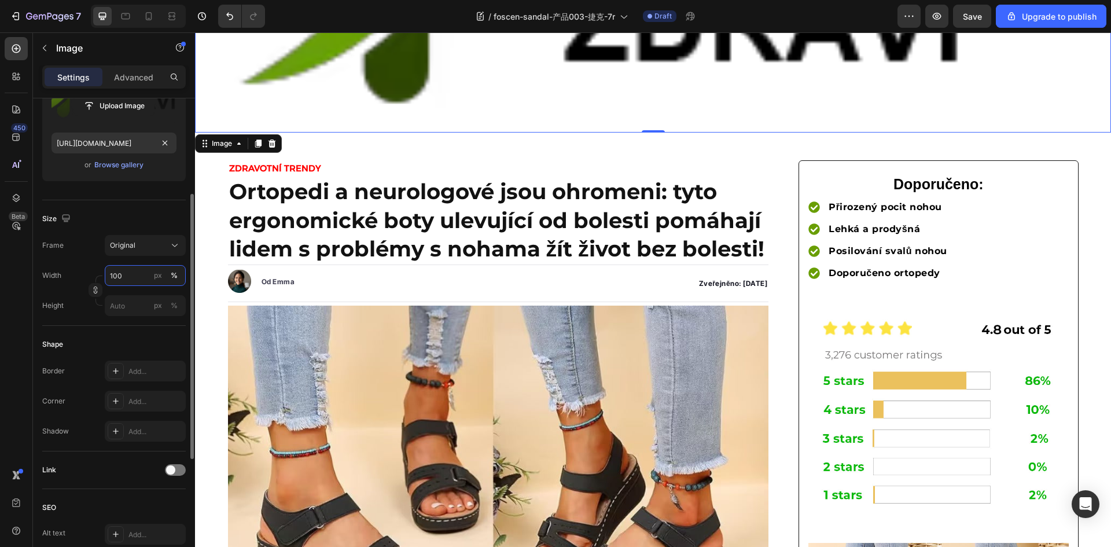
click at [139, 279] on input "100" at bounding box center [145, 275] width 81 height 21
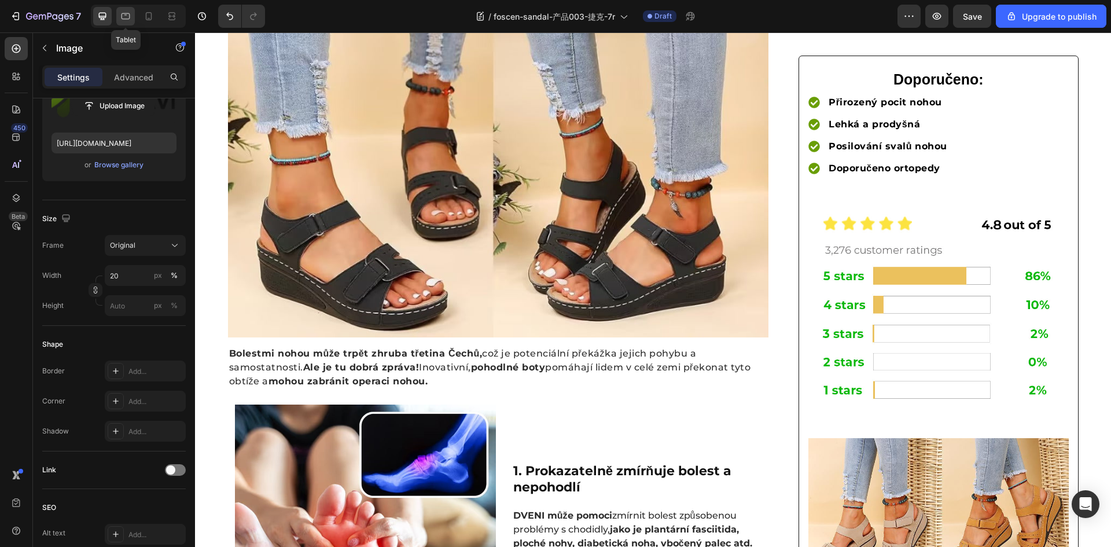
click at [127, 20] on icon at bounding box center [126, 16] width 12 height 12
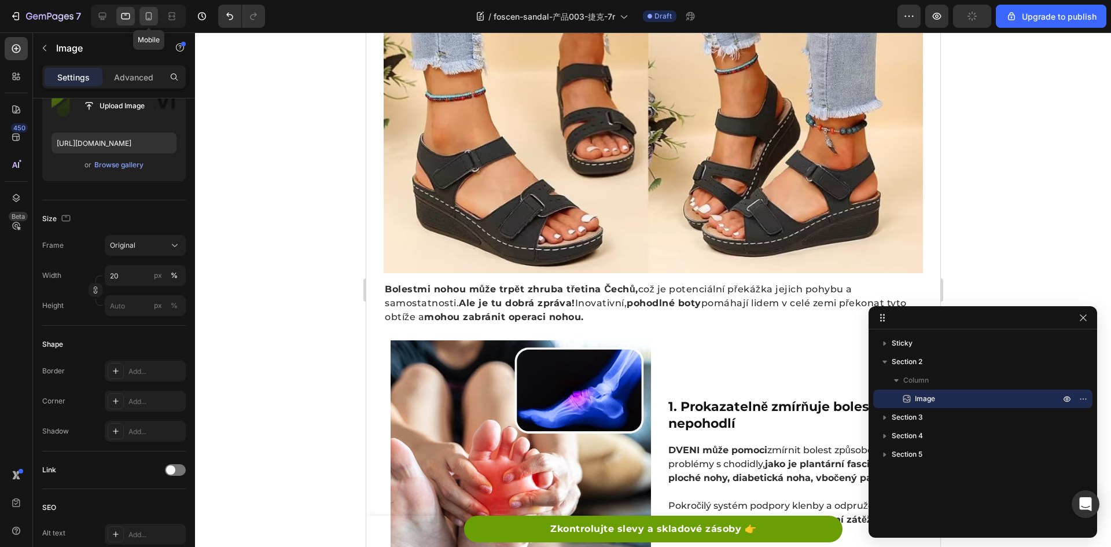
click at [148, 19] on icon at bounding box center [149, 16] width 12 height 12
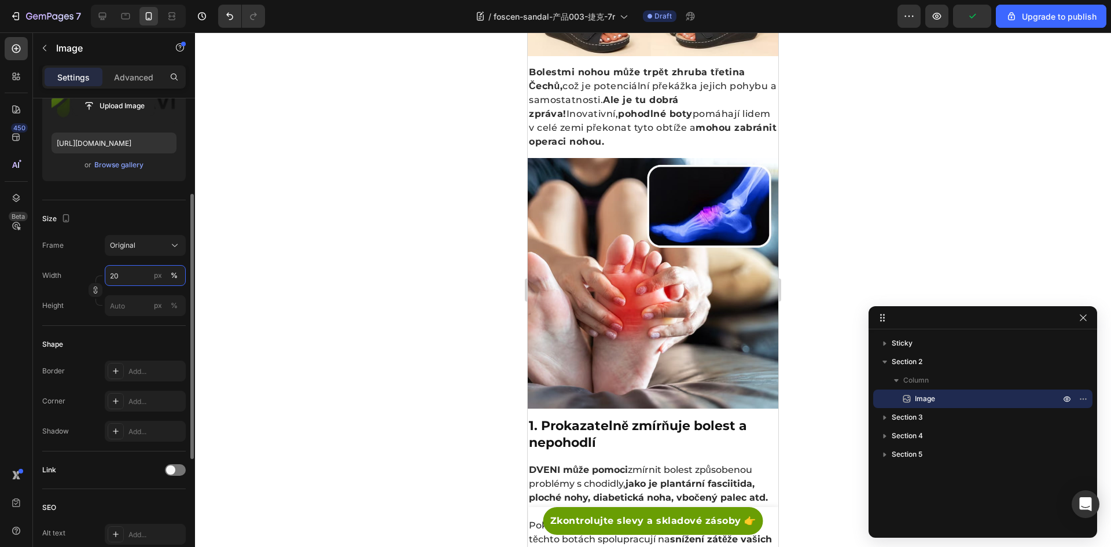
click at [139, 277] on input "20" at bounding box center [145, 275] width 81 height 21
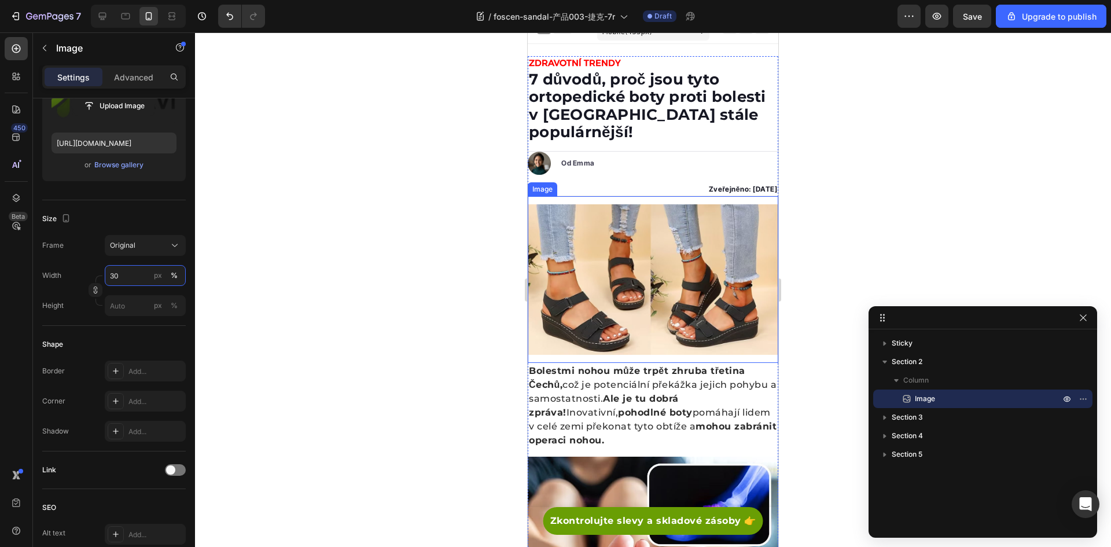
scroll to position [0, 0]
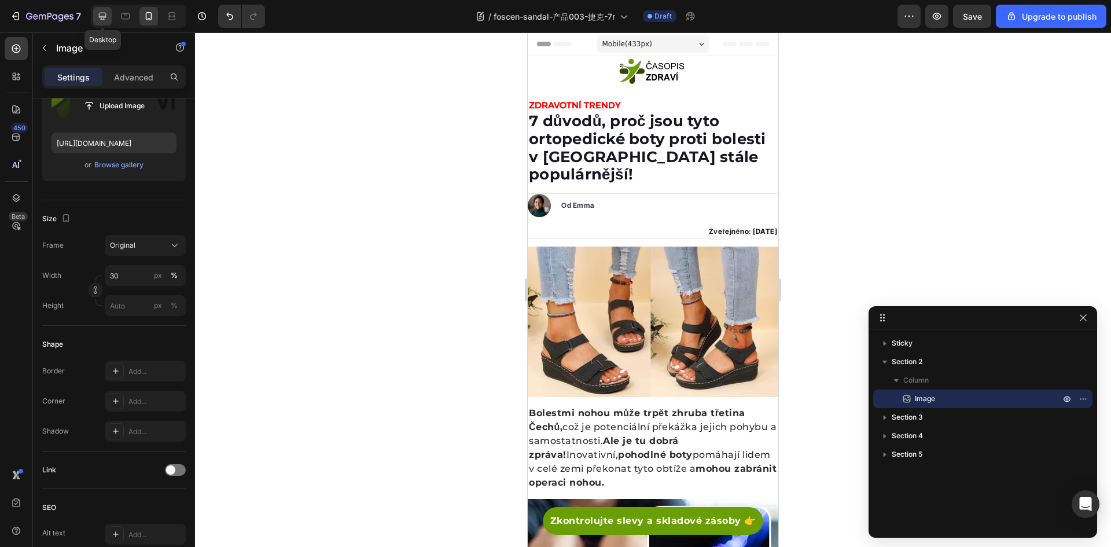
click at [101, 15] on icon at bounding box center [103, 16] width 12 height 12
type input "20"
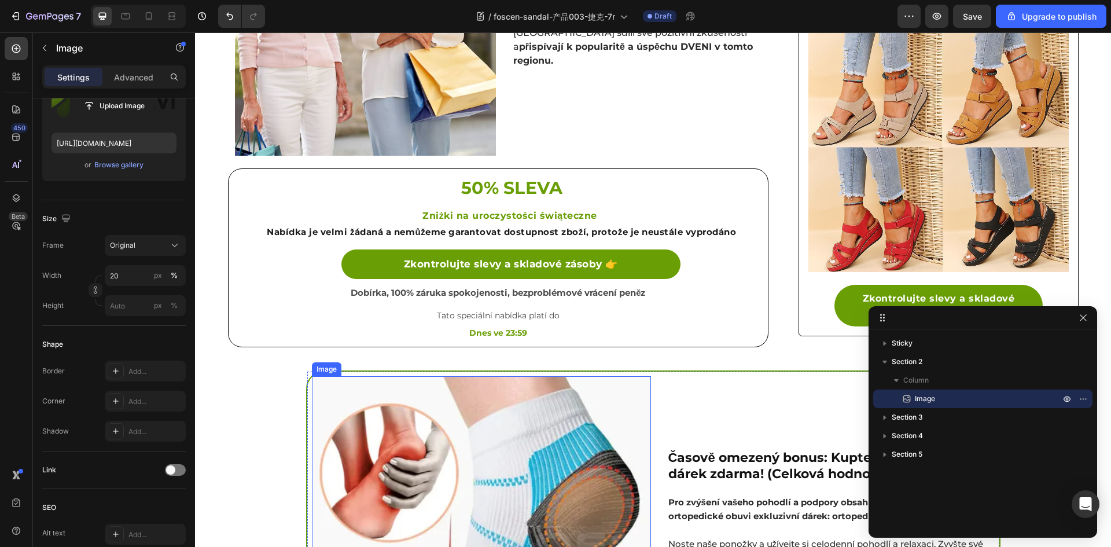
scroll to position [2661, 0]
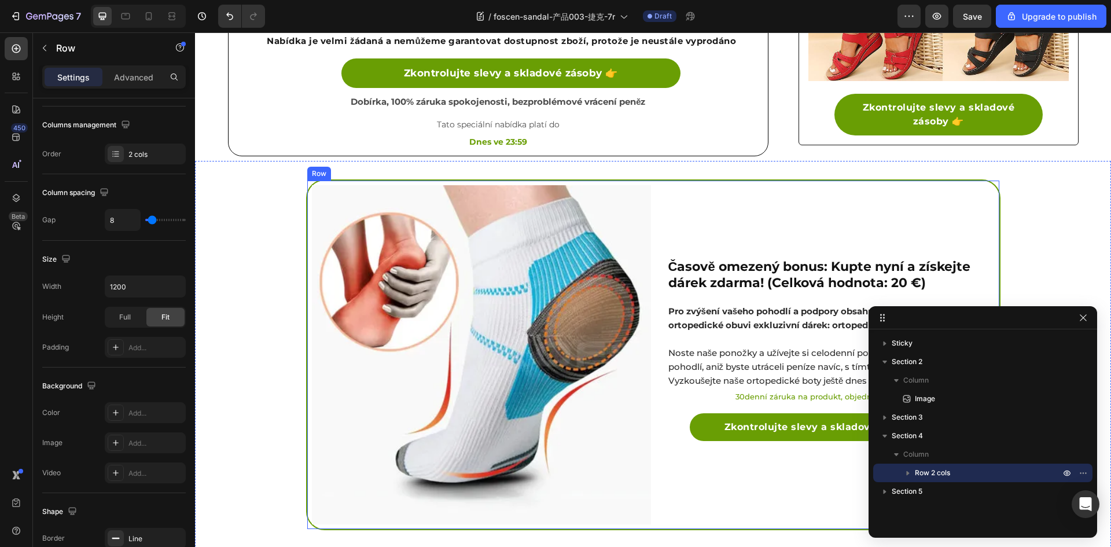
click at [693, 205] on div "Časově omezený bonus: Kupte nyní a získejte dárek zdarma! (Celková hodnota: 20 …" at bounding box center [827, 354] width 344 height 348
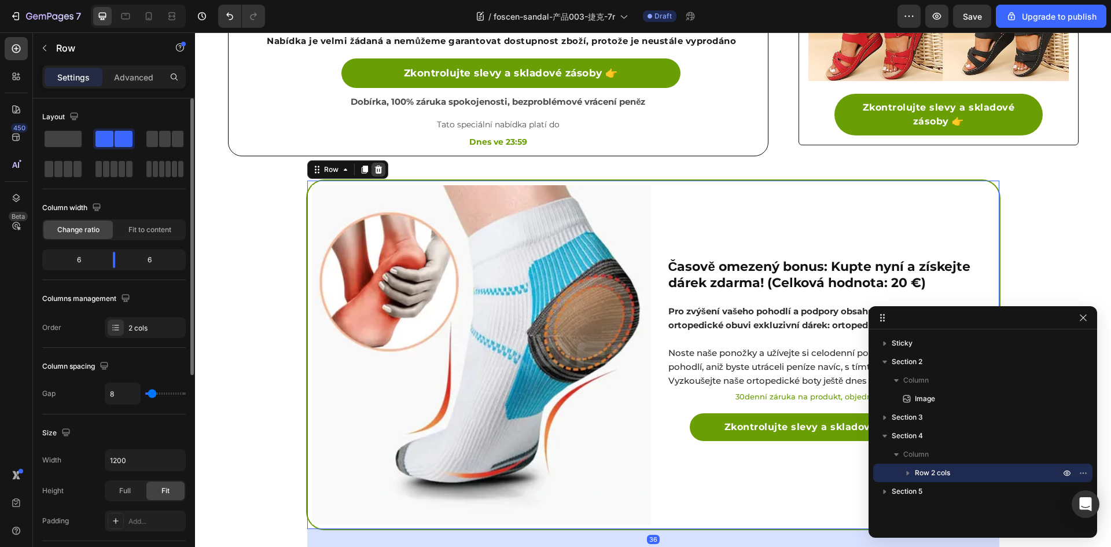
click at [374, 165] on icon at bounding box center [378, 169] width 9 height 9
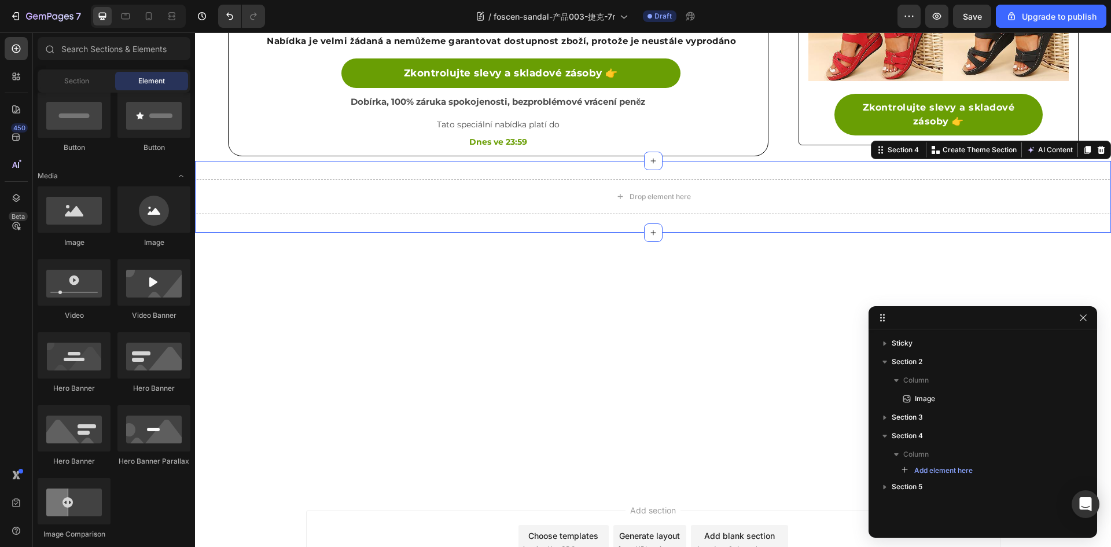
click at [466, 172] on div "Drop element here Section 4 You can create reusable sections Create Theme Secti…" at bounding box center [653, 197] width 916 height 72
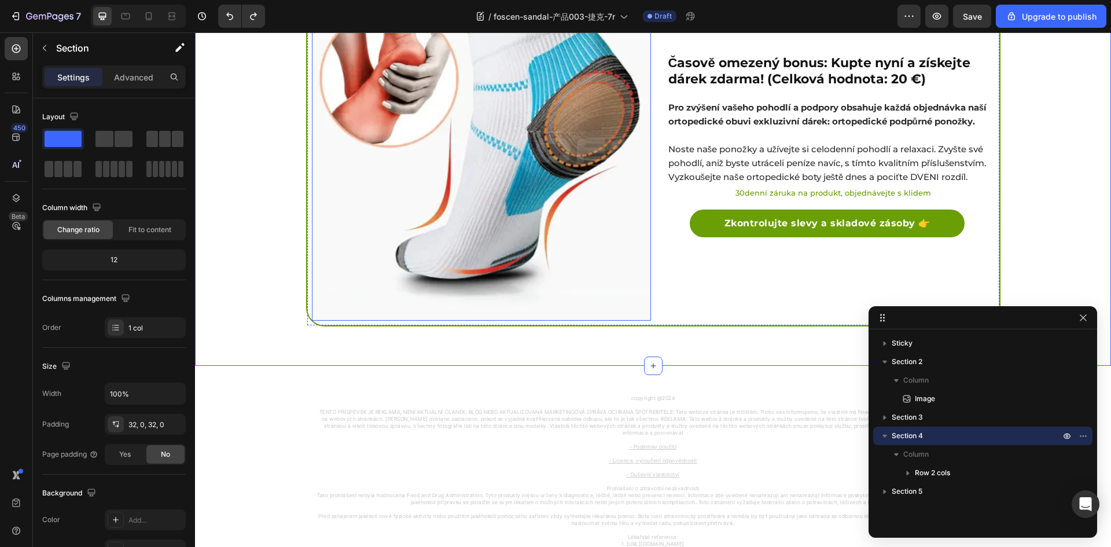
scroll to position [3008, 0]
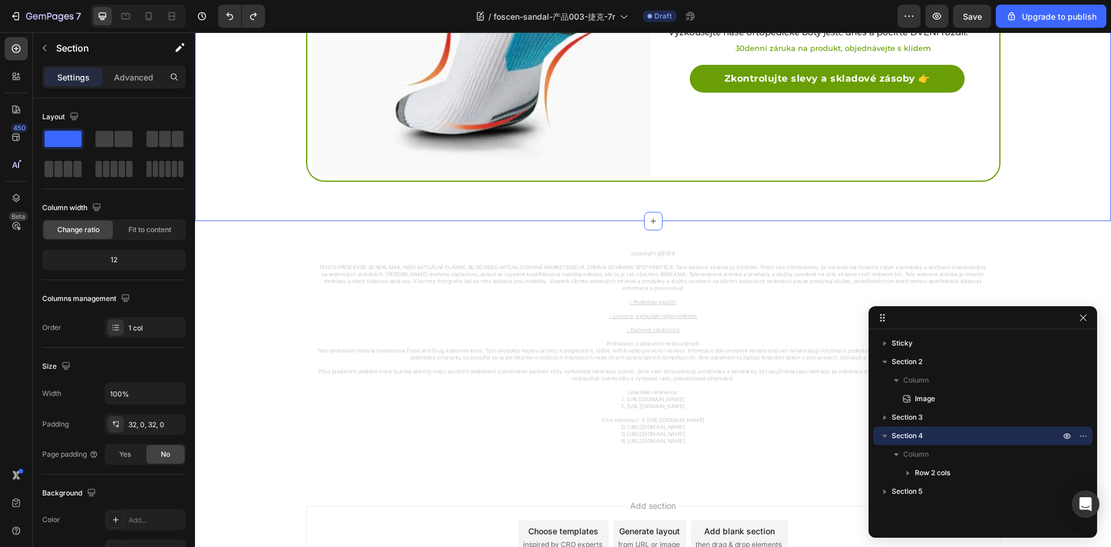
click at [293, 153] on div "Image Časově omezený bonus: Kupte nyní a získejte dárek zdarma! (Celková hodnot…" at bounding box center [653, 16] width 916 height 371
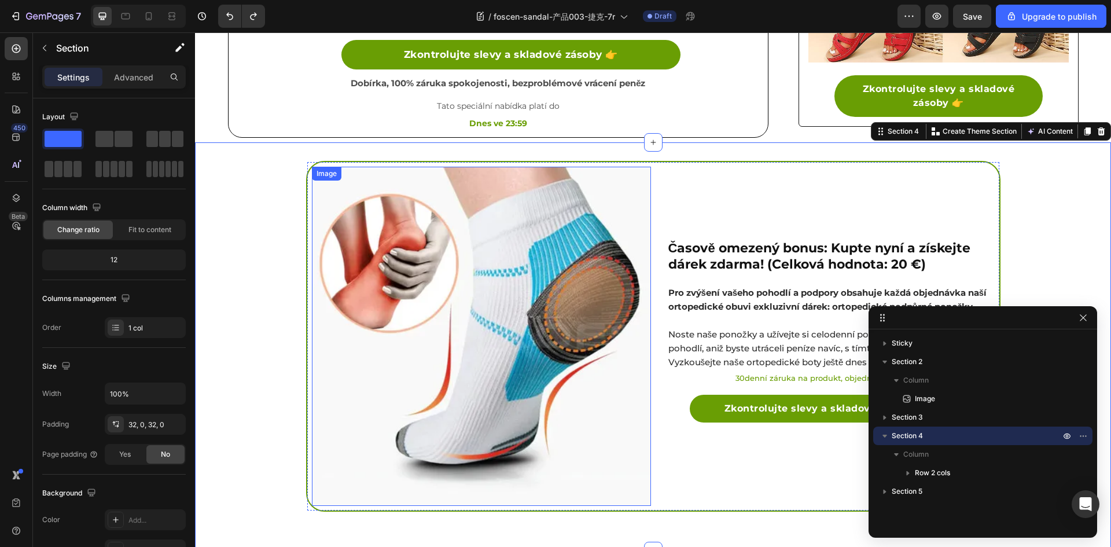
scroll to position [2545, 0]
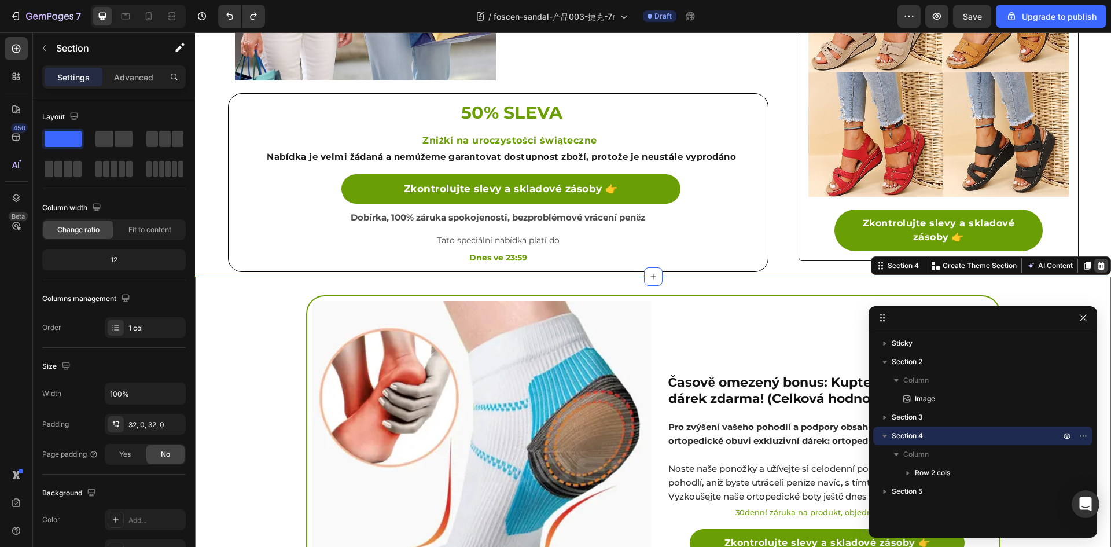
click at [1097, 261] on icon at bounding box center [1101, 265] width 8 height 8
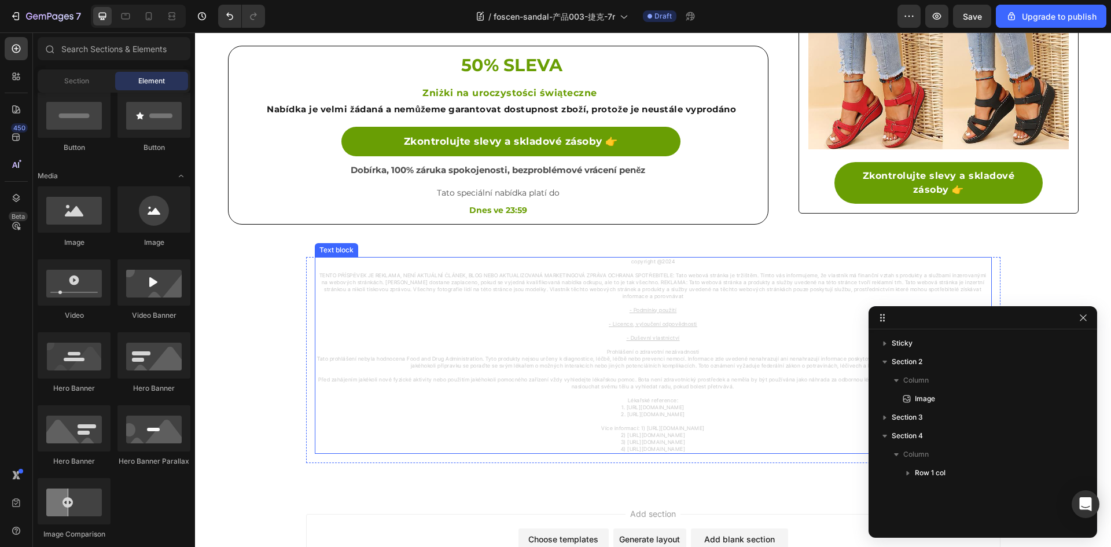
scroll to position [2667, 0]
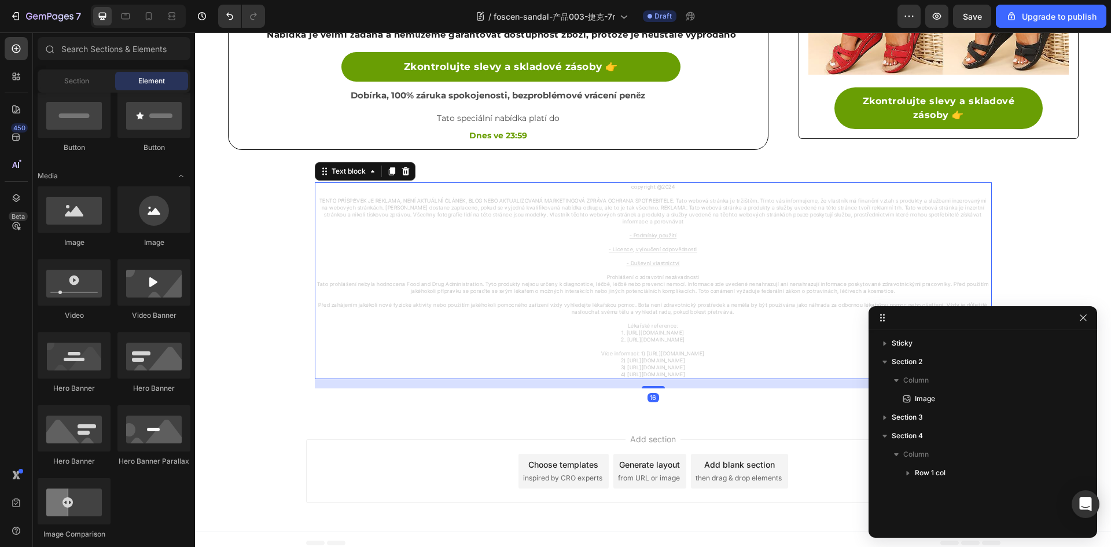
click at [673, 197] on span "TENTO PŘÍSPĚVEK JE REKLAMA, NENÍ AKTUÁLNÍ ČLÁNEK, BLOG NEBO AKTUALIZOVANÁ MARKE…" at bounding box center [652, 210] width 667 height 27
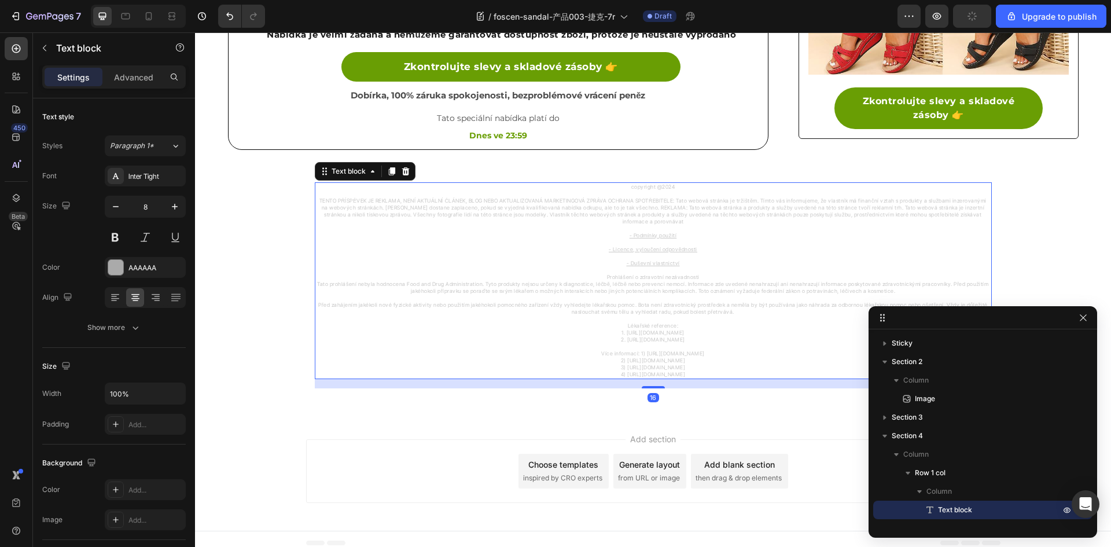
click at [666, 185] on span "copyright @2024" at bounding box center [653, 186] width 44 height 6
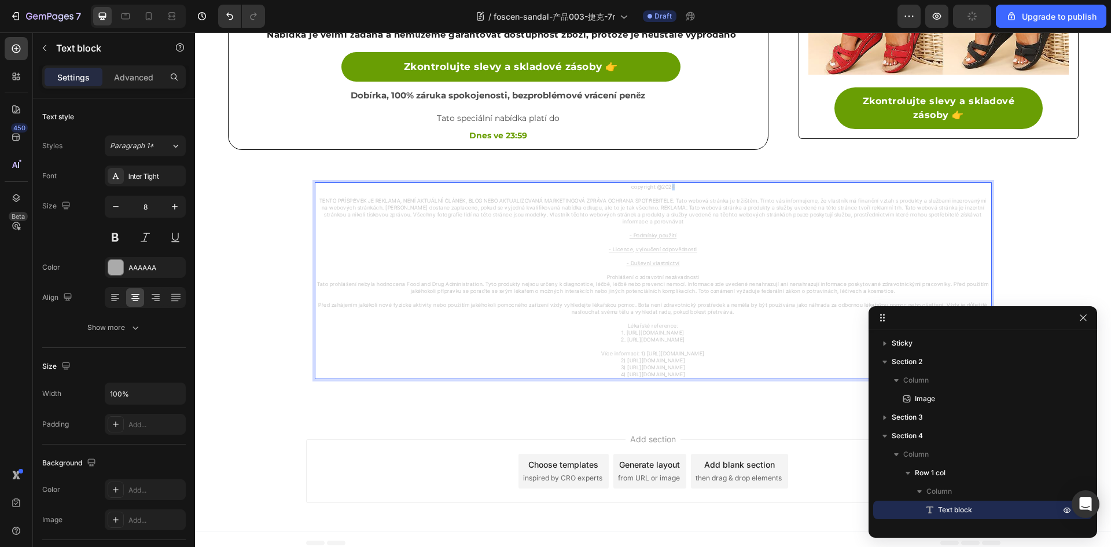
drag, startPoint x: 666, startPoint y: 185, endPoint x: 674, endPoint y: 185, distance: 8.1
click at [674, 185] on p "copyright @2024" at bounding box center [653, 186] width 674 height 7
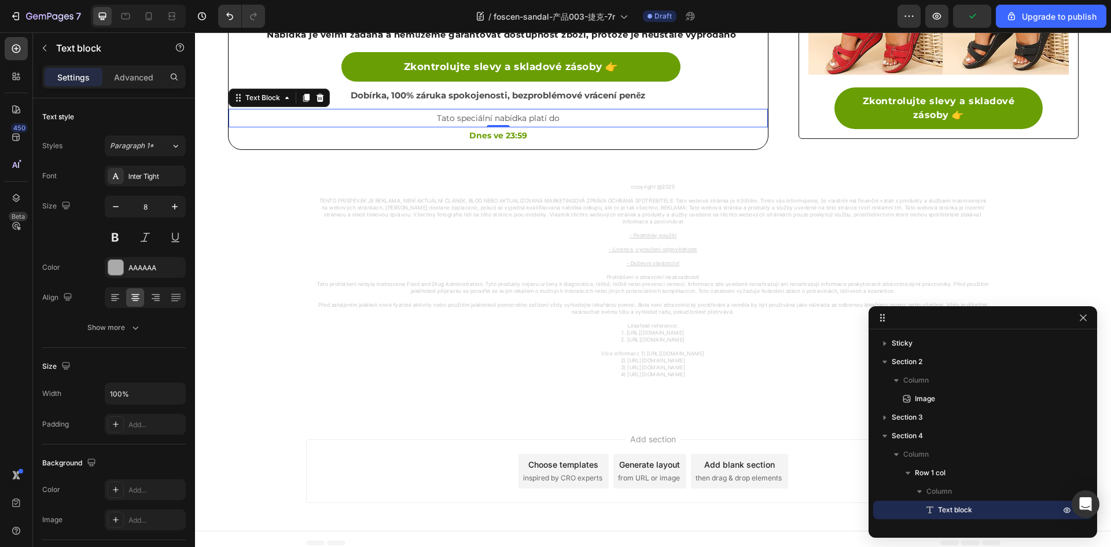
click at [659, 111] on p "Tato speciální nabídka platí do" at bounding box center [498, 118] width 537 height 17
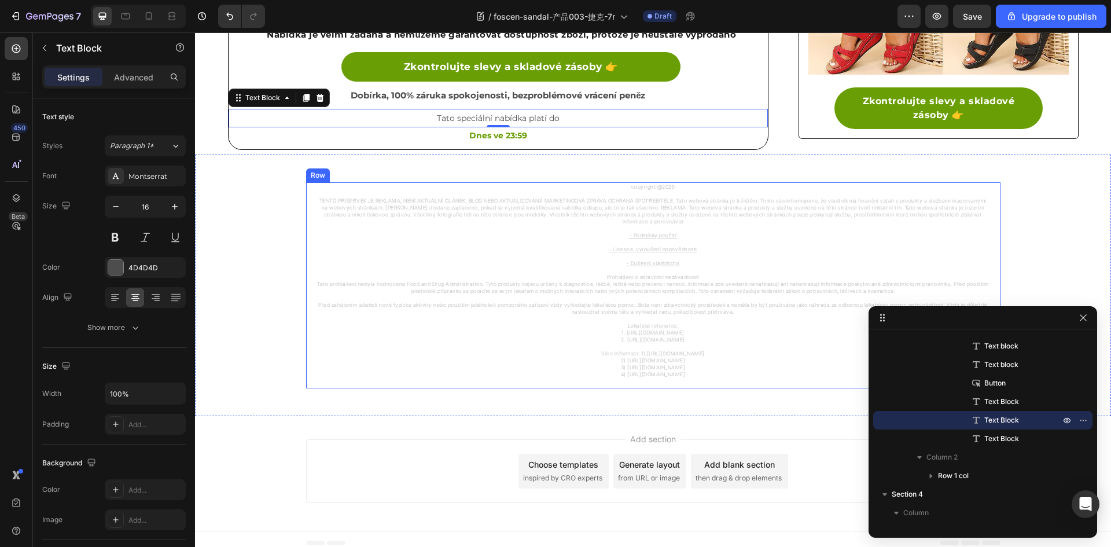
click at [620, 350] on span "Více informací: 1) [URL][DOMAIN_NAME]" at bounding box center [653, 353] width 104 height 6
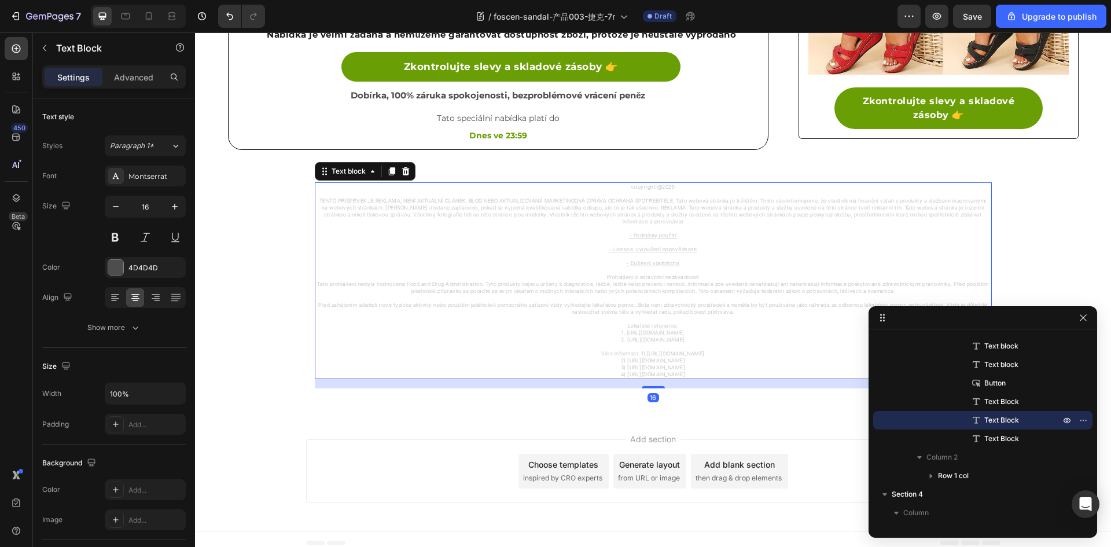
scroll to position [531, 0]
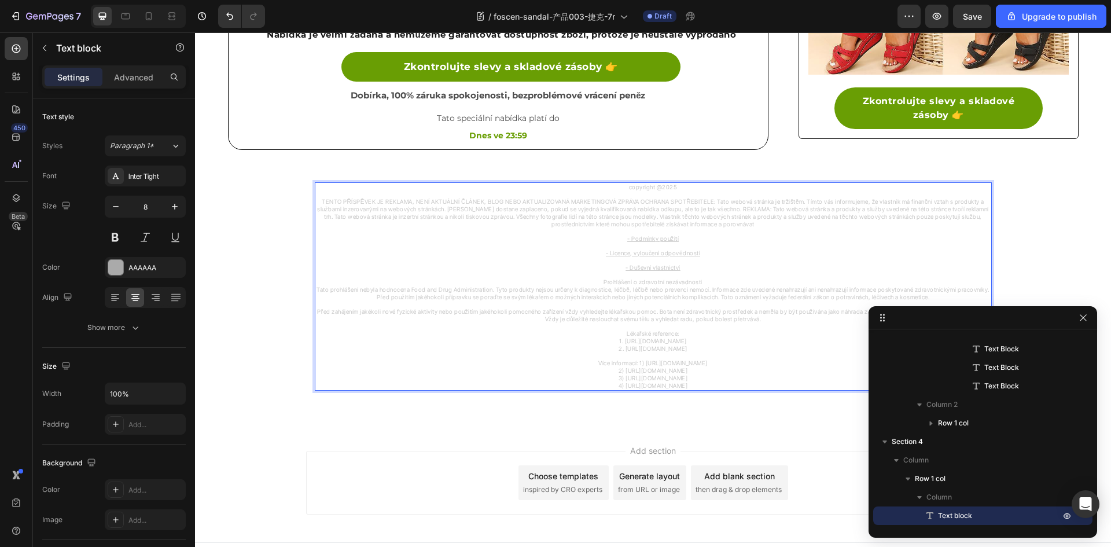
click at [646, 238] on u "- Podmínky použití" at bounding box center [652, 238] width 51 height 7
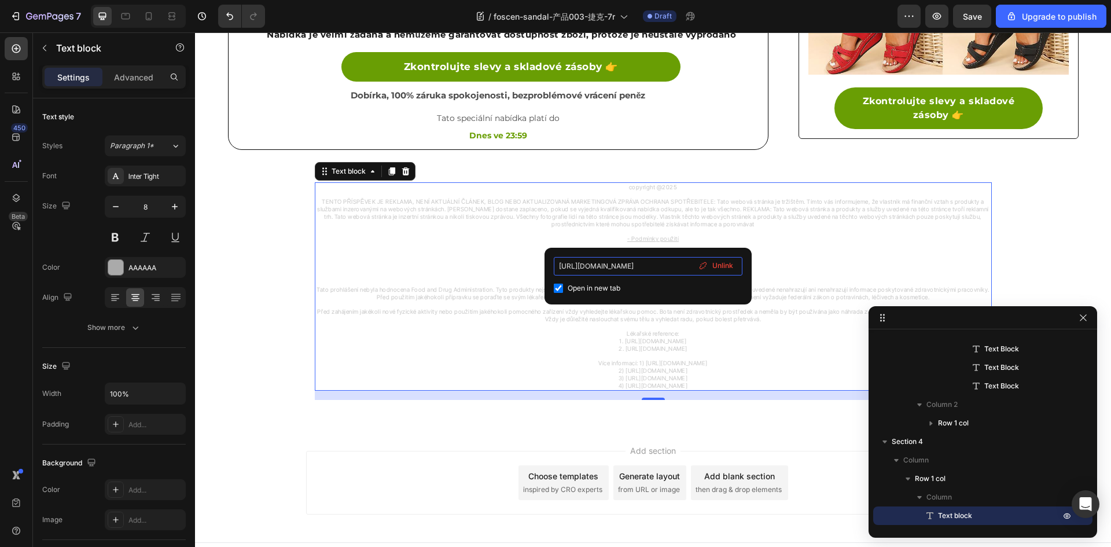
click at [630, 269] on input "https://foscen.com/pages/contact-us-1?isPreview=1" at bounding box center [648, 266] width 189 height 19
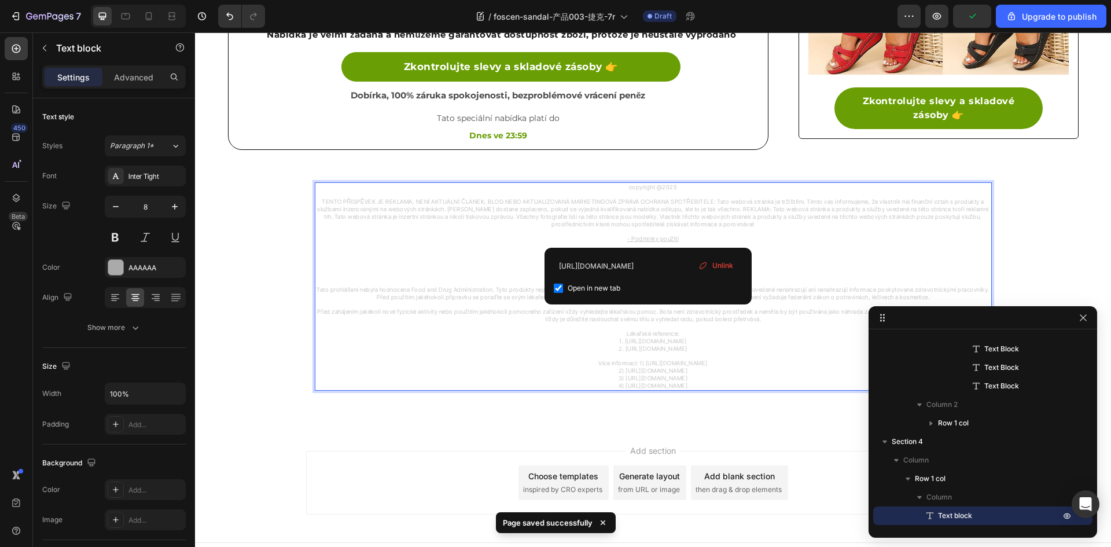
click at [401, 212] on span "TENTO PŘÍSPĚVEK JE REKLAMA, NENÍ AKTUÁLNÍ ČLÁNEK, BLOG NEBO AKTUALIZOVANÁ MARKE…" at bounding box center [653, 212] width 672 height 29
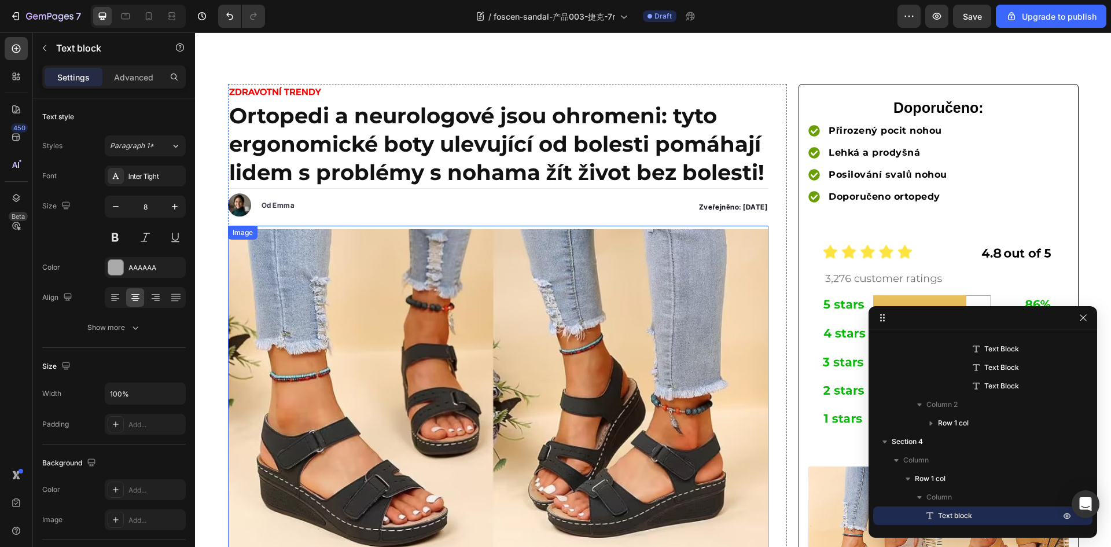
scroll to position [0, 0]
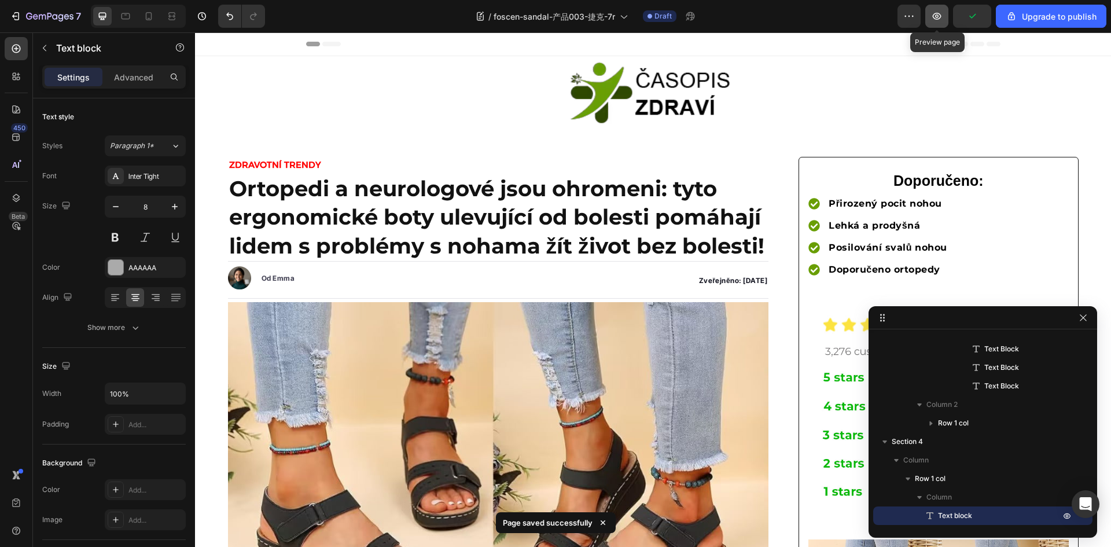
click at [936, 20] on icon "button" at bounding box center [937, 16] width 12 height 12
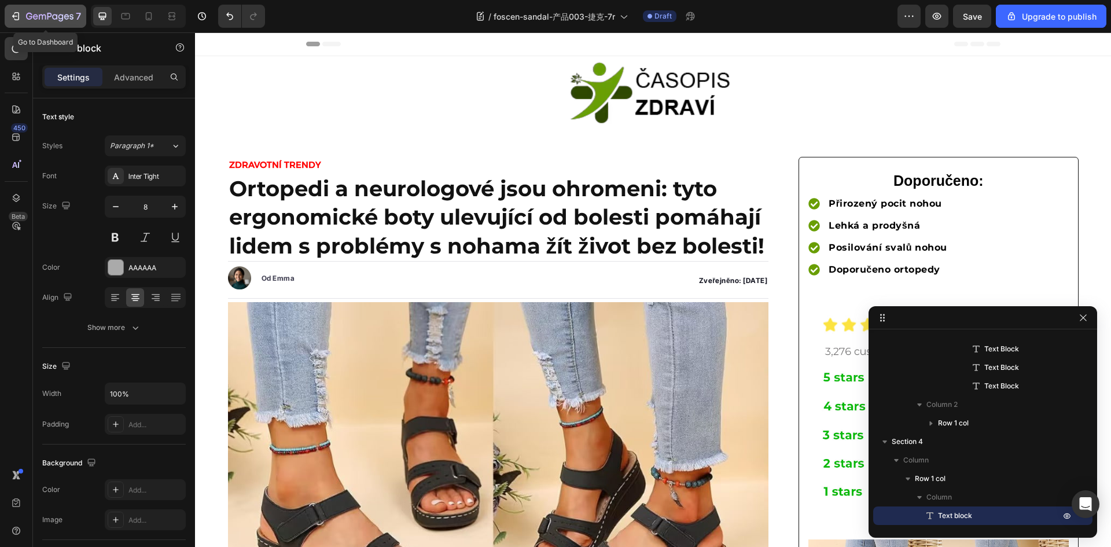
click at [20, 14] on icon "button" at bounding box center [16, 16] width 12 height 12
